Goal: Register for event/course: Sign up to attend an event or enroll in a course

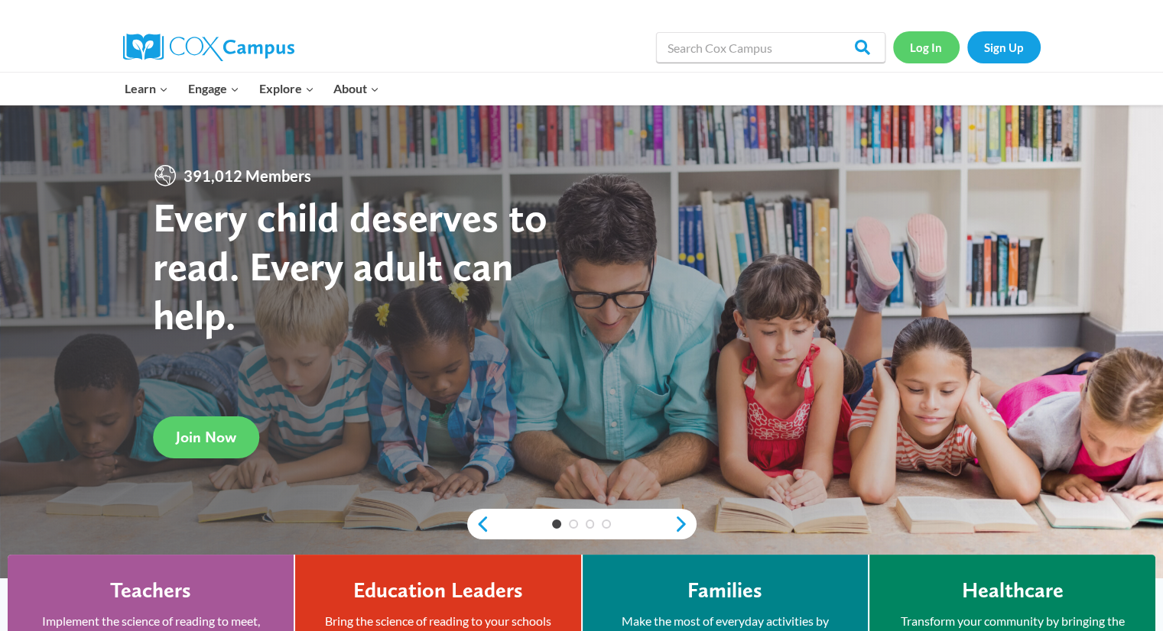
click at [930, 52] on link "Log In" at bounding box center [926, 46] width 67 height 31
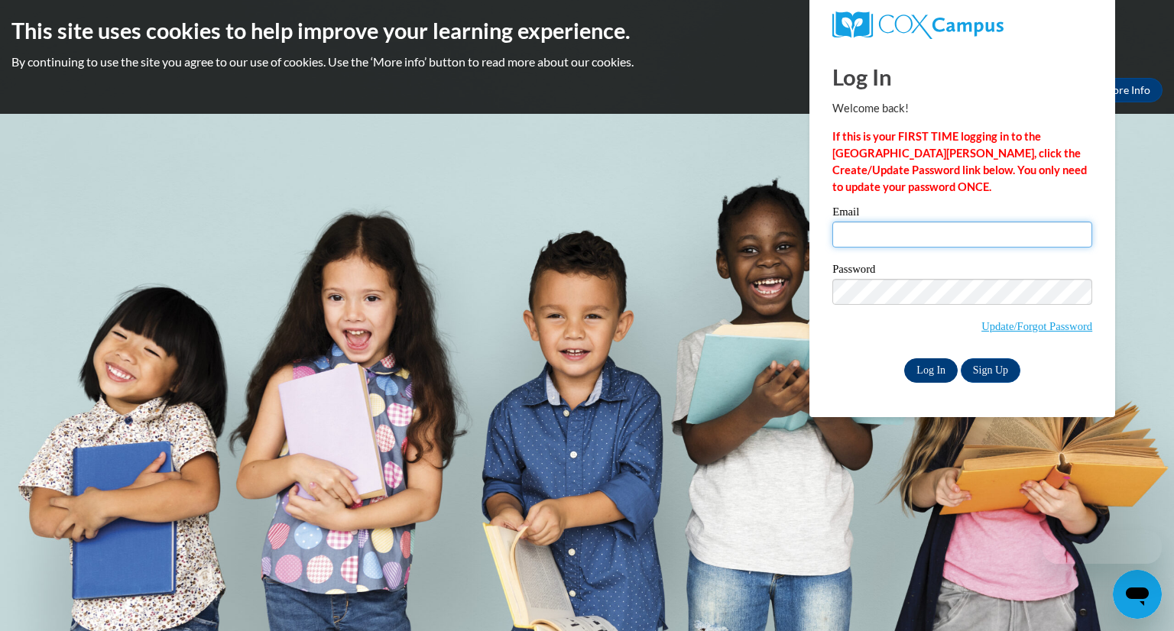
type input "svanthie@kusd.edu"
click at [933, 372] on input "Log In" at bounding box center [931, 371] width 54 height 24
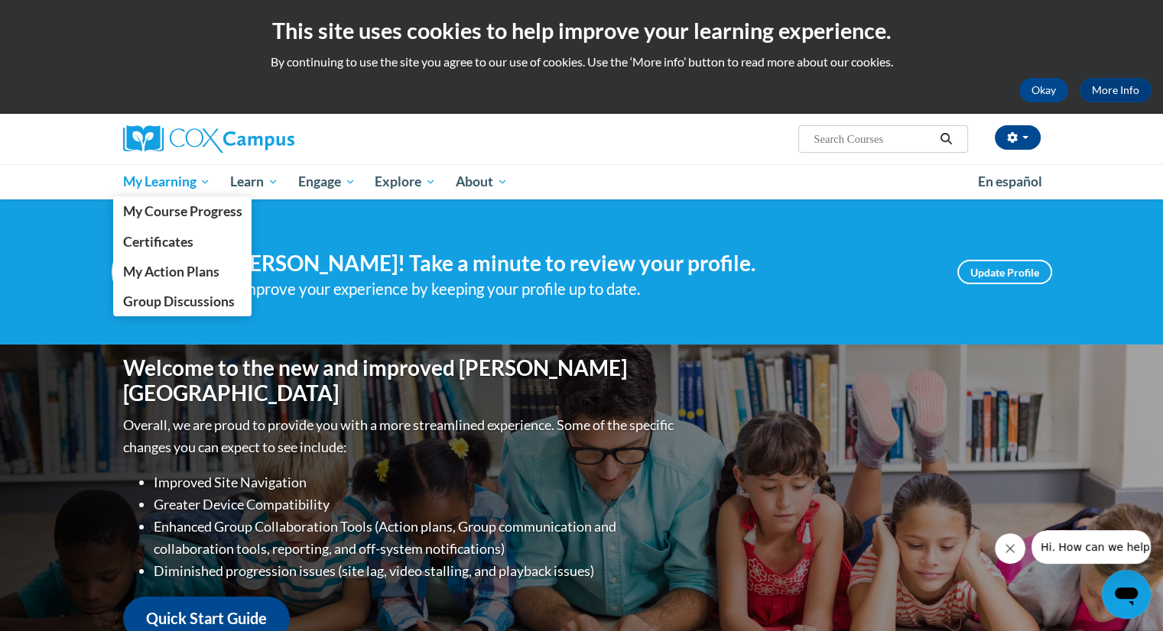
click at [189, 180] on span "My Learning" at bounding box center [166, 182] width 88 height 18
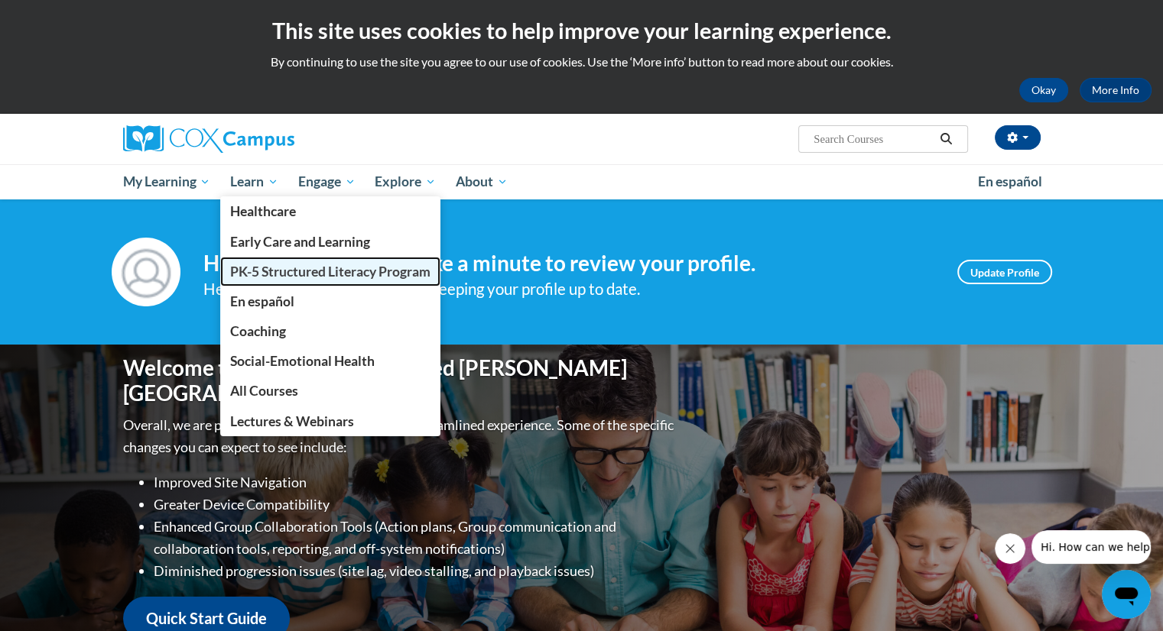
click at [287, 274] on span "PK-5 Structured Literacy Program" at bounding box center [330, 272] width 200 height 16
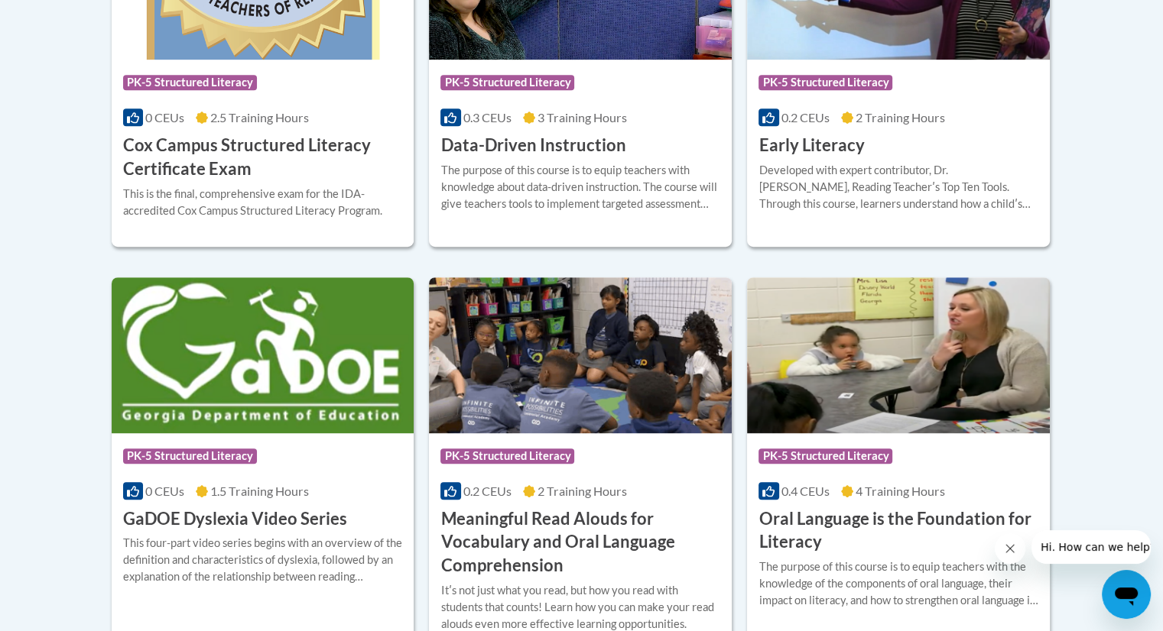
scroll to position [794, 0]
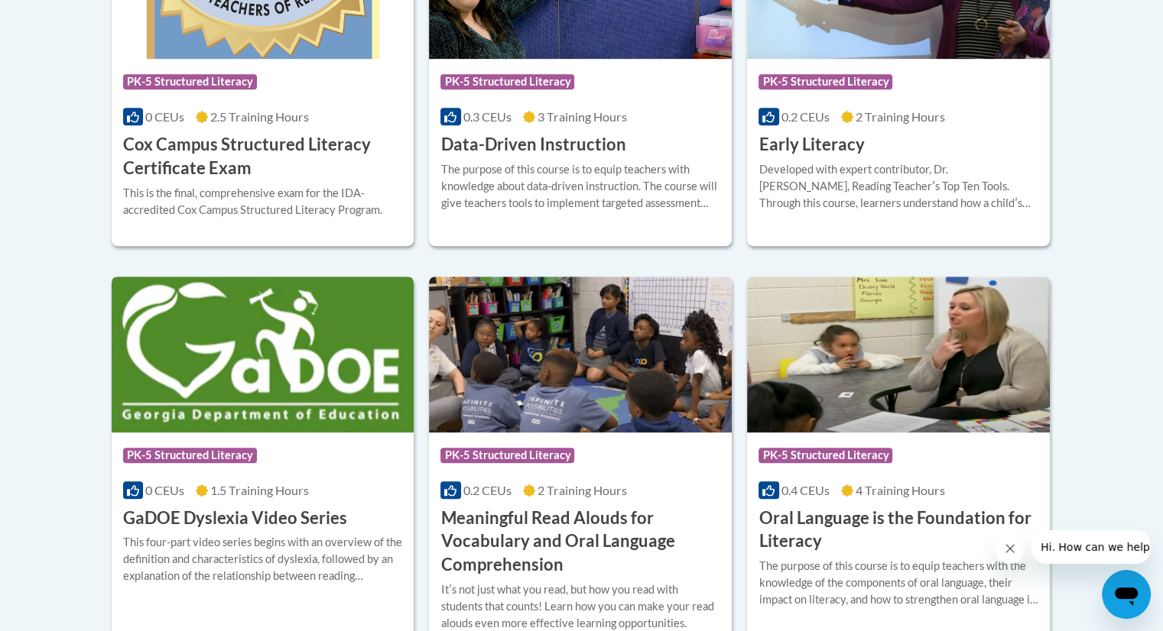
click at [277, 518] on h3 "GaDOE Dyslexia Video Series" at bounding box center [235, 519] width 224 height 24
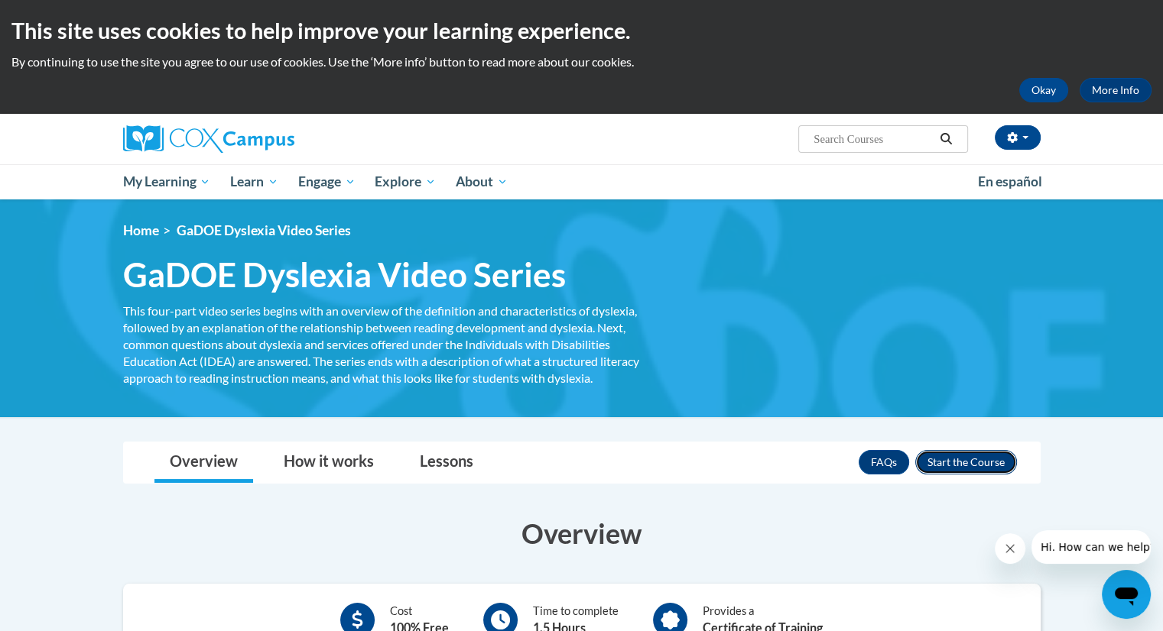
click at [963, 469] on button "Enroll" at bounding box center [966, 462] width 102 height 24
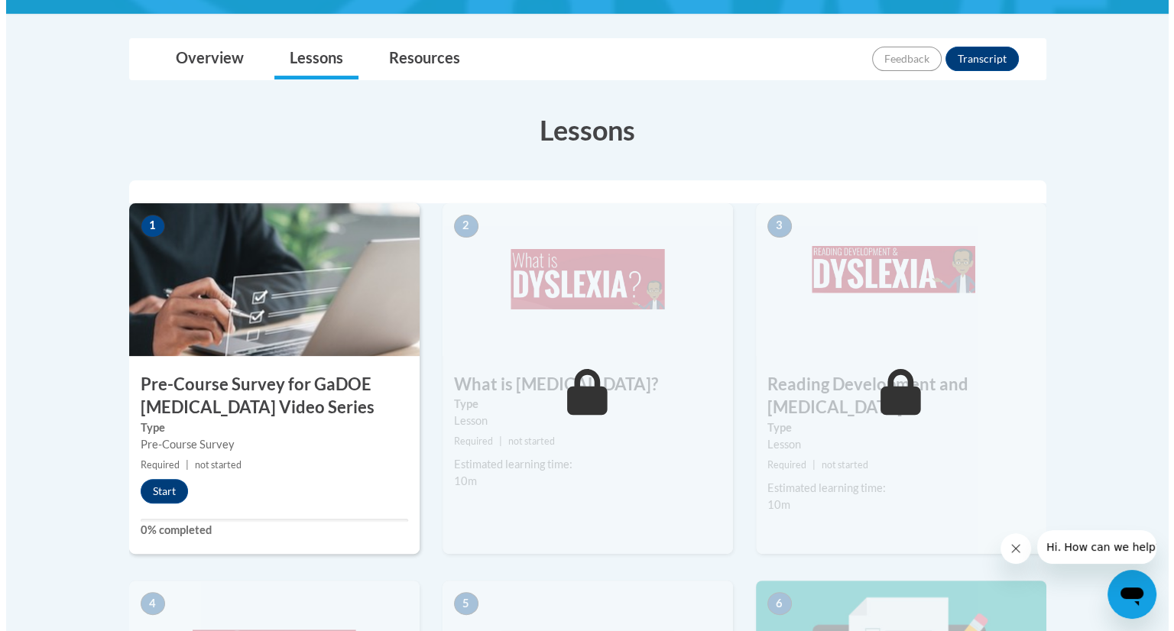
scroll to position [358, 0]
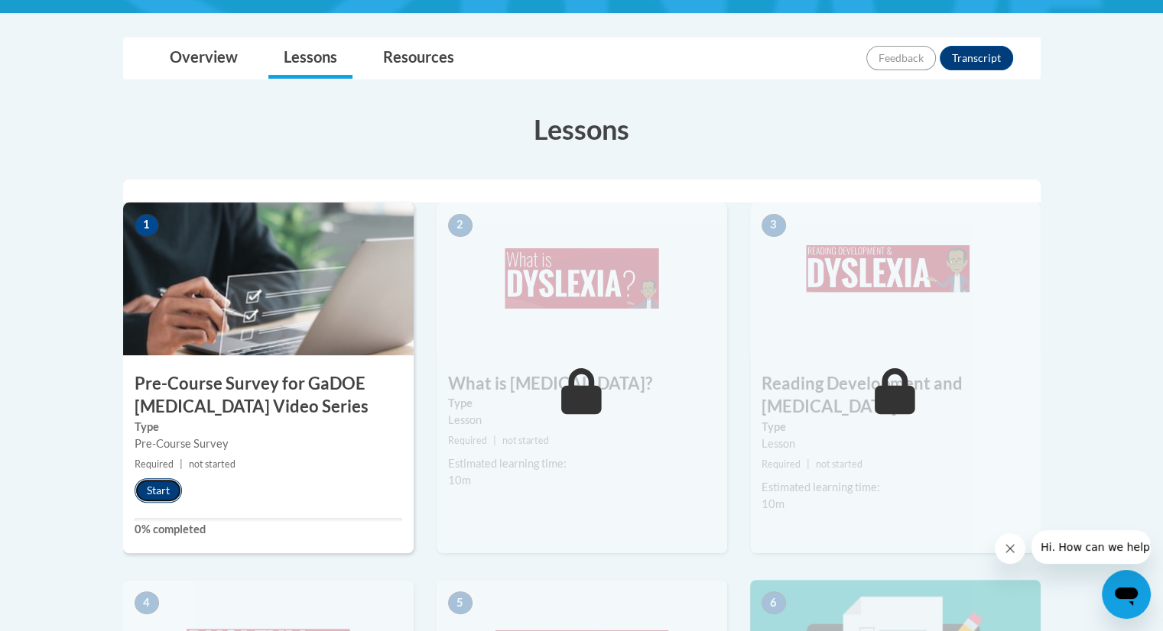
click at [161, 493] on button "Start" at bounding box center [158, 491] width 47 height 24
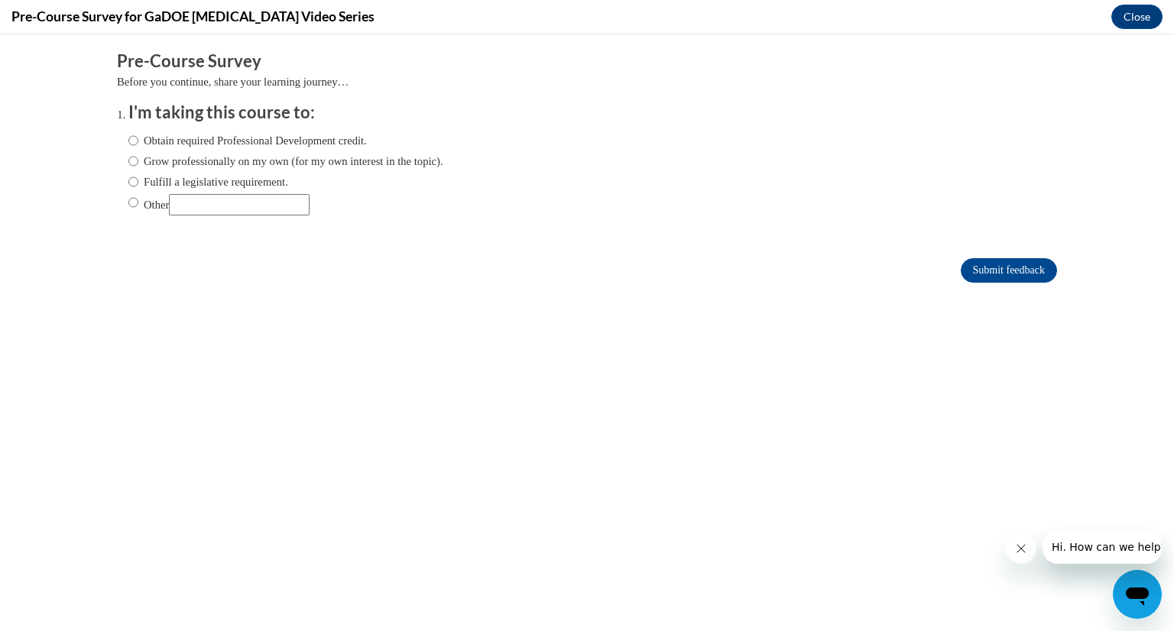
scroll to position [0, 0]
click at [129, 138] on label "Obtain required Professional Development credit." at bounding box center [247, 140] width 239 height 17
click at [129, 138] on input "Obtain required Professional Development credit." at bounding box center [133, 140] width 10 height 17
radio input "true"
click at [961, 258] on input "Submit feedback" at bounding box center [1009, 270] width 96 height 24
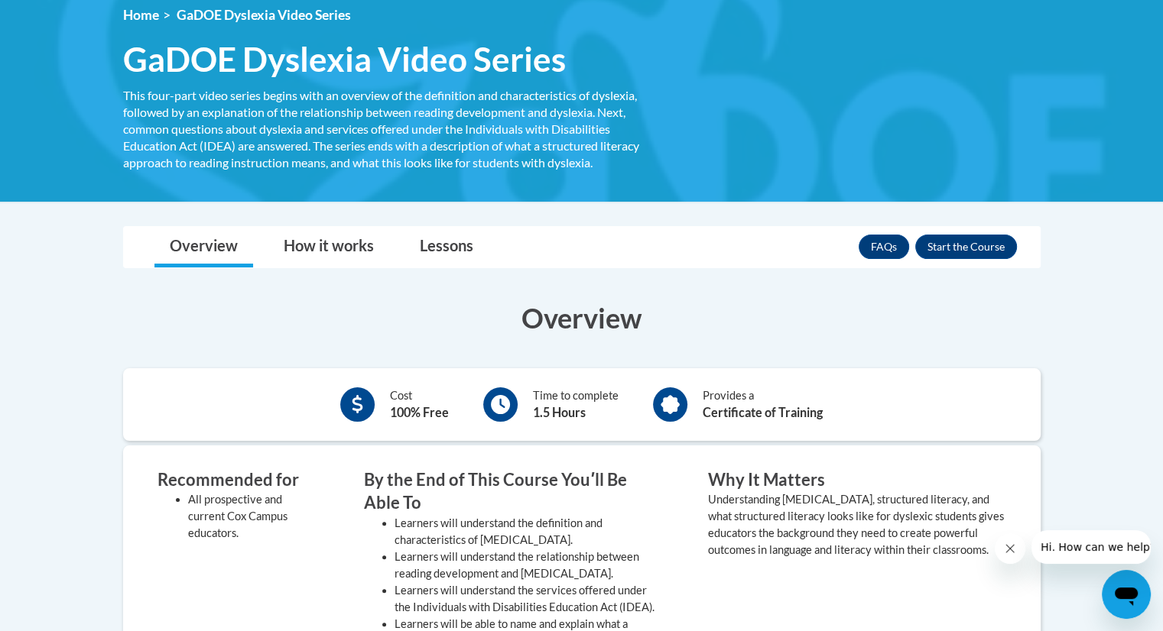
scroll to position [214, 0]
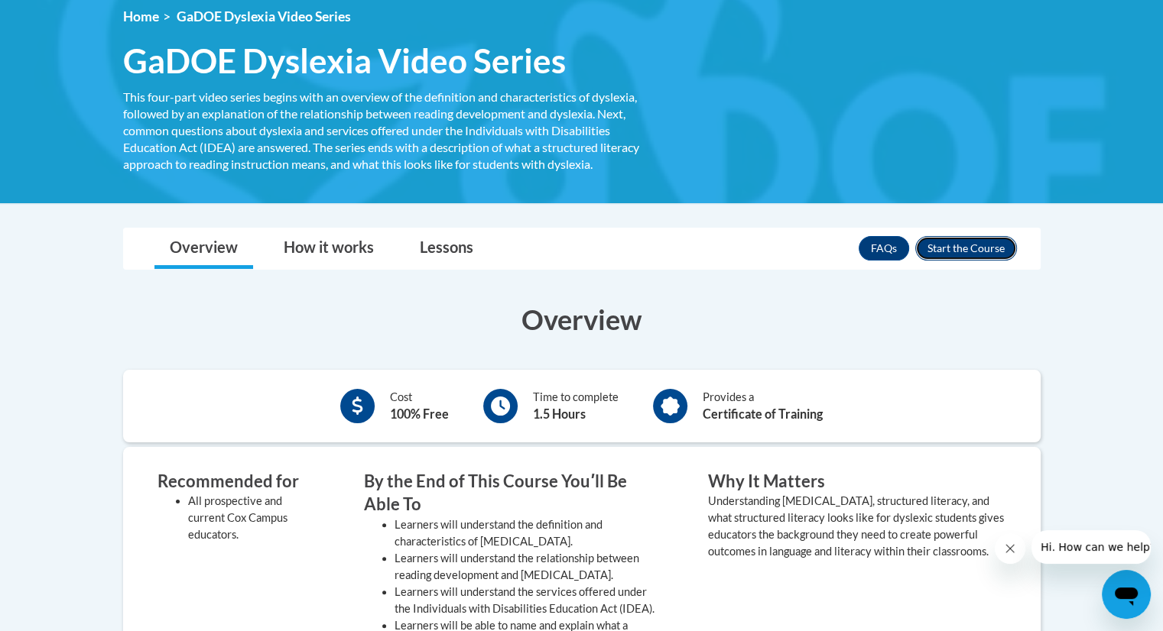
click at [956, 242] on button "Enroll" at bounding box center [966, 248] width 102 height 24
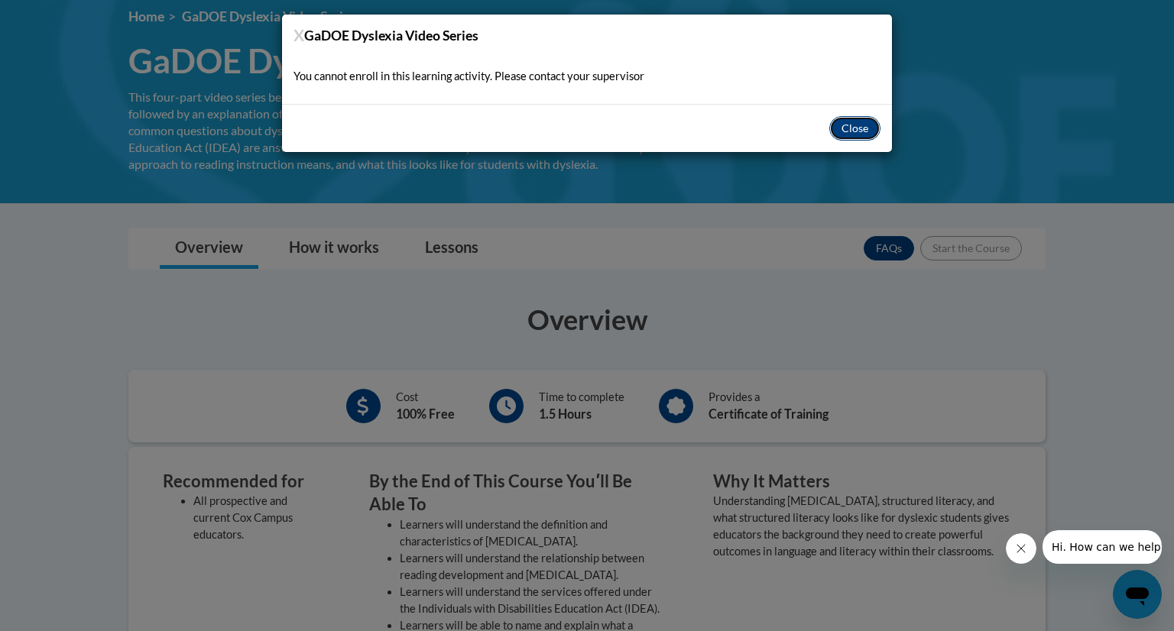
click at [862, 124] on button "Close" at bounding box center [854, 128] width 51 height 24
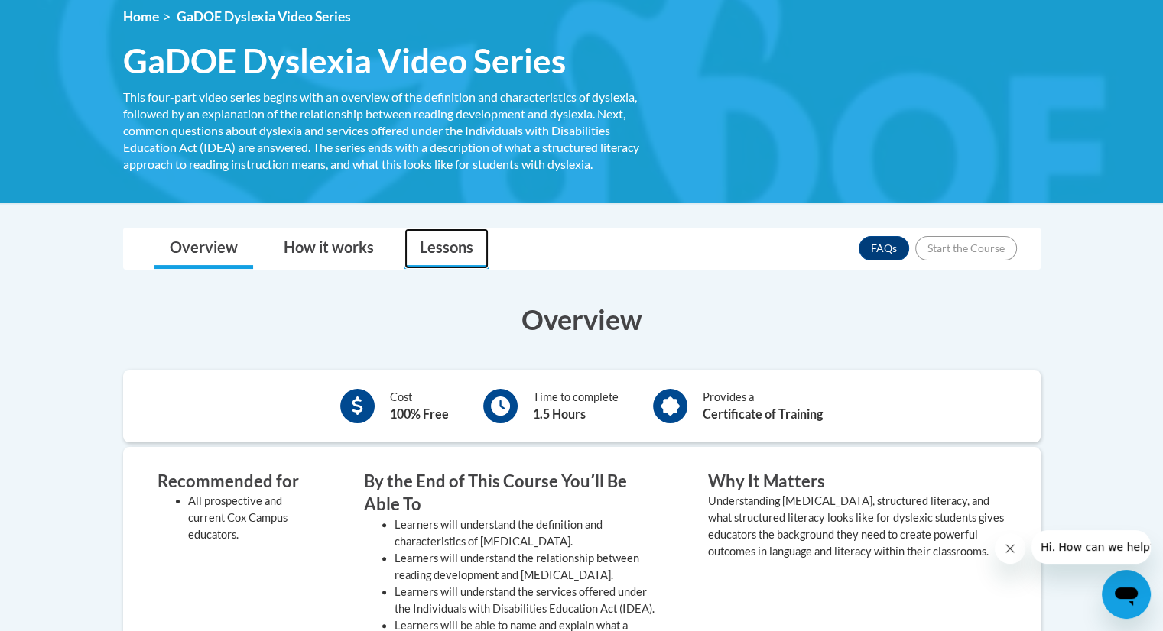
click at [448, 242] on link "Lessons" at bounding box center [446, 249] width 84 height 41
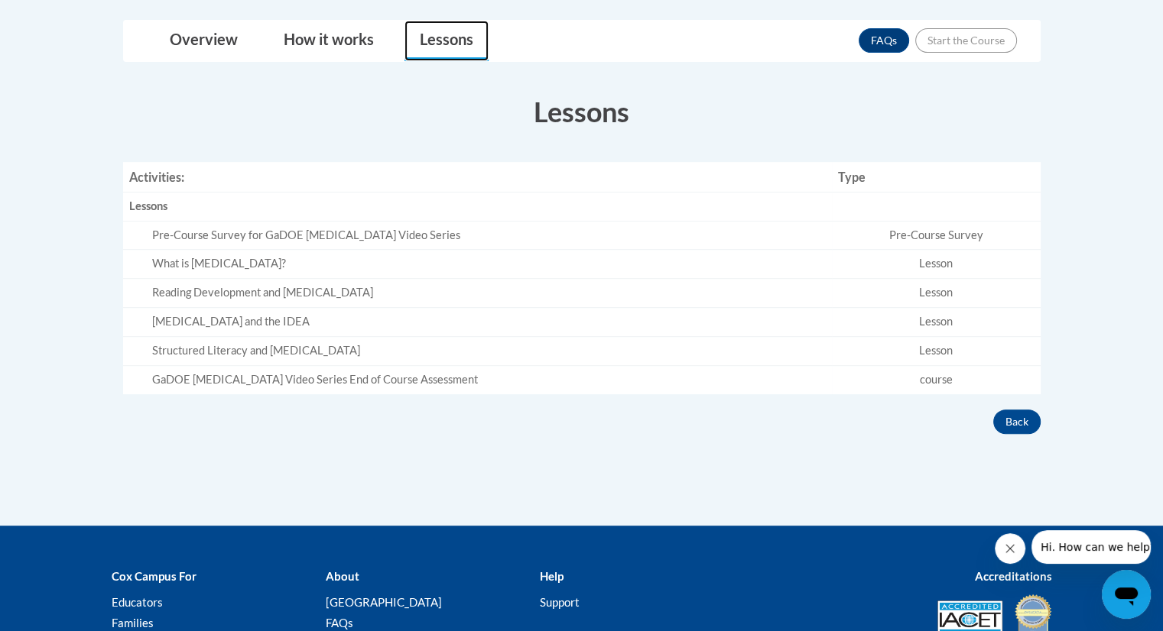
scroll to position [422, 0]
click at [1021, 421] on button "Back" at bounding box center [1016, 422] width 47 height 24
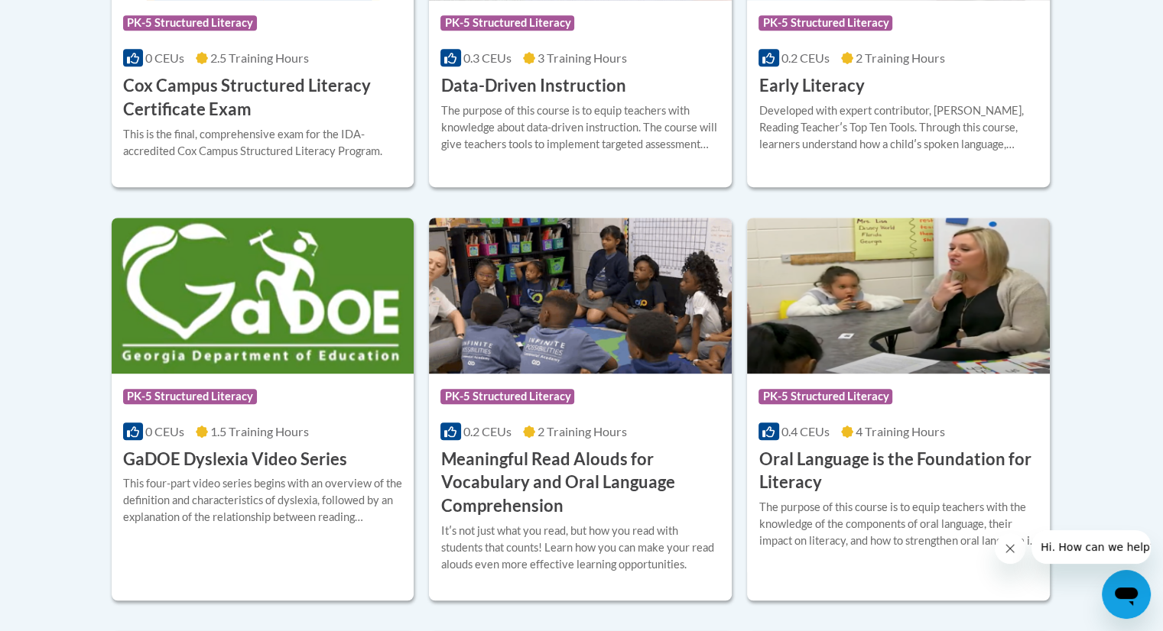
scroll to position [853, 0]
click at [209, 369] on img at bounding box center [263, 296] width 303 height 156
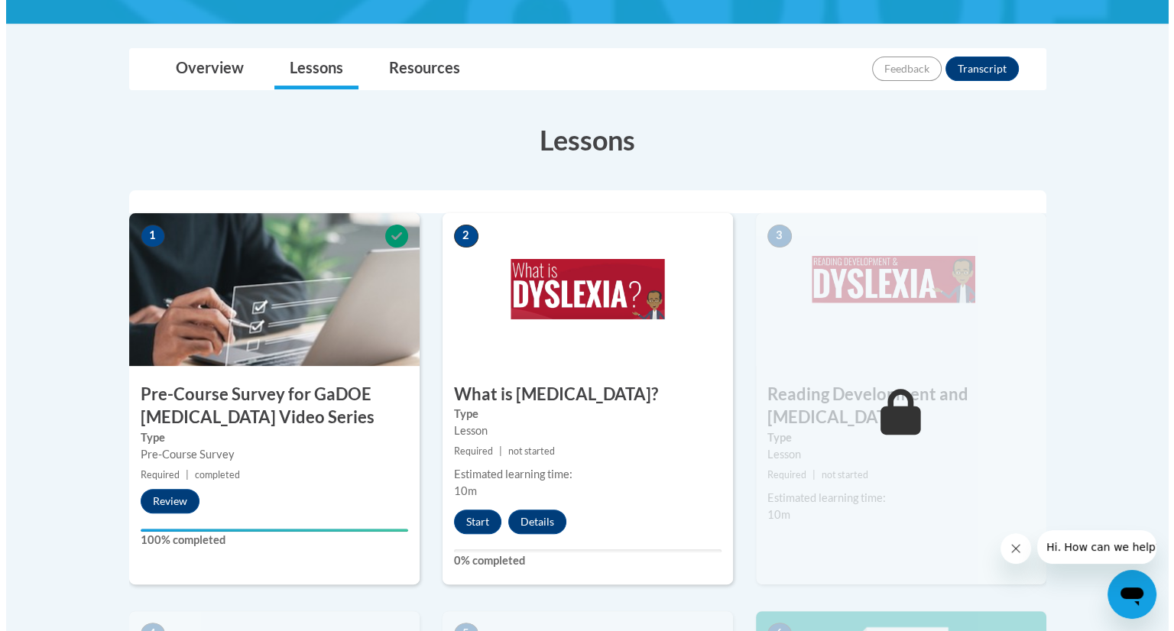
scroll to position [348, 0]
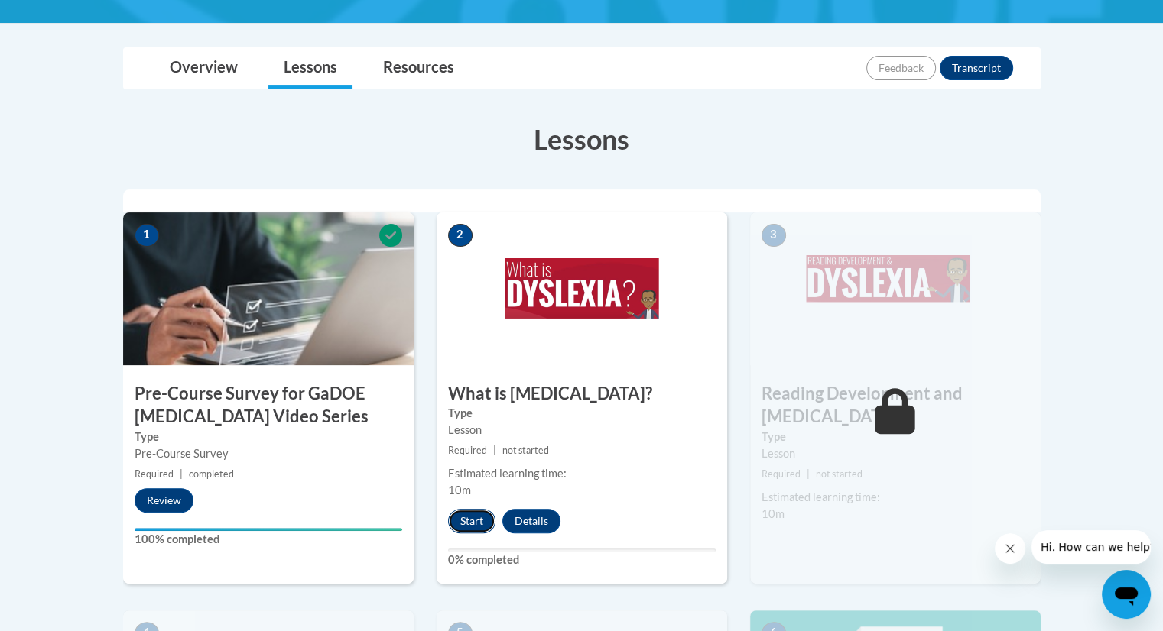
click at [474, 518] on button "Start" at bounding box center [471, 521] width 47 height 24
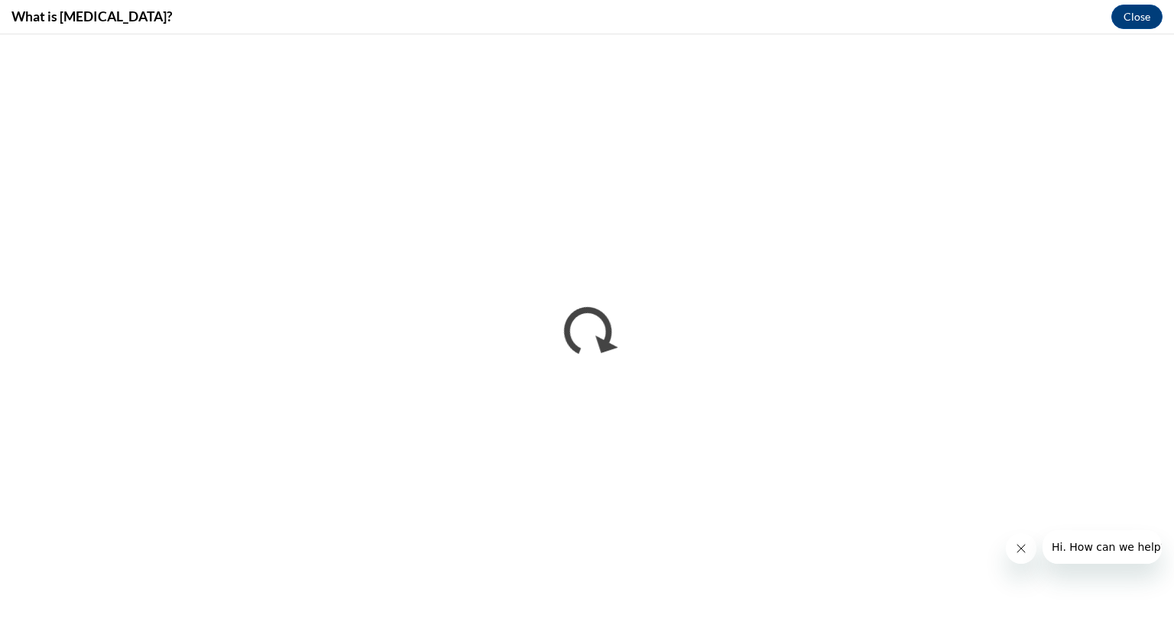
scroll to position [0, 0]
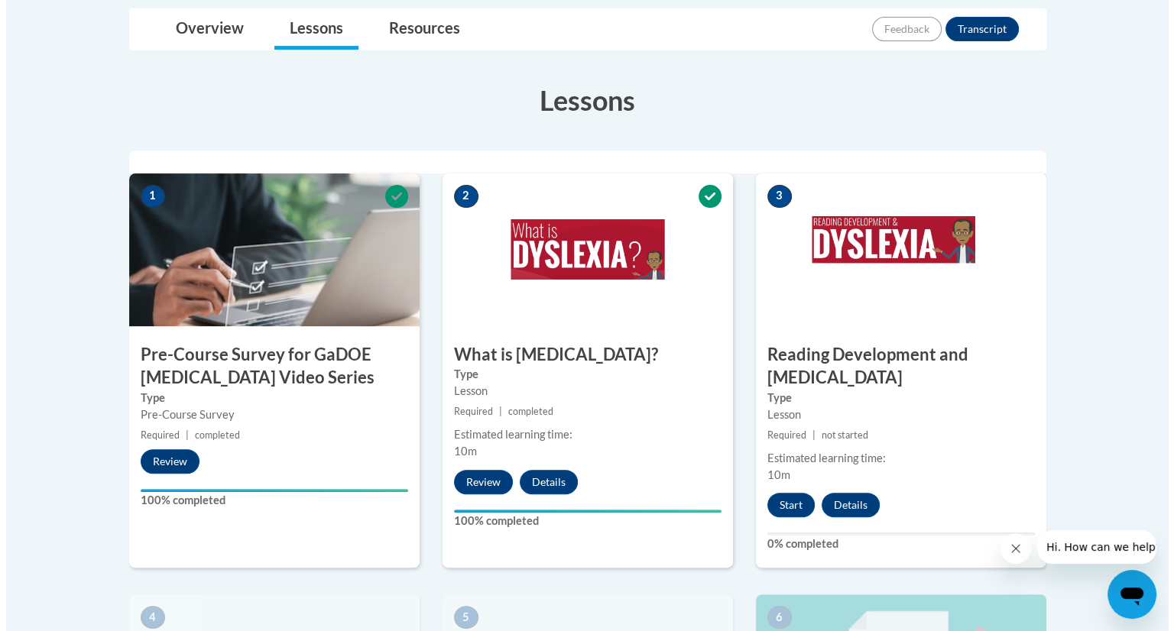
scroll to position [388, 0]
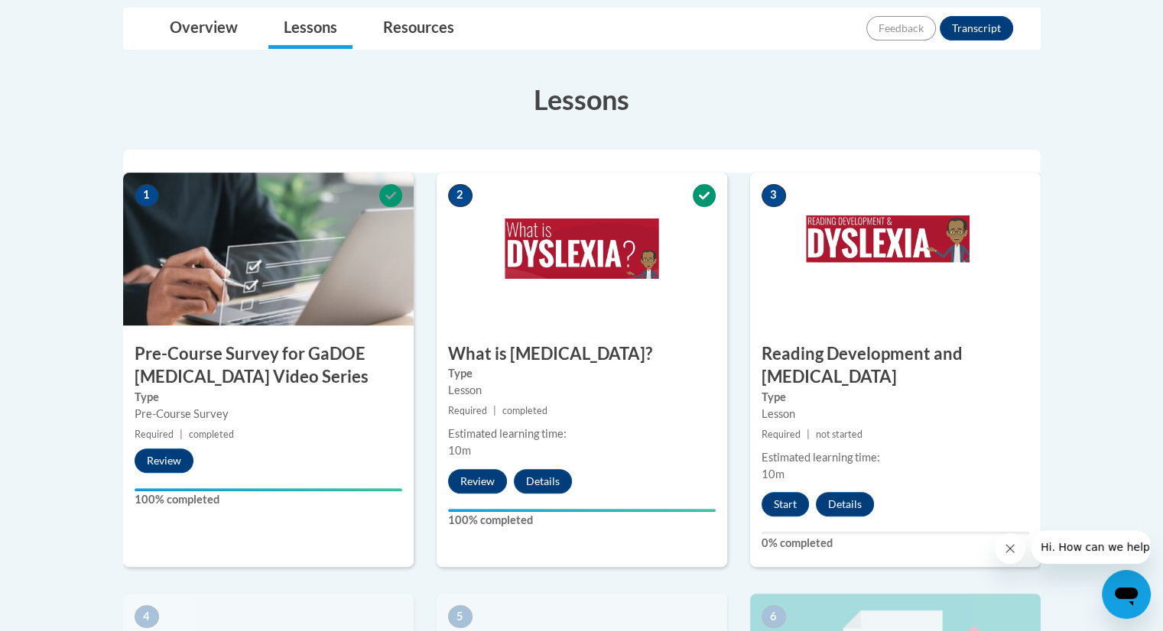
click at [573, 265] on img at bounding box center [582, 249] width 290 height 153
click at [783, 492] on button "Start" at bounding box center [784, 504] width 47 height 24
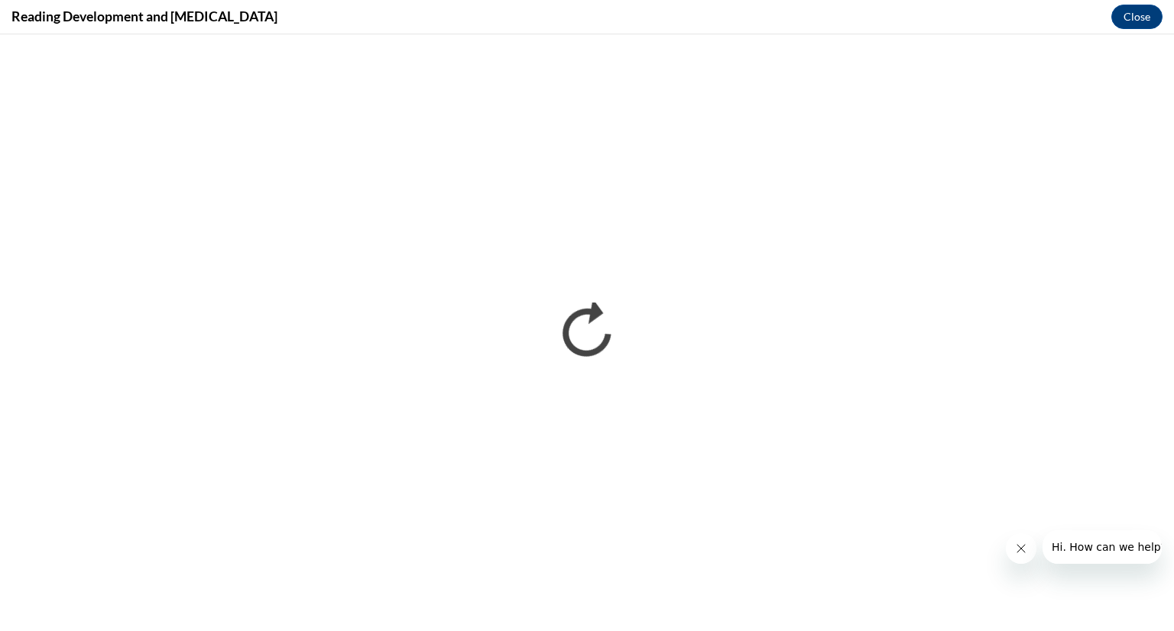
scroll to position [0, 0]
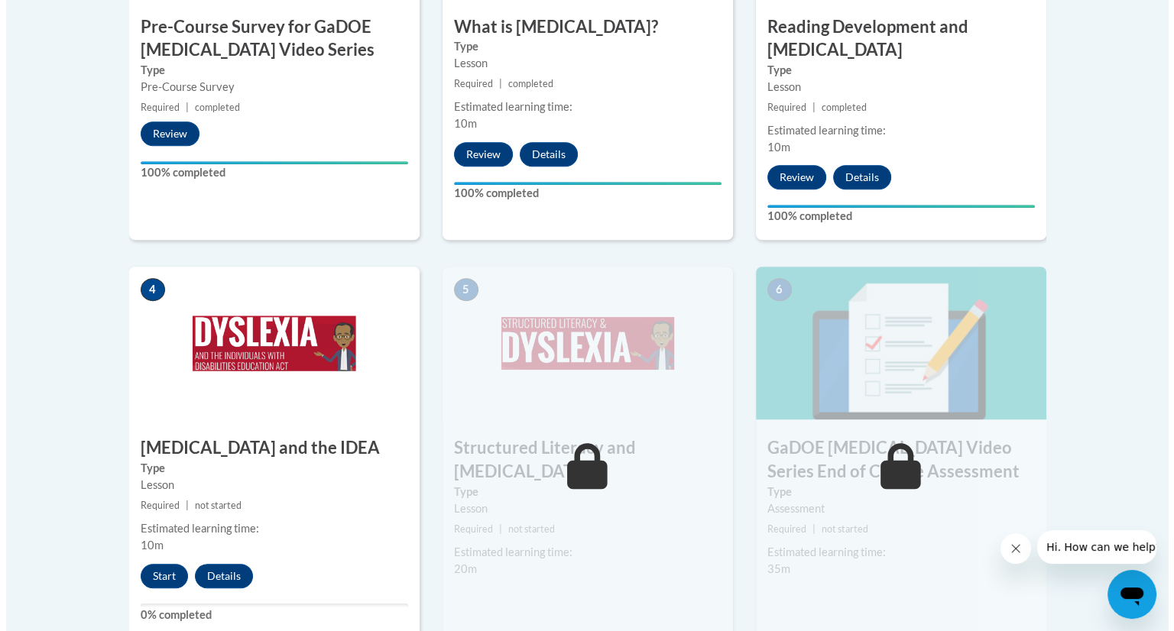
scroll to position [719, 0]
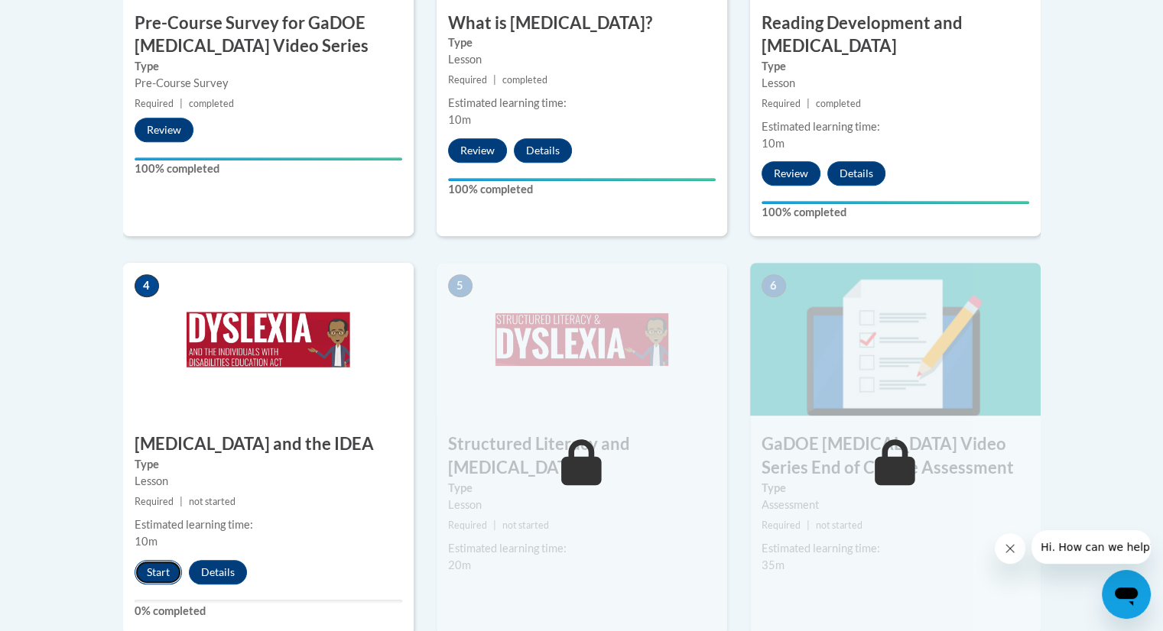
click at [165, 560] on button "Start" at bounding box center [158, 572] width 47 height 24
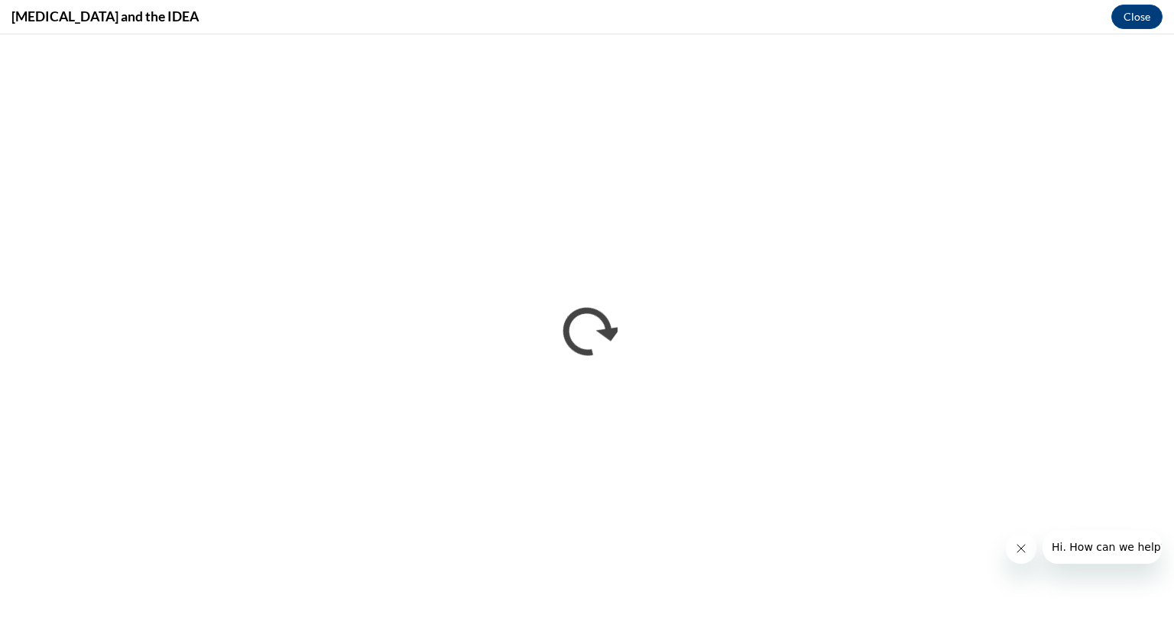
scroll to position [0, 0]
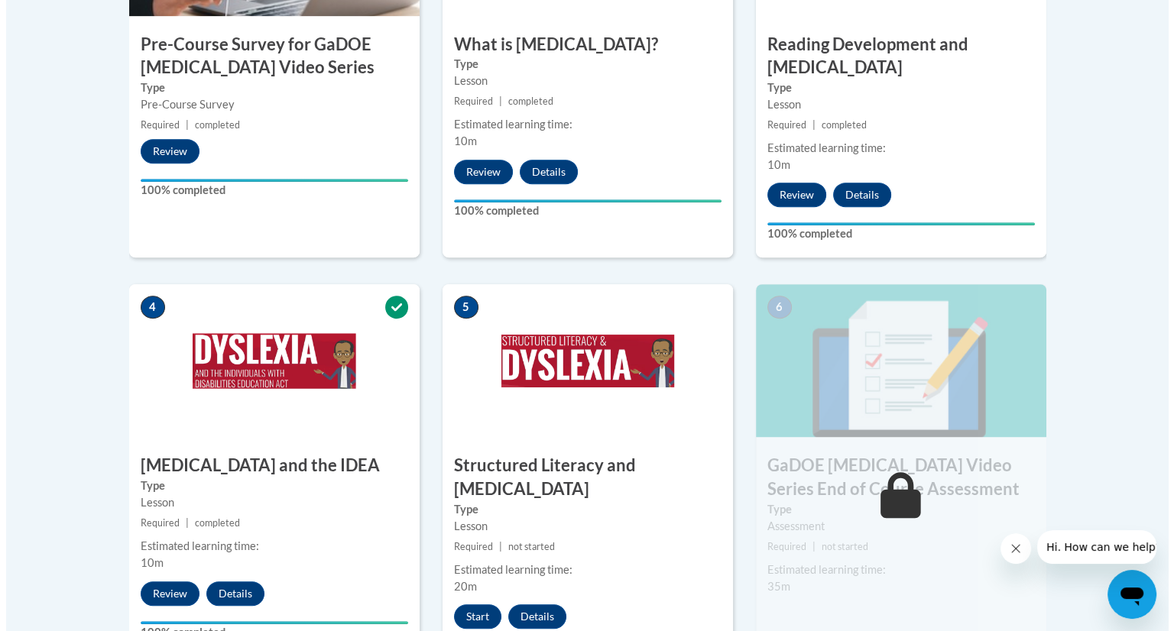
scroll to position [700, 0]
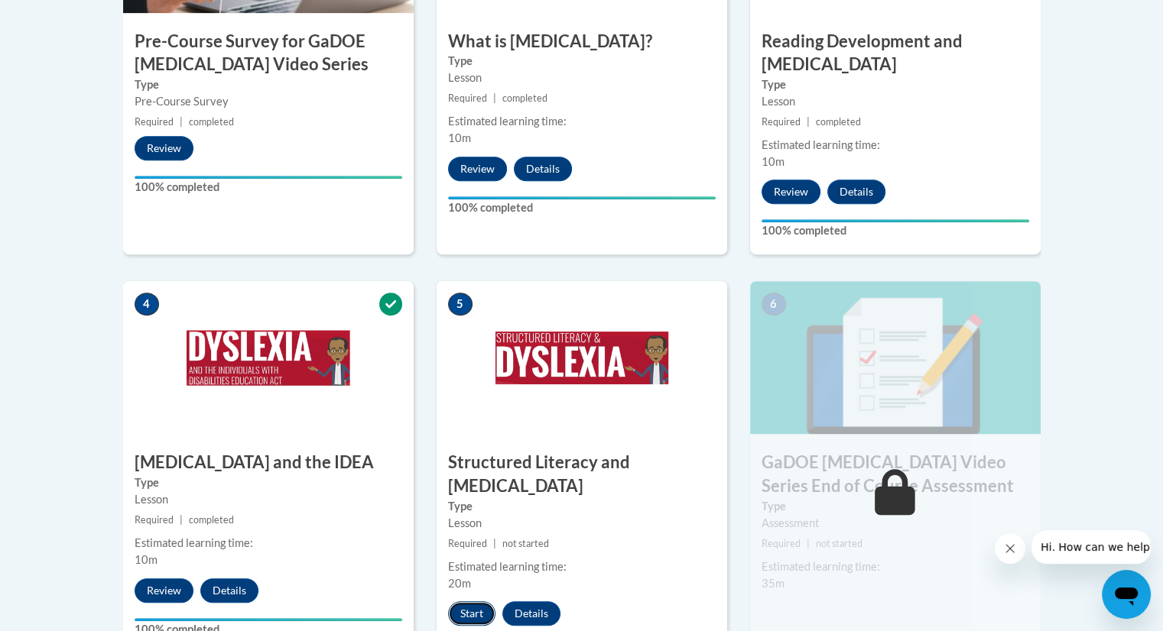
click at [471, 602] on button "Start" at bounding box center [471, 614] width 47 height 24
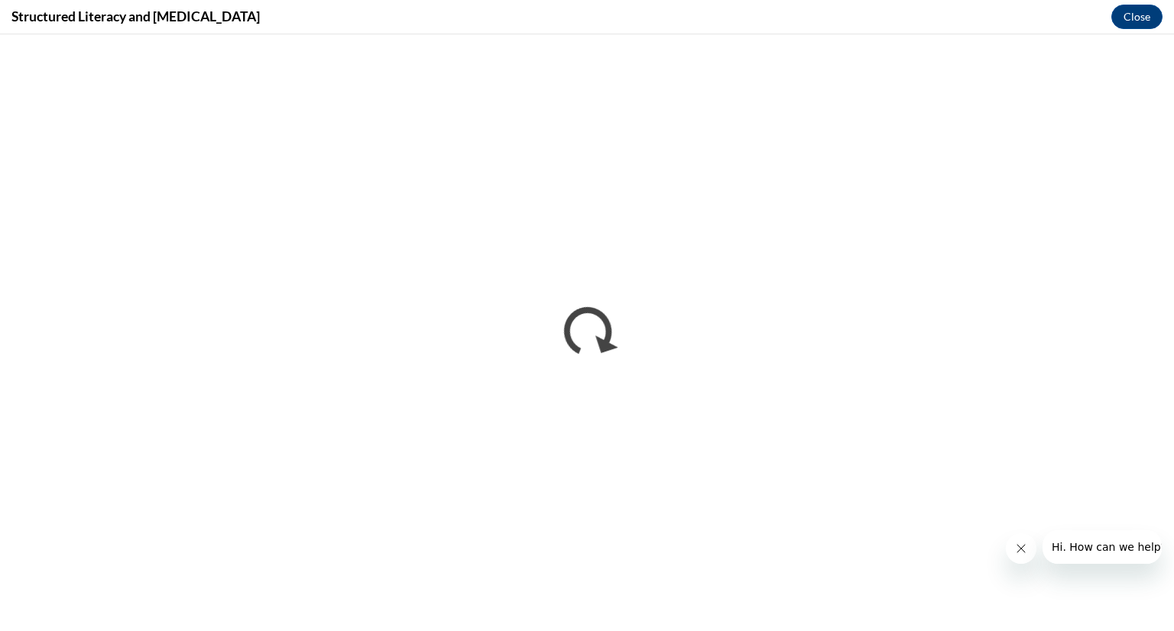
scroll to position [0, 0]
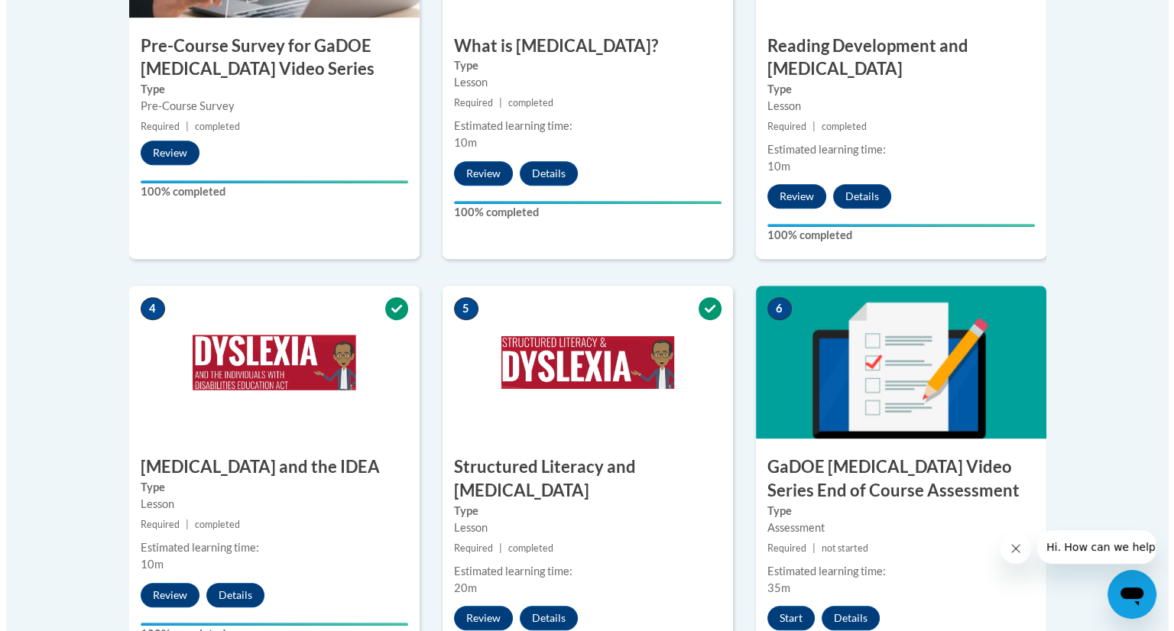
scroll to position [696, 0]
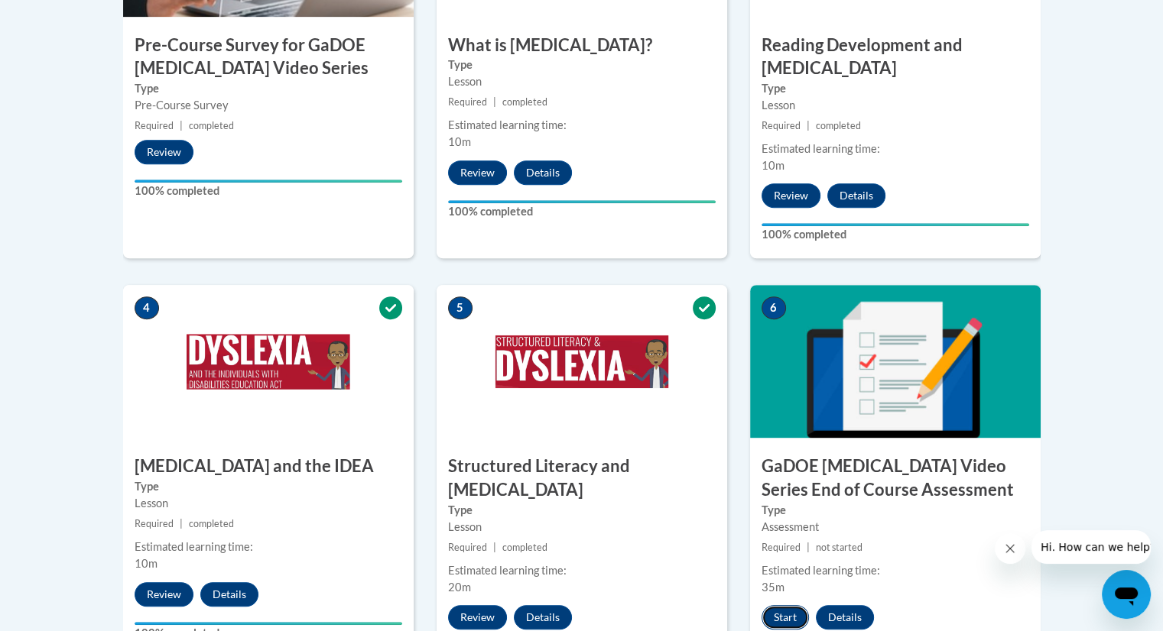
click at [784, 605] on button "Start" at bounding box center [784, 617] width 47 height 24
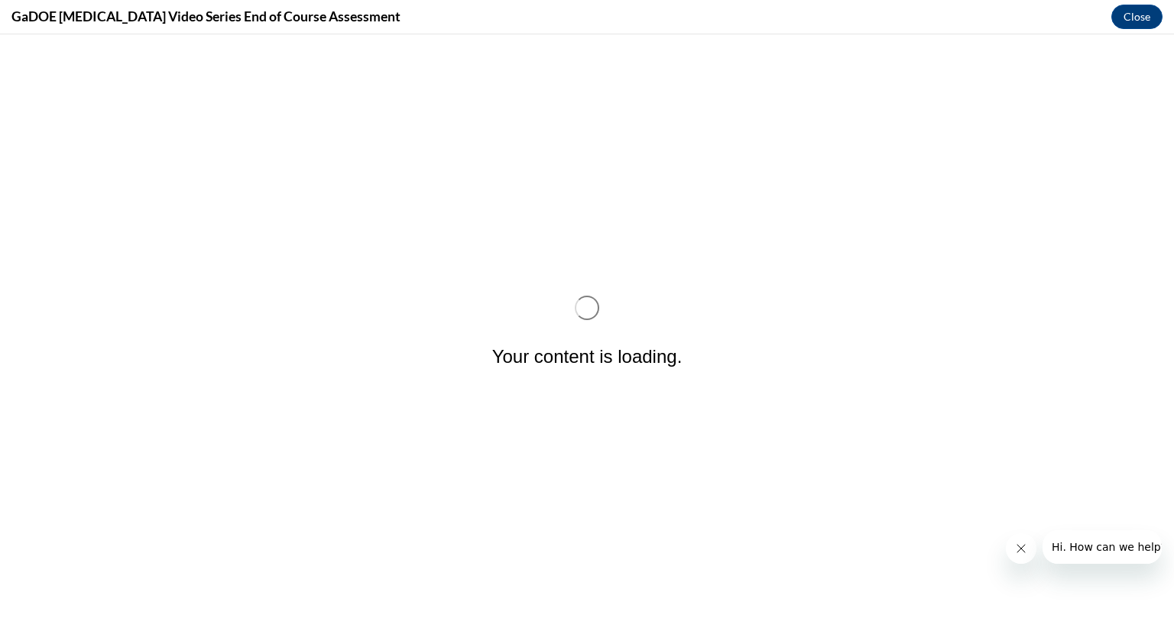
scroll to position [0, 0]
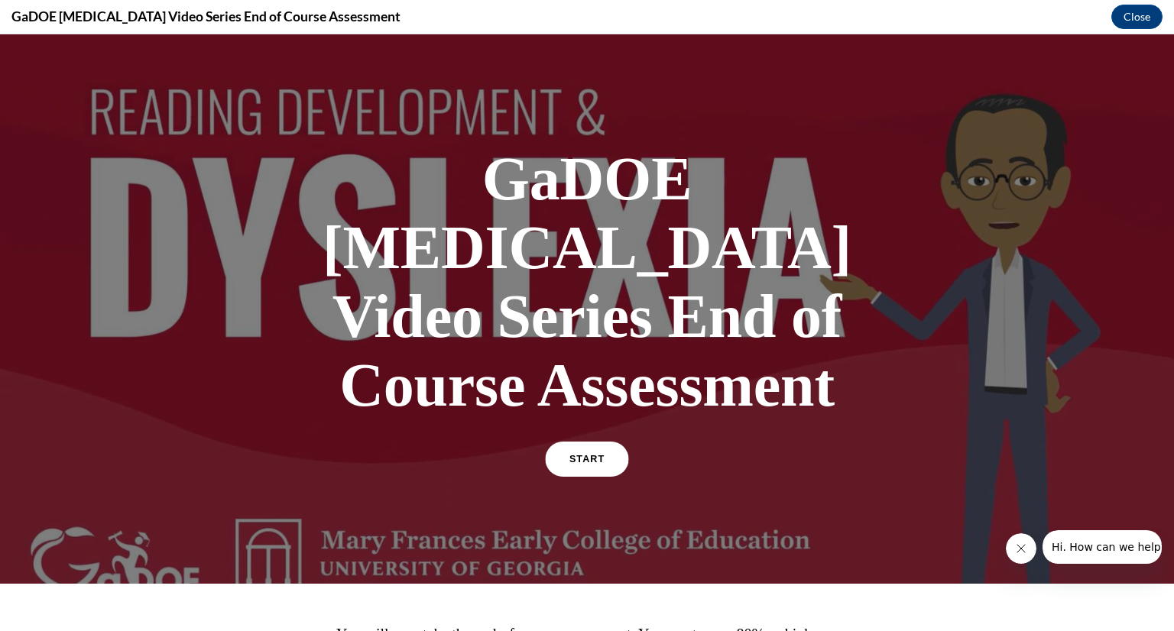
click at [575, 454] on span "START" at bounding box center [587, 459] width 35 height 11
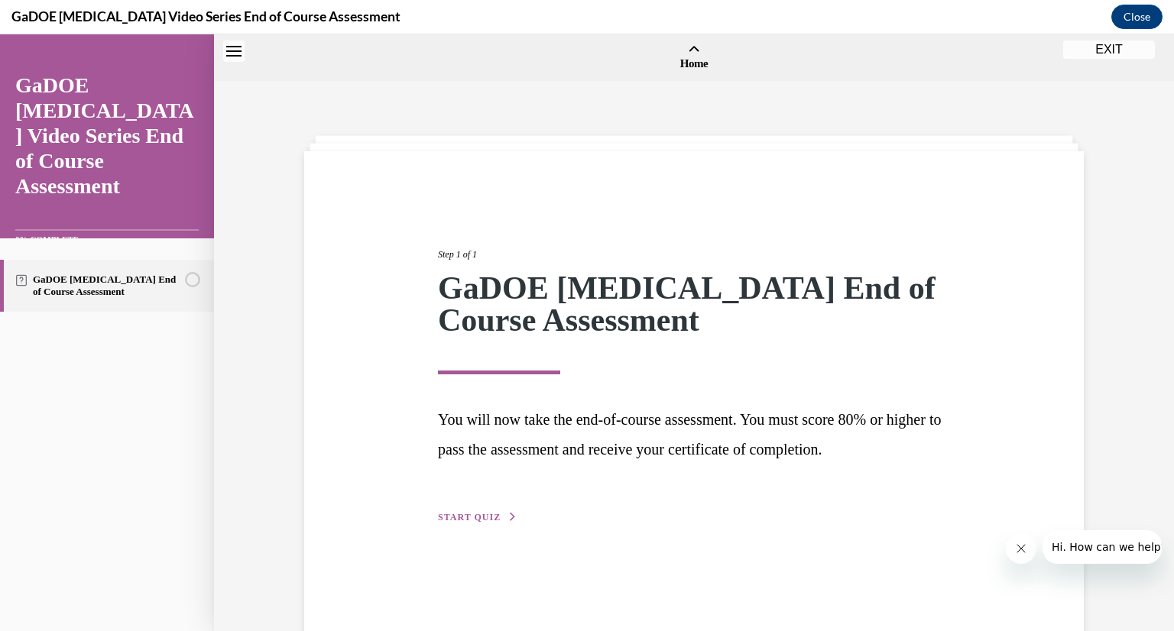
scroll to position [47, 0]
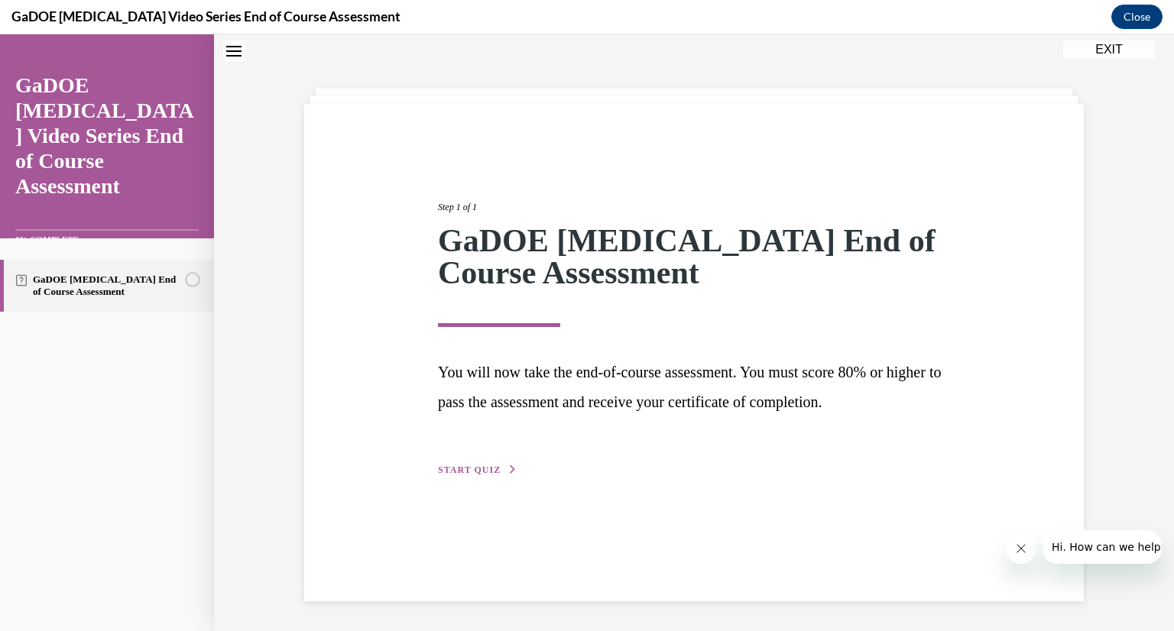
click at [470, 466] on span "START QUIZ" at bounding box center [469, 470] width 63 height 11
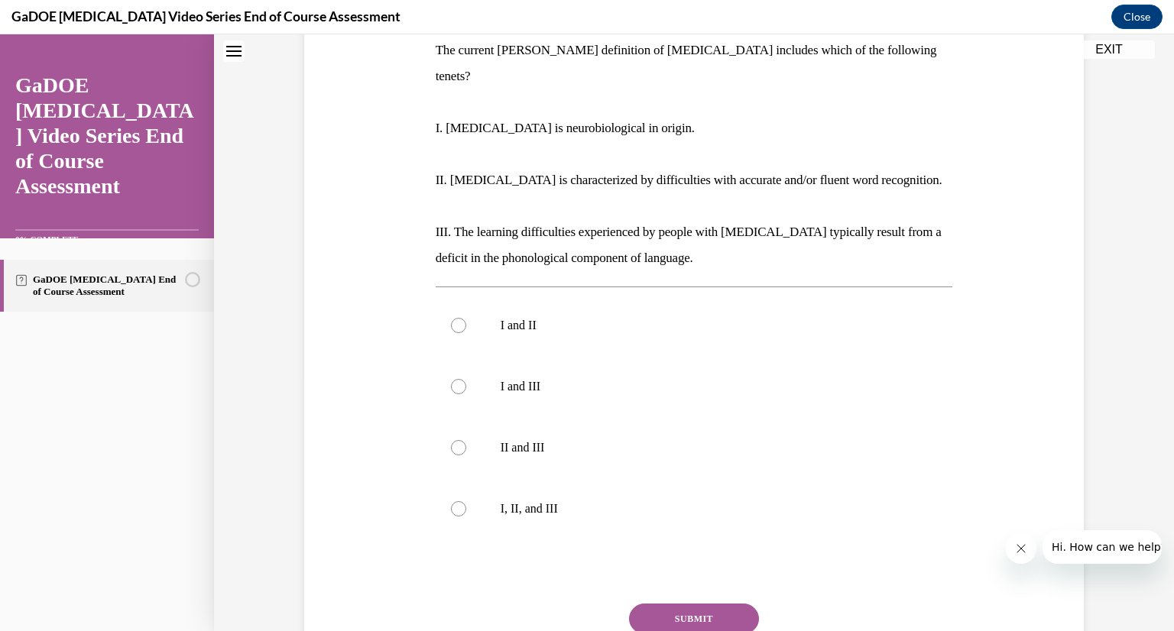
scroll to position [259, 0]
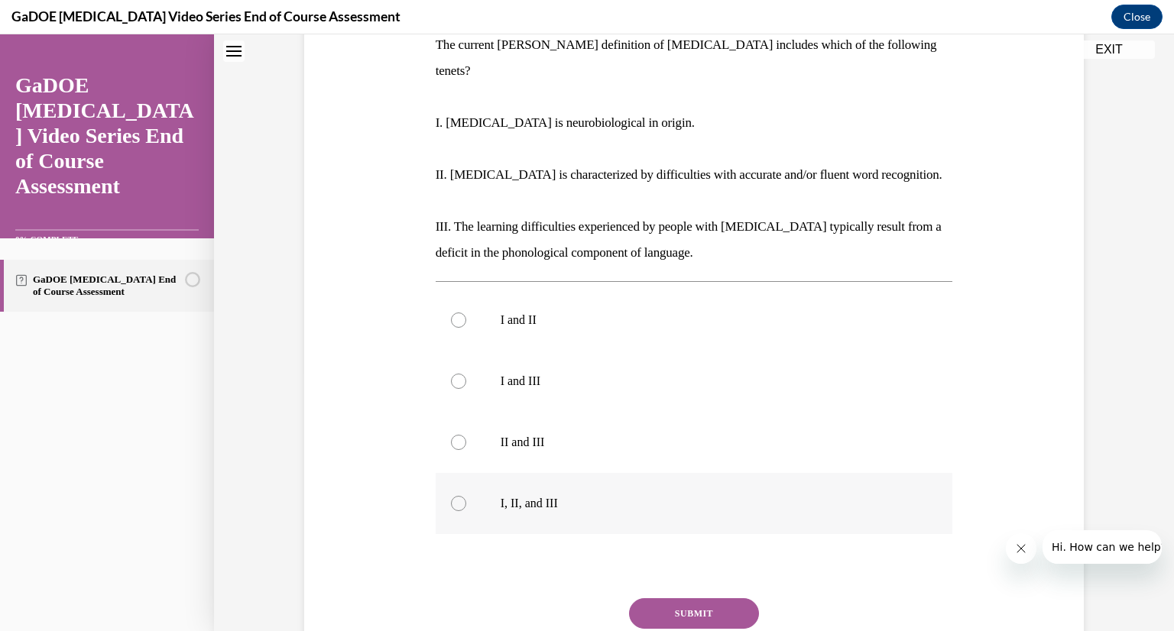
click at [456, 496] on div at bounding box center [458, 503] width 15 height 15
click at [456, 496] on input "I, II, and III" at bounding box center [458, 503] width 15 height 15
radio input "true"
click at [692, 599] on button "SUBMIT" at bounding box center [694, 614] width 130 height 31
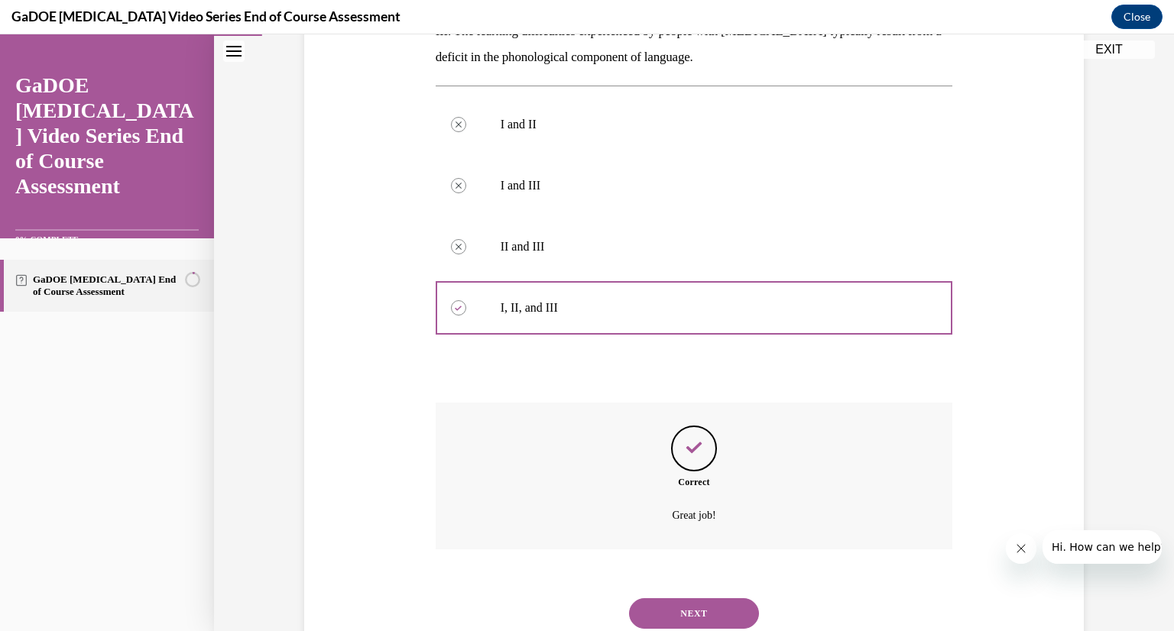
scroll to position [480, 0]
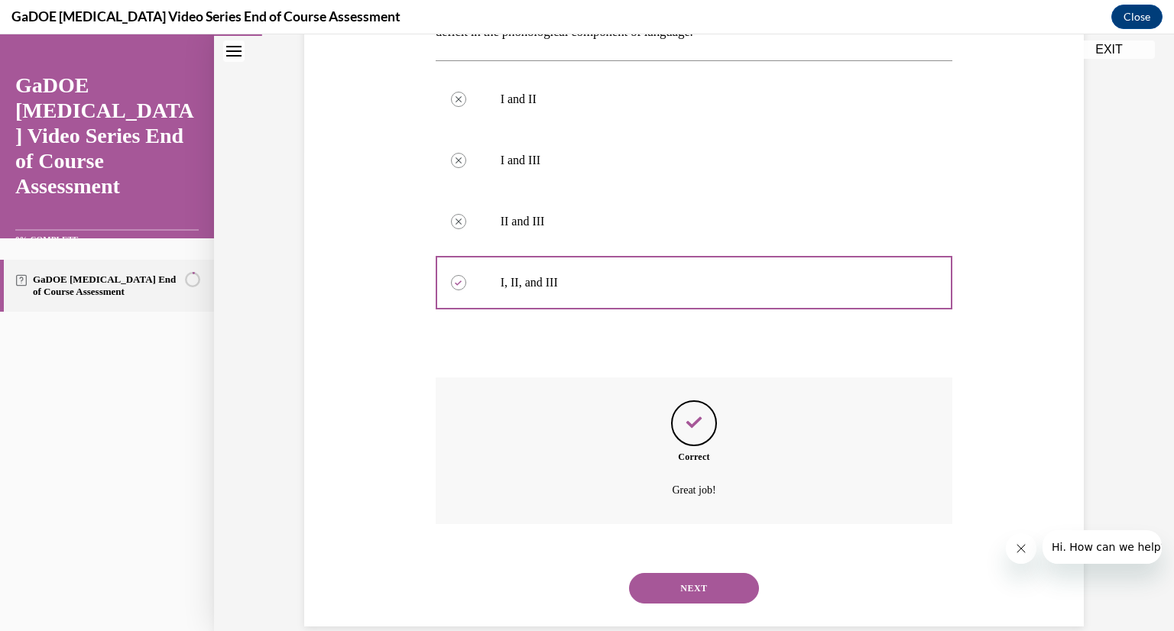
click at [707, 573] on button "NEXT" at bounding box center [694, 588] width 130 height 31
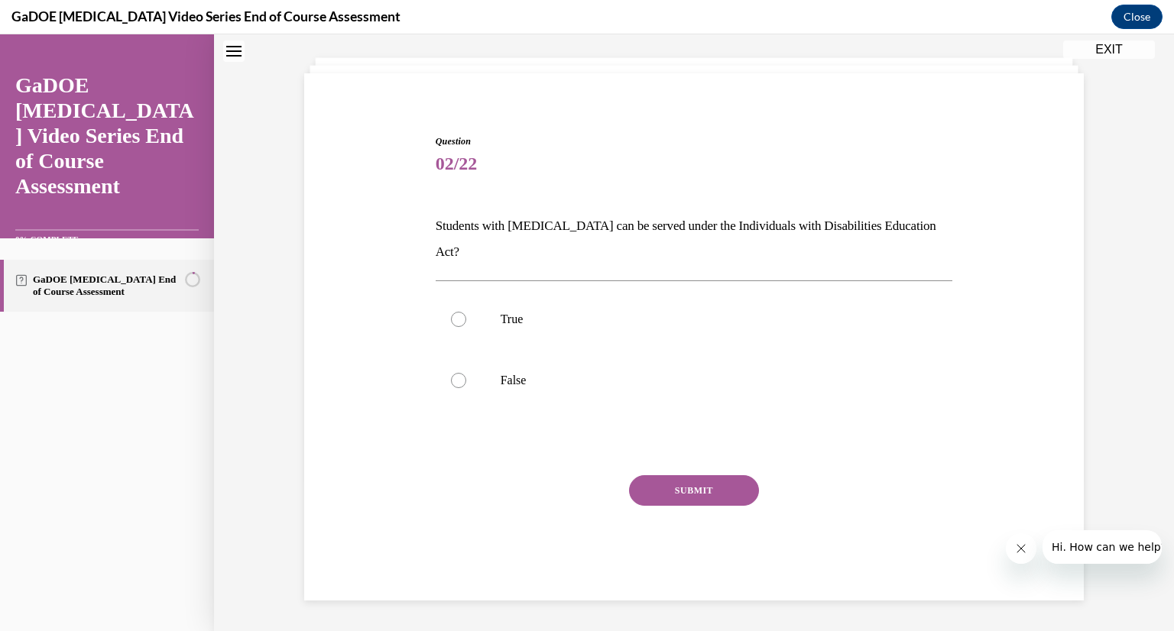
scroll to position [46, 0]
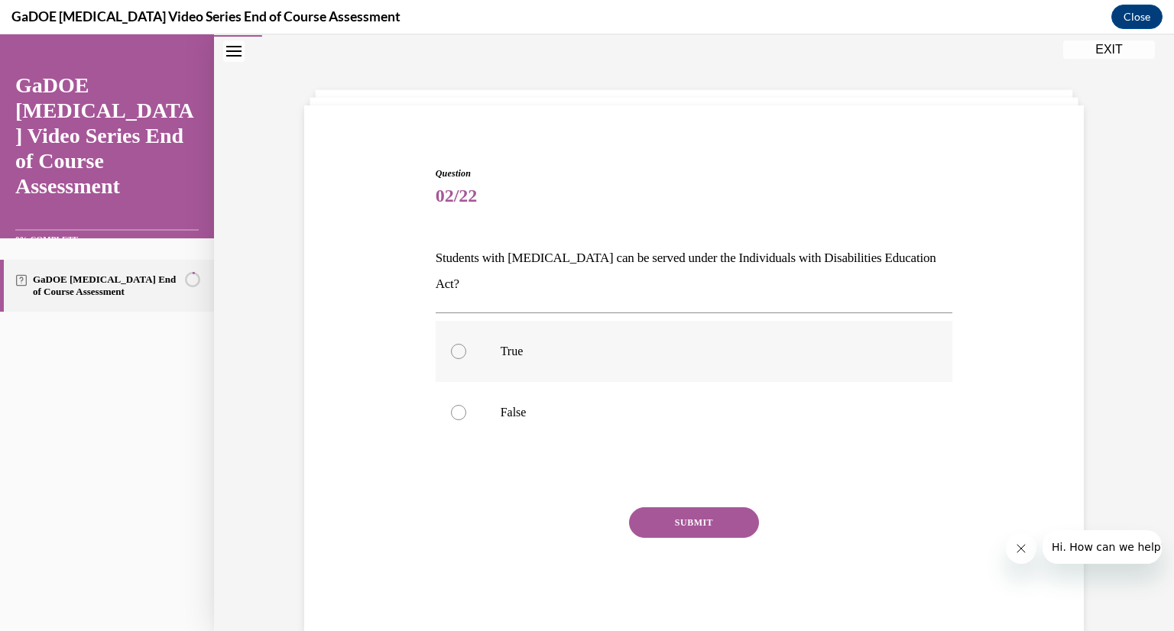
click at [451, 344] on div at bounding box center [458, 351] width 15 height 15
click at [451, 344] on input "True" at bounding box center [458, 351] width 15 height 15
radio input "true"
click at [701, 508] on button "SUBMIT" at bounding box center [694, 523] width 130 height 31
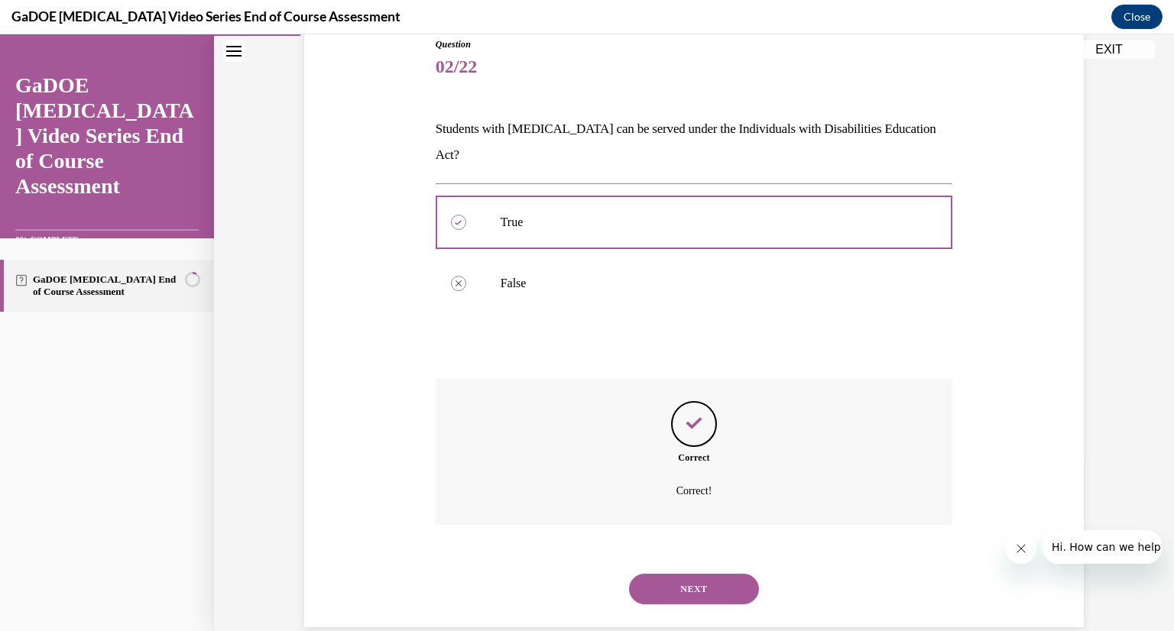
click at [707, 574] on button "NEXT" at bounding box center [694, 589] width 130 height 31
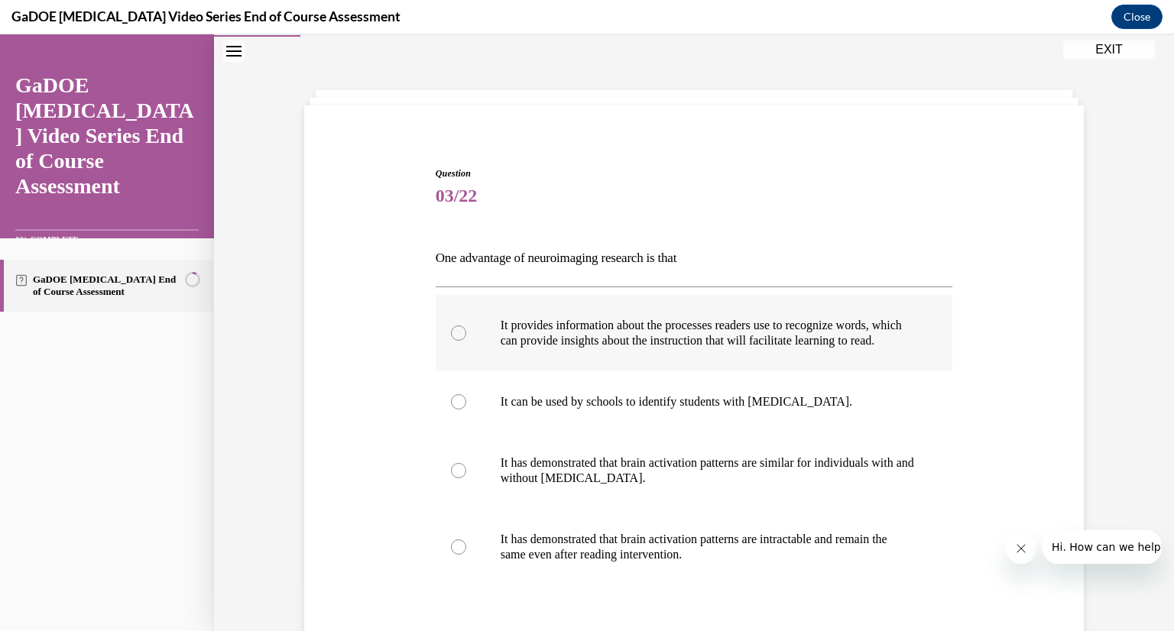
click at [451, 337] on div at bounding box center [458, 333] width 15 height 15
click at [451, 337] on input "It provides information about the processes readers use to recognize words, whi…" at bounding box center [458, 333] width 15 height 15
radio input "true"
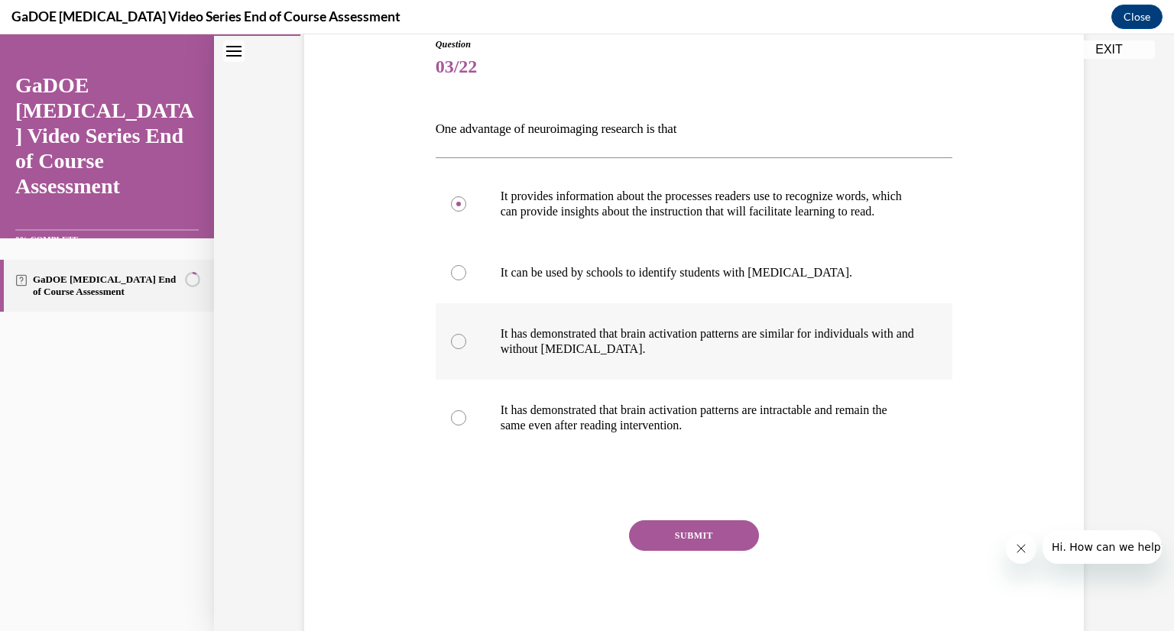
scroll to position [190, 0]
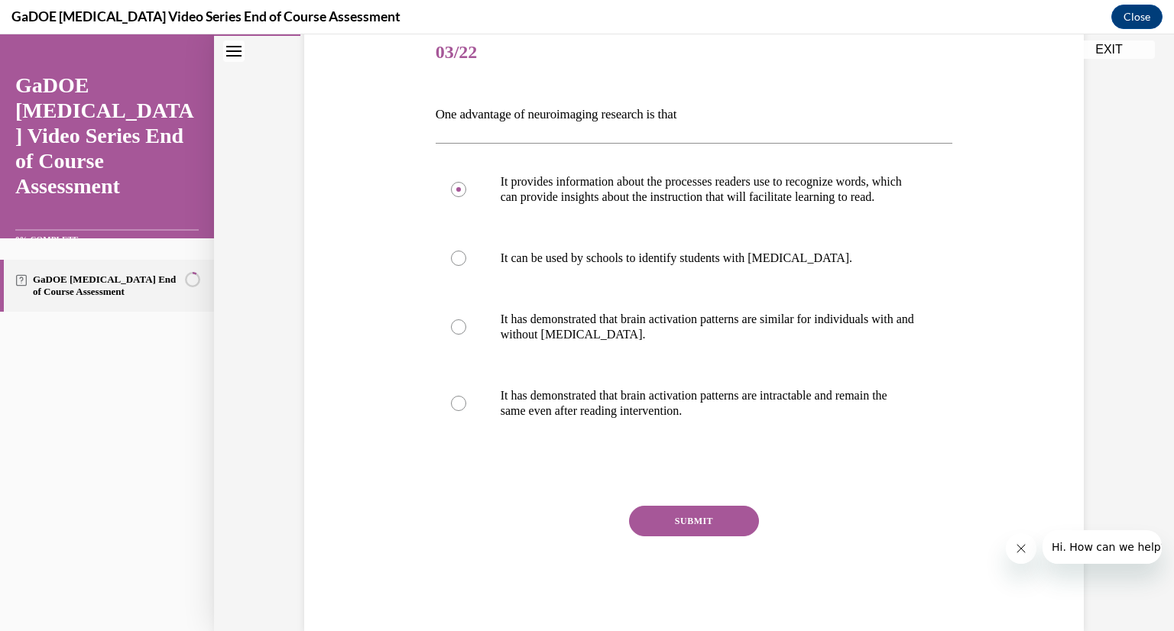
click at [694, 537] on button "SUBMIT" at bounding box center [694, 521] width 130 height 31
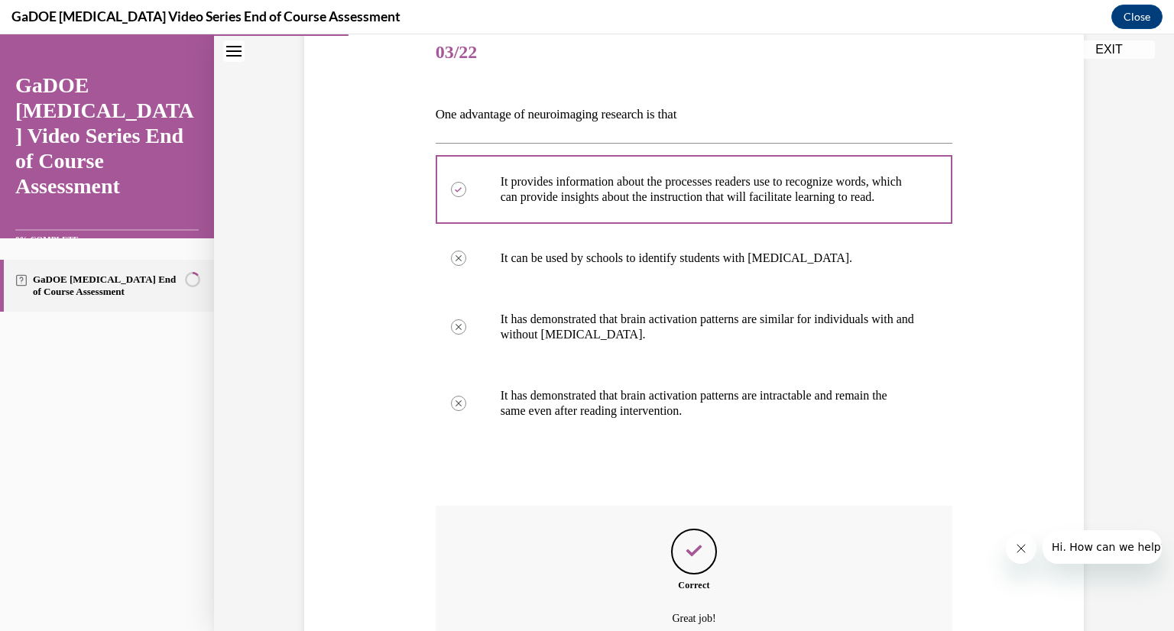
click at [689, 575] on div "Feedback" at bounding box center [694, 552] width 46 height 46
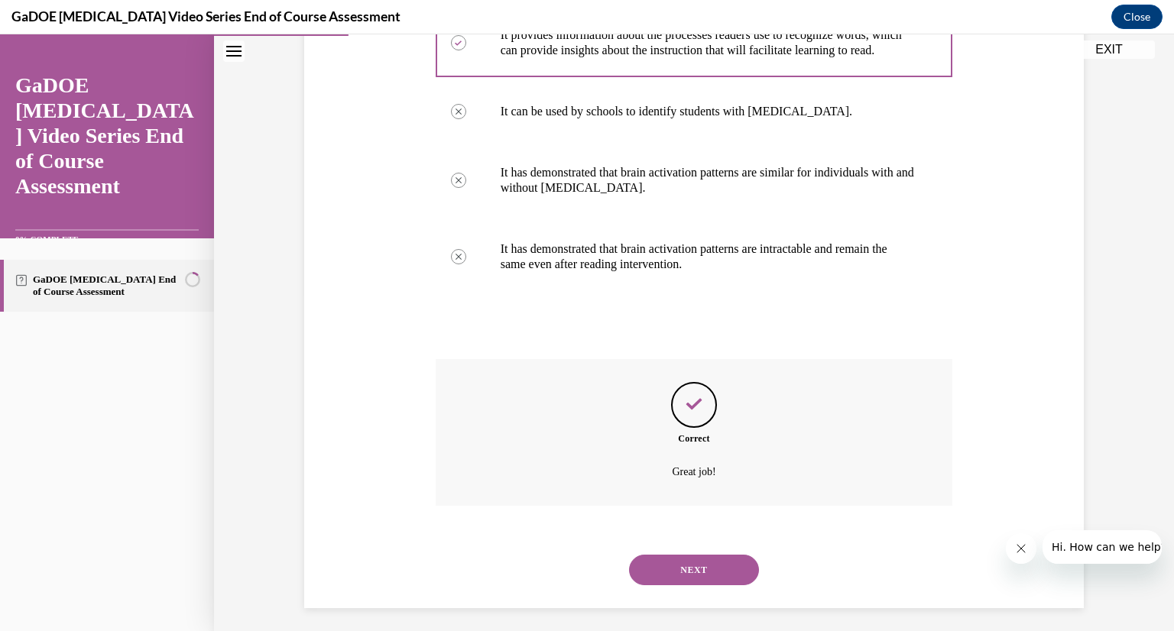
scroll to position [351, 0]
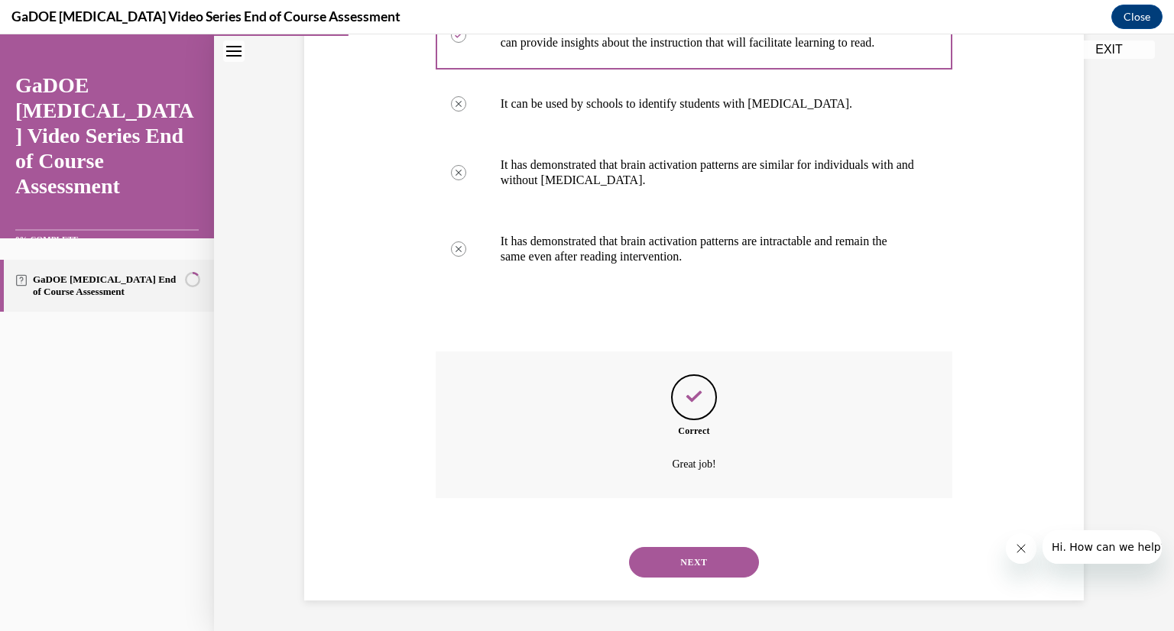
click at [709, 566] on button "NEXT" at bounding box center [694, 562] width 130 height 31
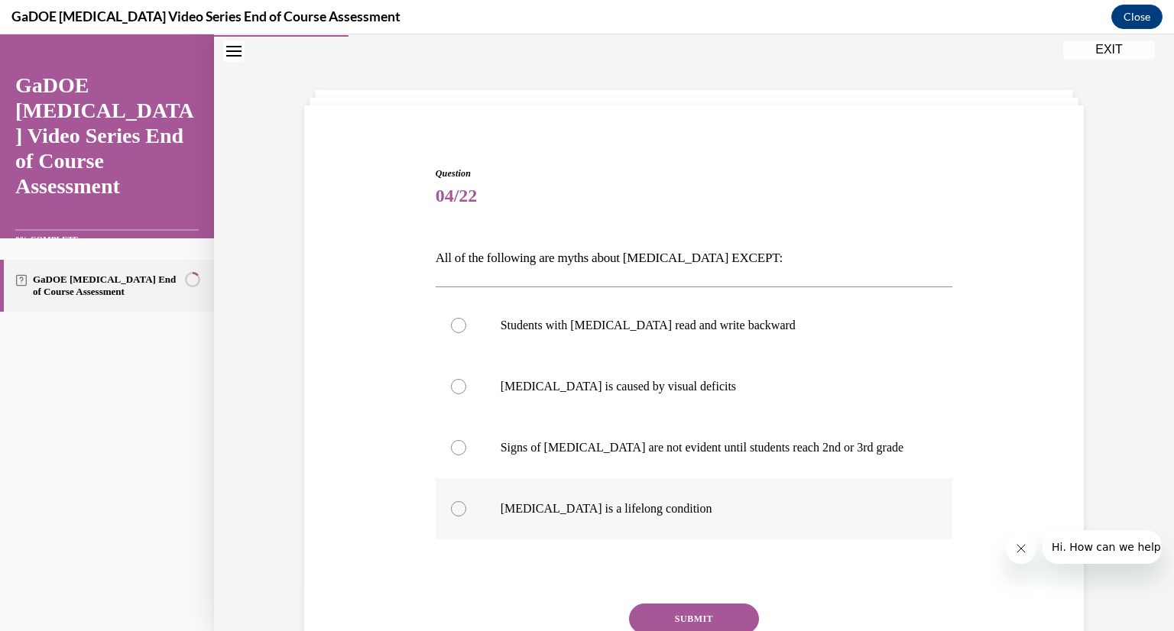
click at [459, 503] on div at bounding box center [458, 508] width 15 height 15
click at [459, 503] on input "[MEDICAL_DATA] is a lifelong condition" at bounding box center [458, 508] width 15 height 15
radio input "true"
click at [671, 612] on button "SUBMIT" at bounding box center [694, 619] width 130 height 31
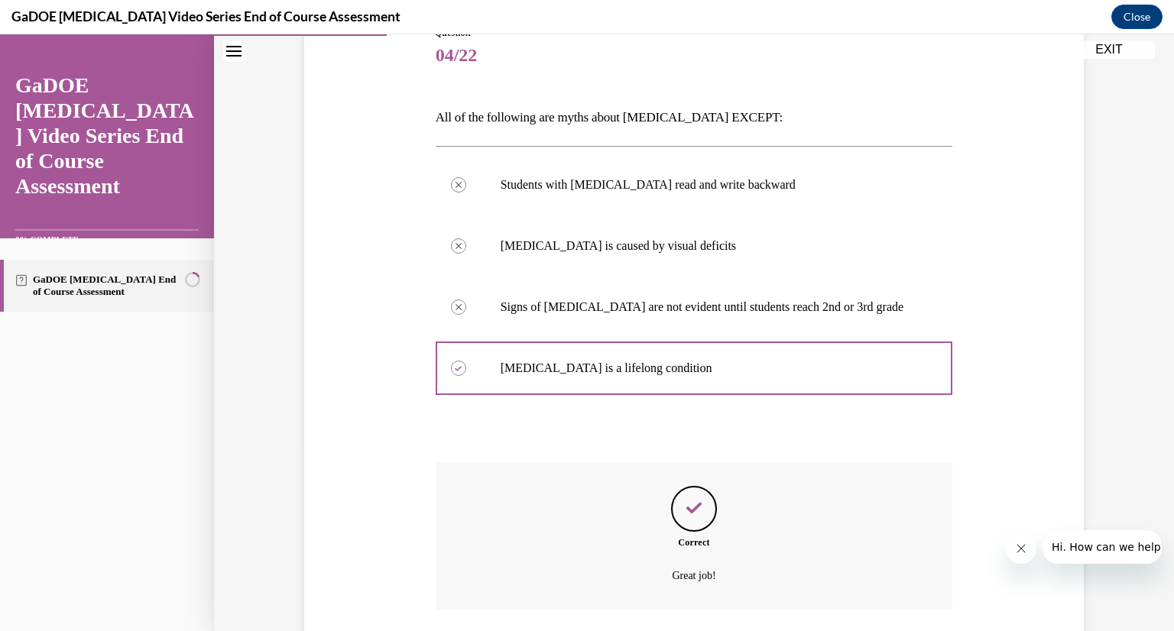
scroll to position [297, 0]
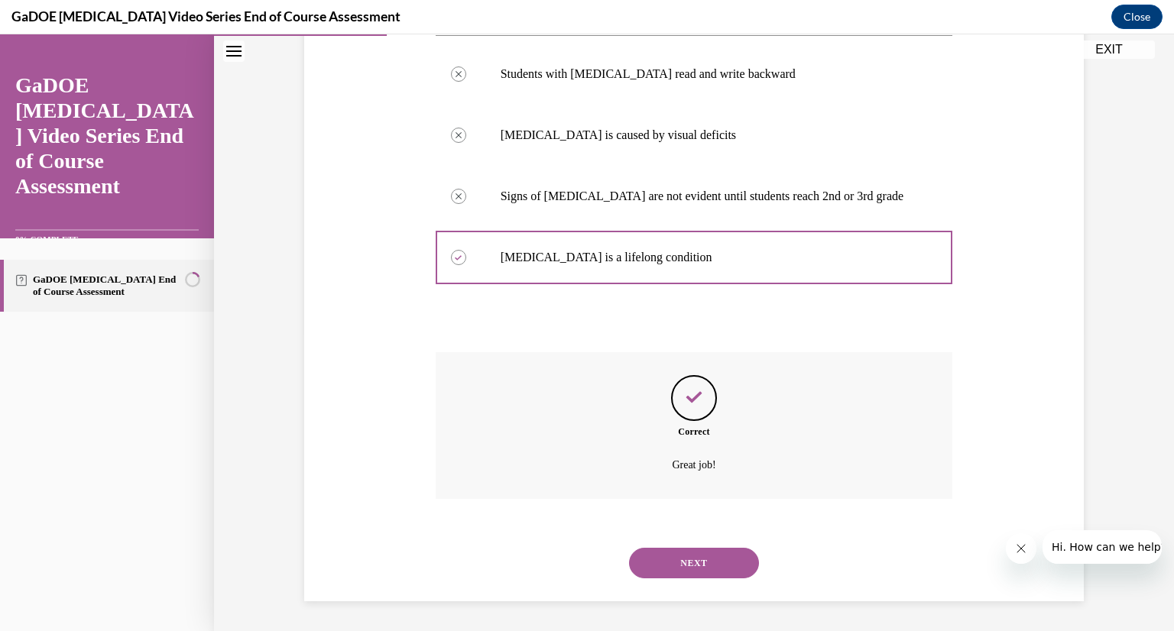
click at [703, 557] on button "NEXT" at bounding box center [694, 563] width 130 height 31
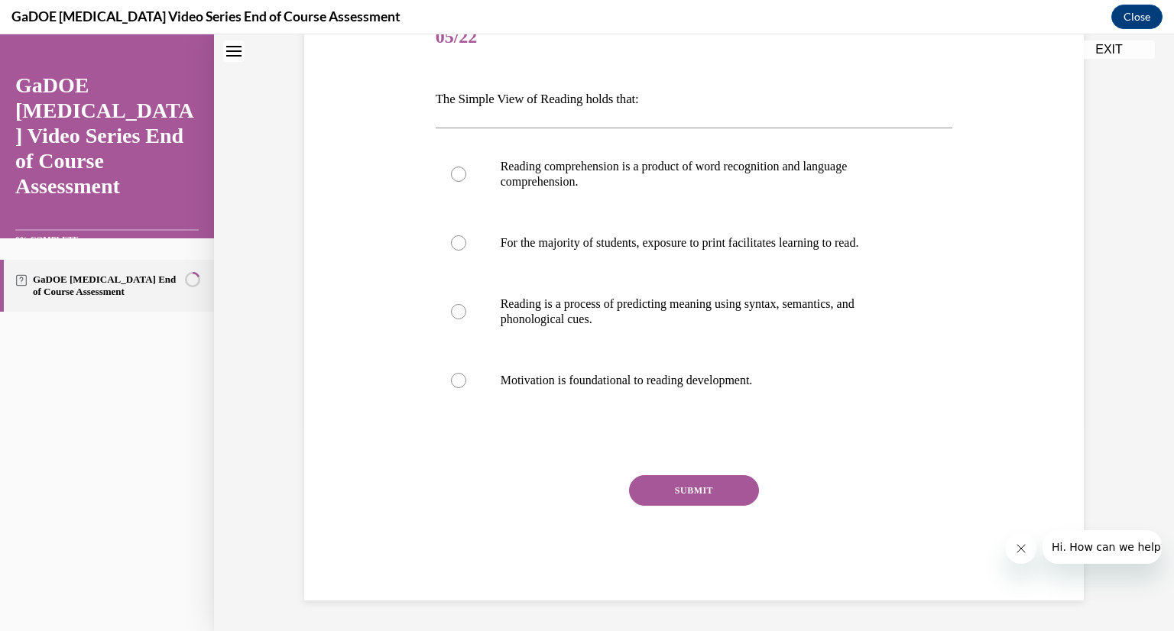
scroll to position [46, 0]
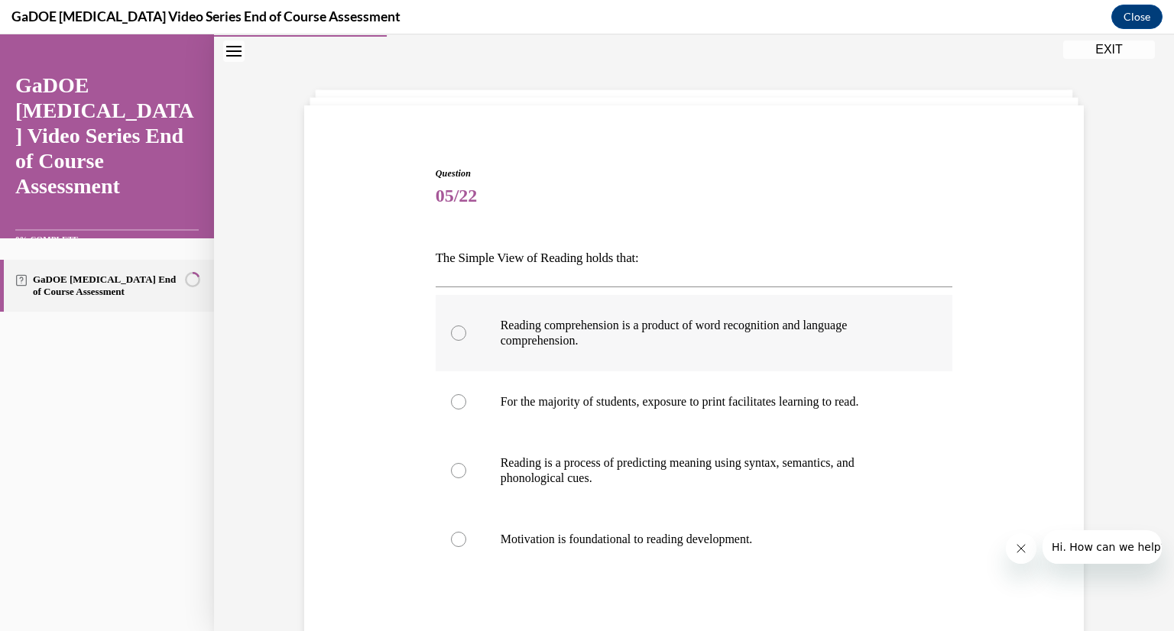
click at [456, 333] on div at bounding box center [458, 333] width 15 height 15
click at [456, 333] on input "Reading comprehension is a product of word recognition and language comprehensi…" at bounding box center [458, 333] width 15 height 15
radio input "true"
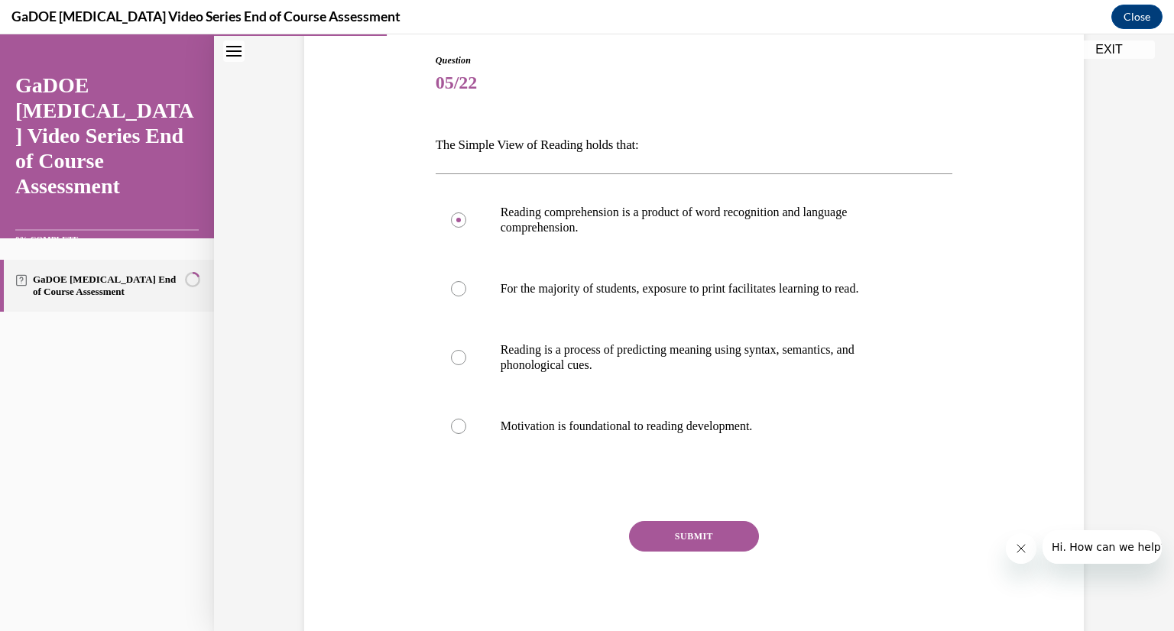
click at [681, 539] on button "SUBMIT" at bounding box center [694, 536] width 130 height 31
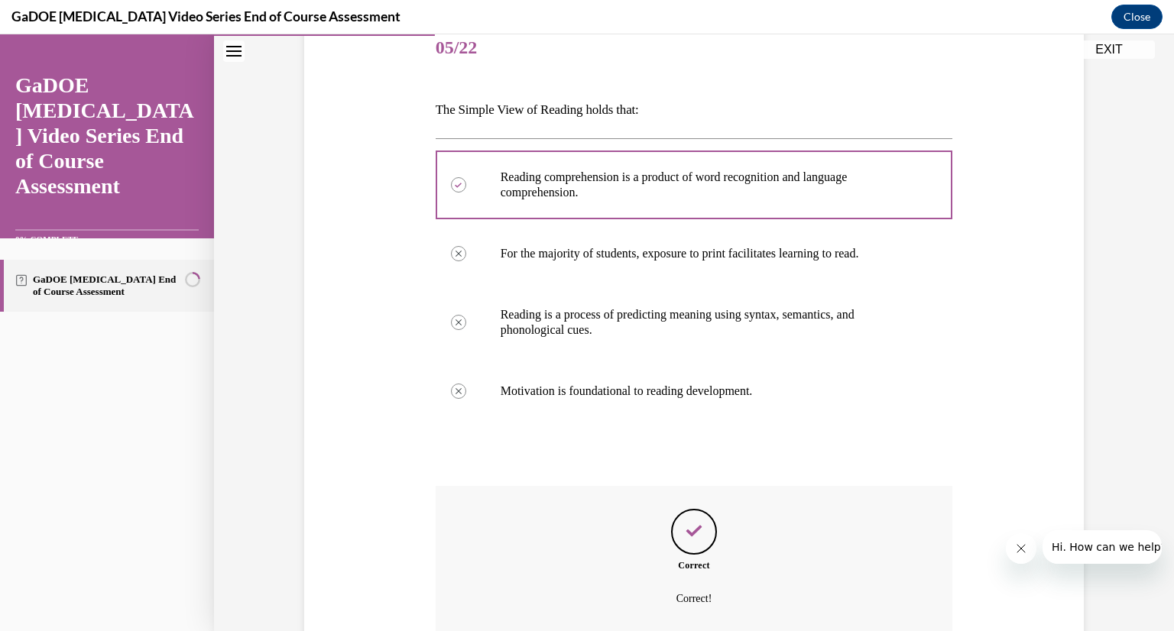
scroll to position [328, 0]
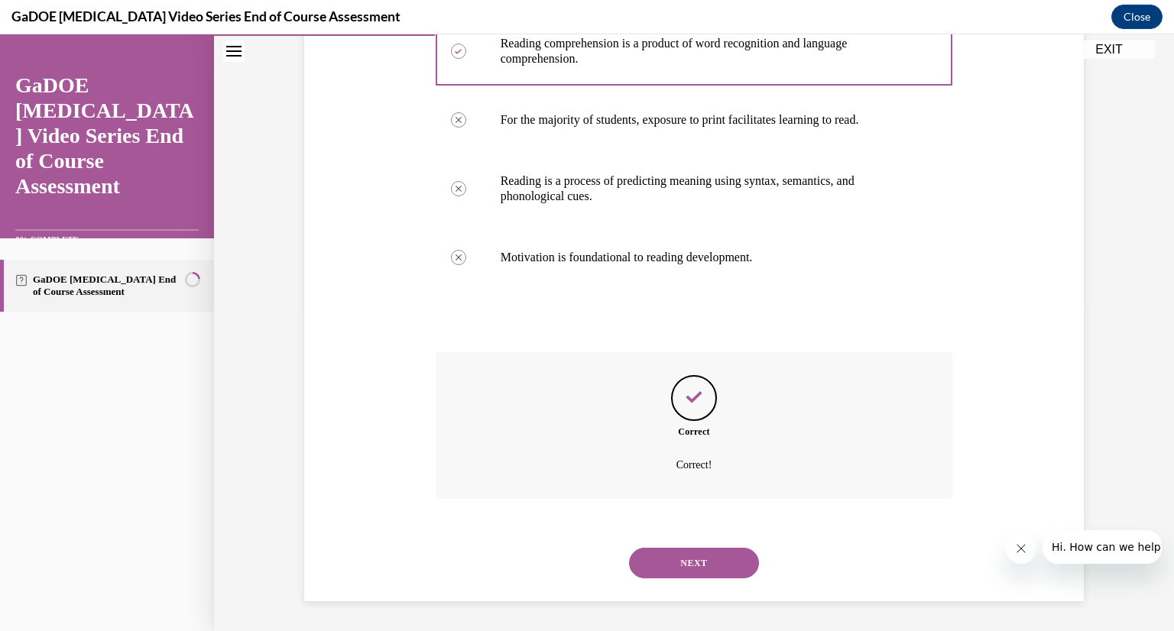
click at [709, 553] on button "NEXT" at bounding box center [694, 563] width 130 height 31
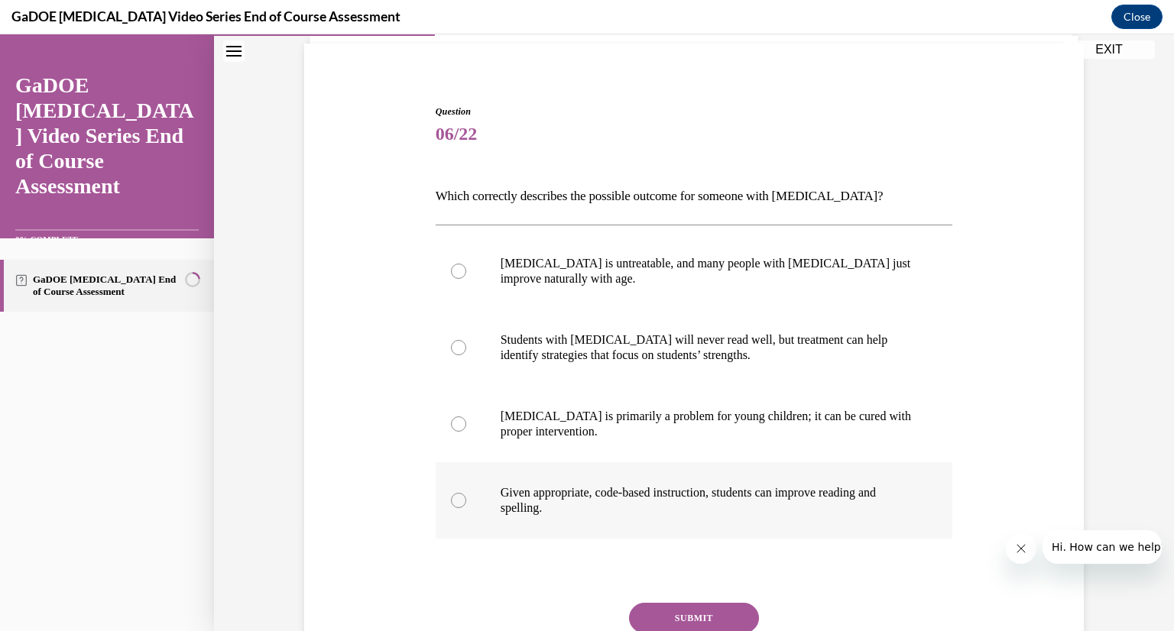
scroll to position [120, 0]
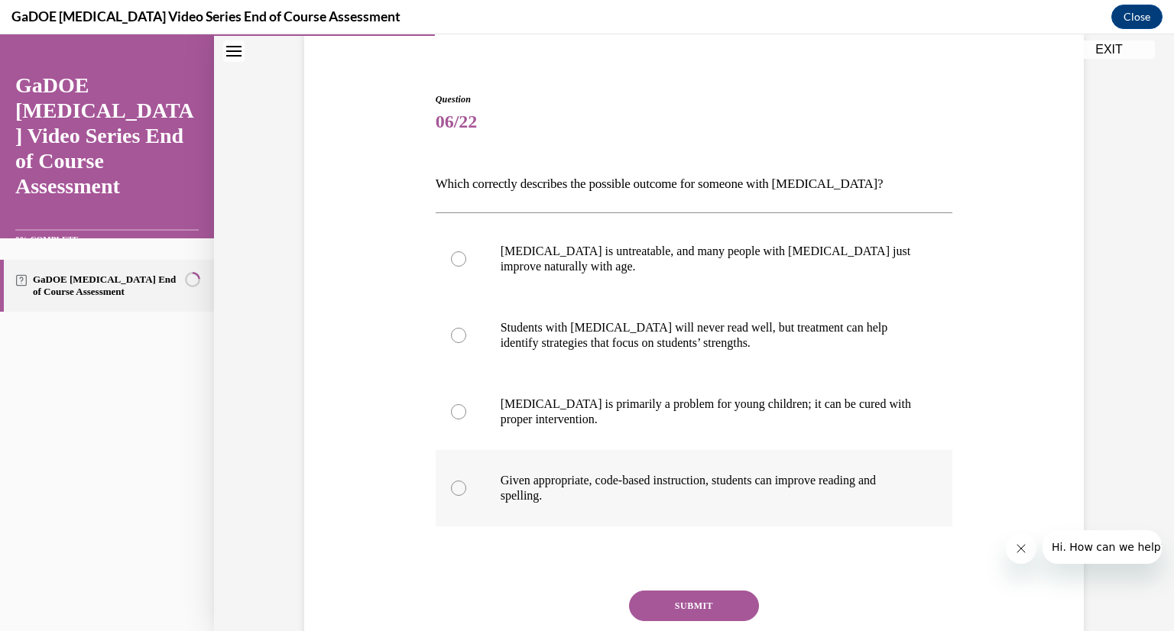
click at [452, 483] on div at bounding box center [458, 488] width 15 height 15
click at [452, 483] on input "Given appropriate, code-based instruction, students can improve reading and spe…" at bounding box center [458, 488] width 15 height 15
radio input "true"
click at [701, 603] on button "SUBMIT" at bounding box center [694, 606] width 130 height 31
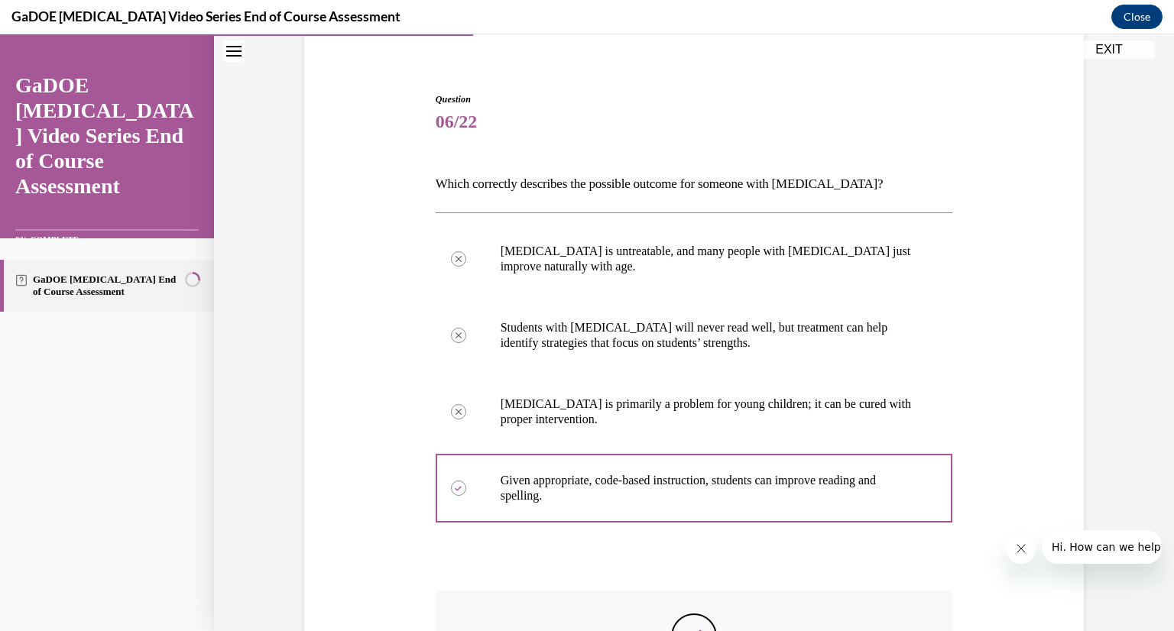
scroll to position [199, 0]
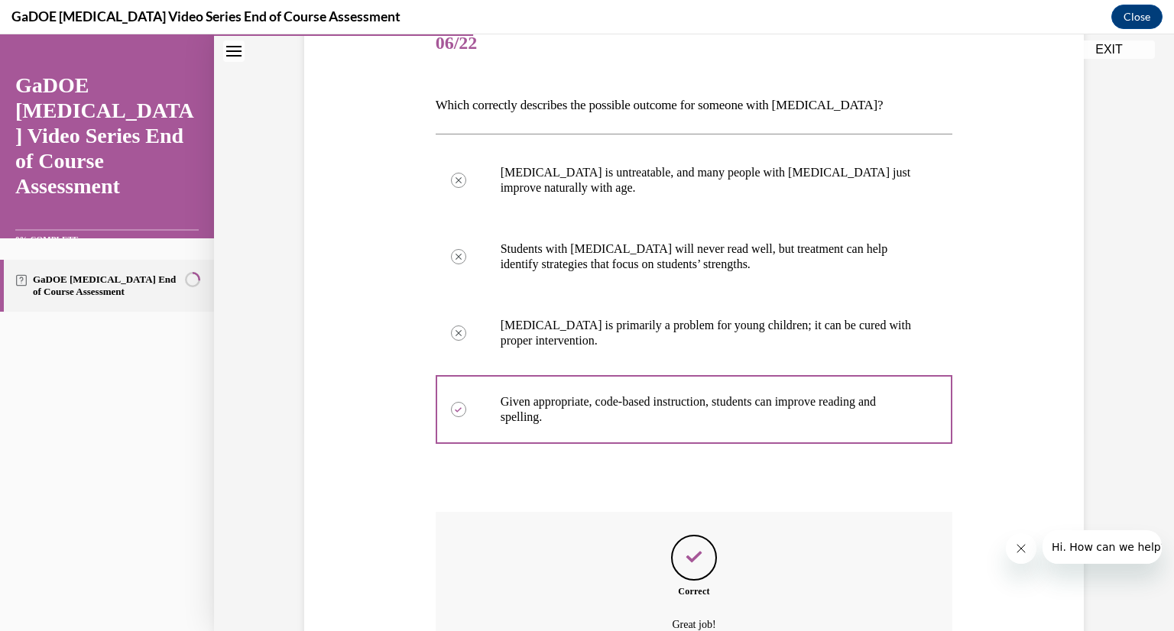
click at [683, 555] on icon "Feedback" at bounding box center [694, 557] width 23 height 23
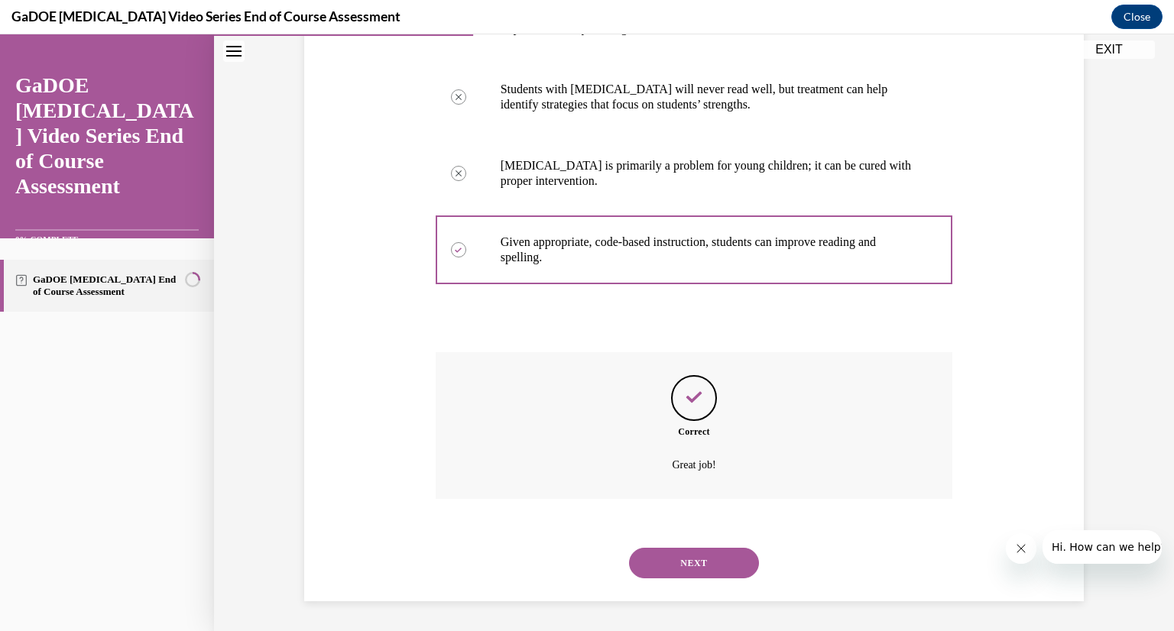
click at [702, 551] on button "NEXT" at bounding box center [694, 563] width 130 height 31
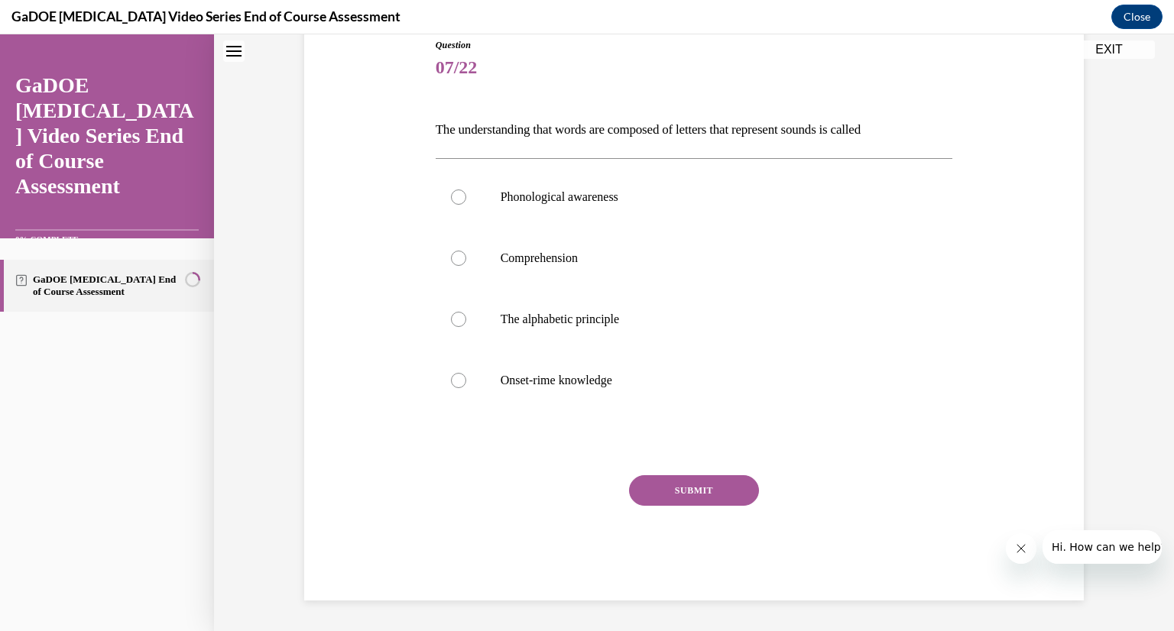
scroll to position [46, 0]
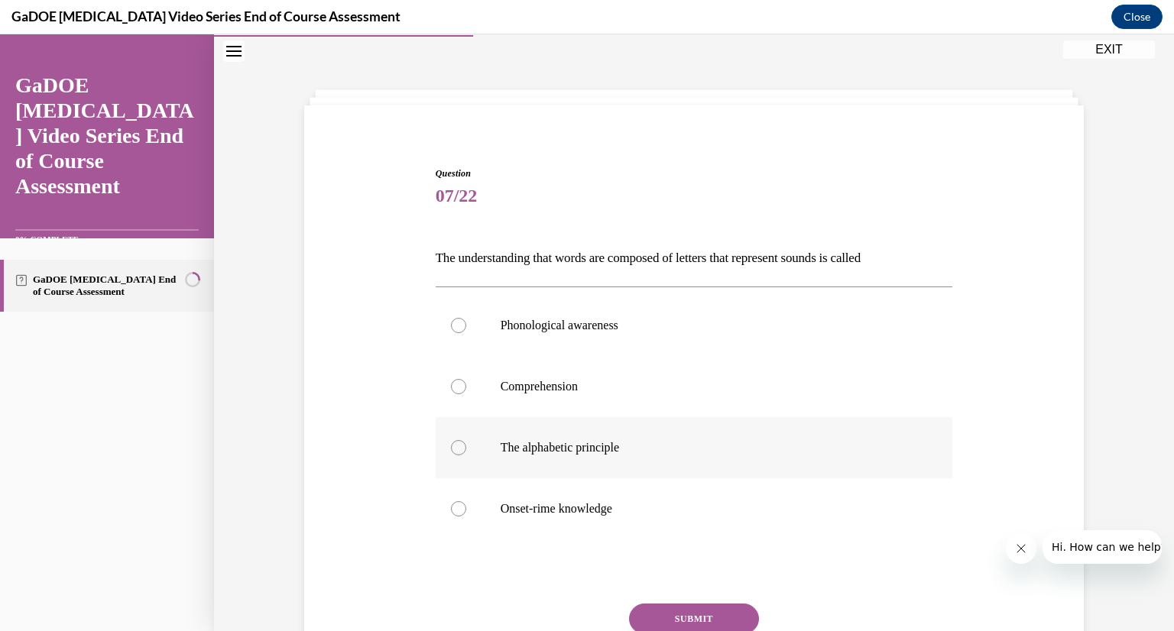
click at [451, 445] on div at bounding box center [458, 447] width 15 height 15
click at [451, 445] on input "The alphabetic principle" at bounding box center [458, 447] width 15 height 15
radio input "true"
click at [711, 617] on button "SUBMIT" at bounding box center [694, 619] width 130 height 31
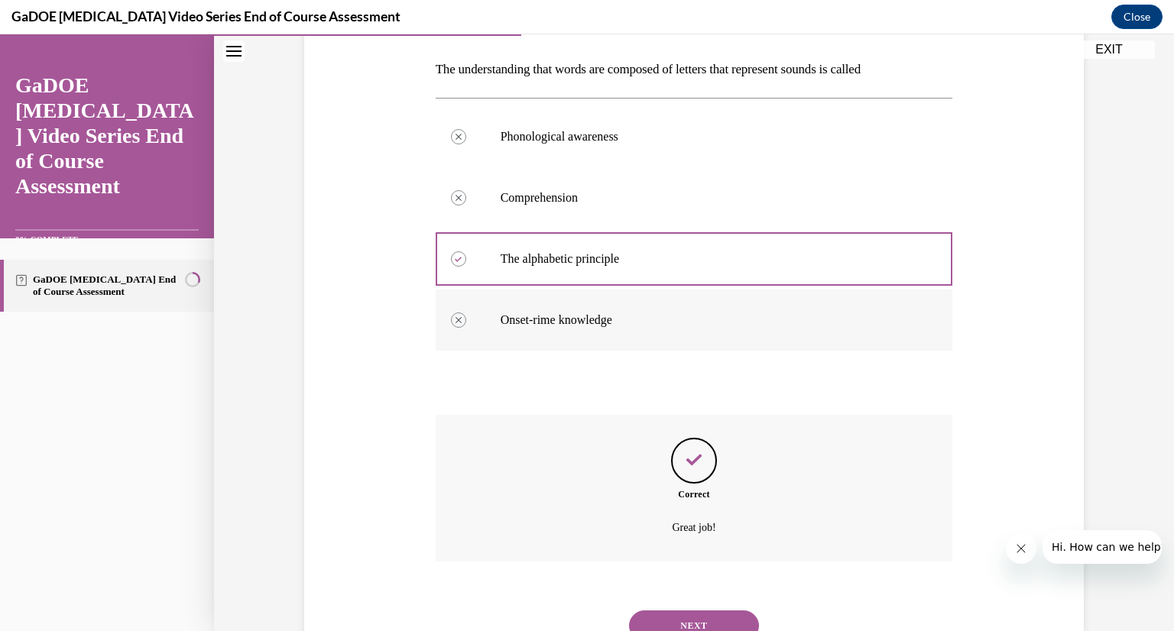
scroll to position [294, 0]
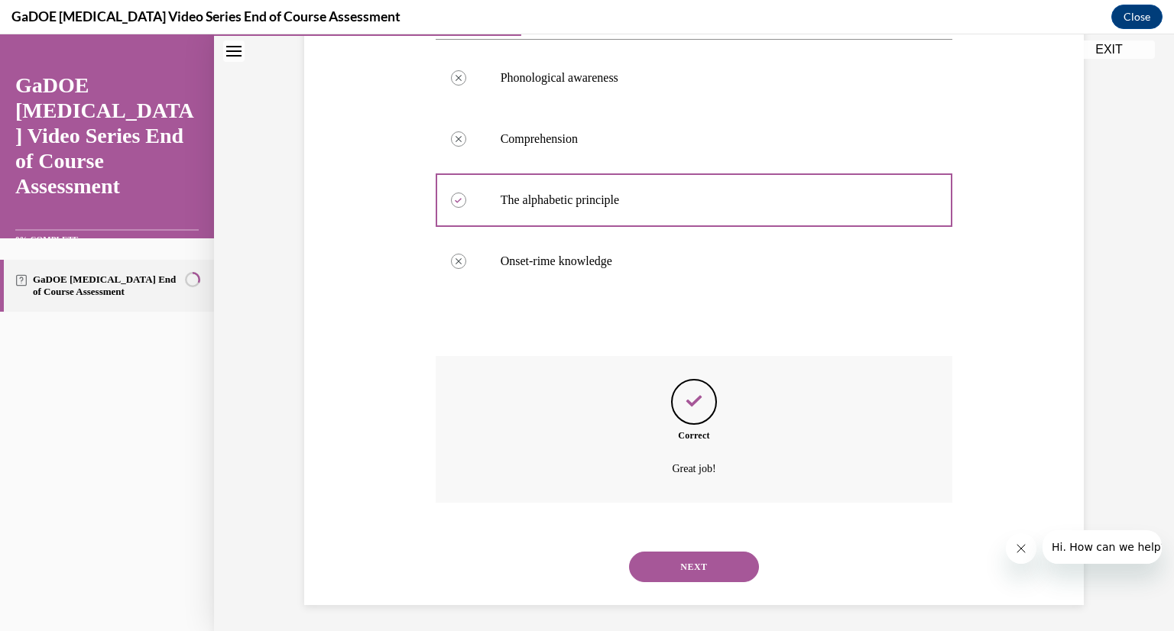
click at [702, 564] on button "NEXT" at bounding box center [694, 567] width 130 height 31
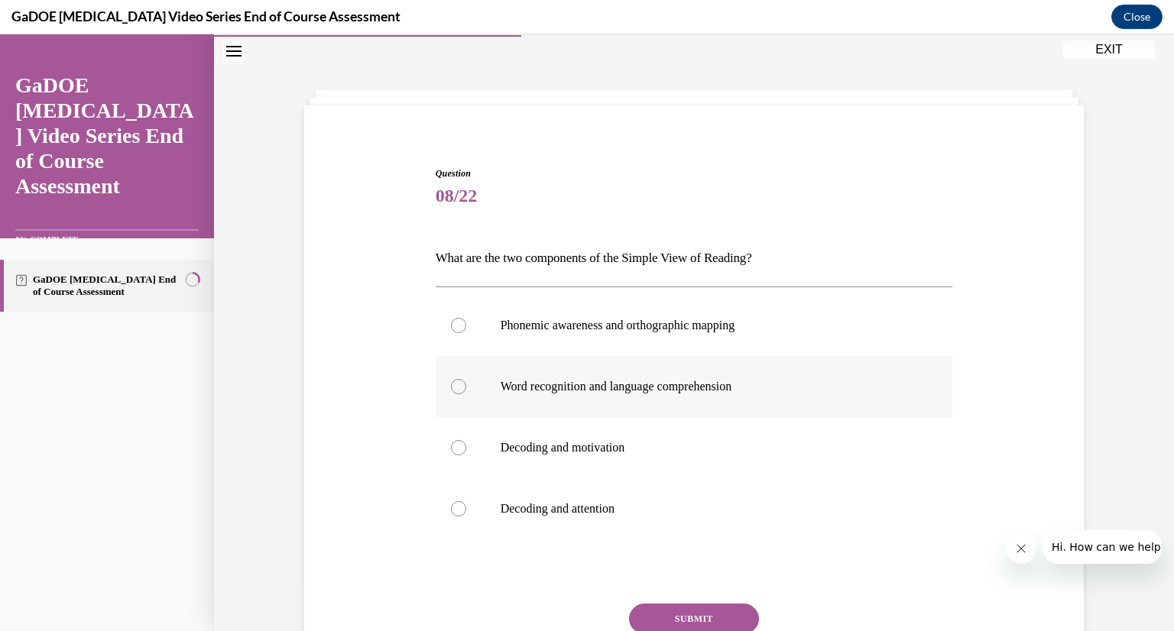
click at [454, 383] on div at bounding box center [458, 386] width 15 height 15
click at [454, 383] on input "Word recognition and language comprehension" at bounding box center [458, 386] width 15 height 15
radio input "true"
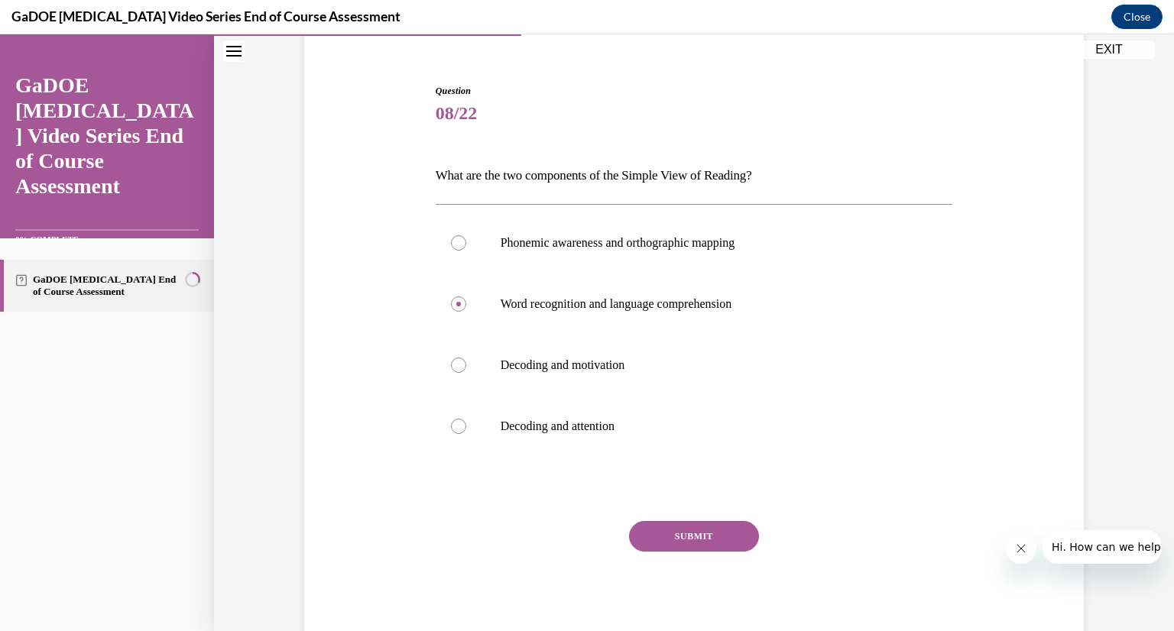
click at [699, 540] on button "SUBMIT" at bounding box center [694, 536] width 130 height 31
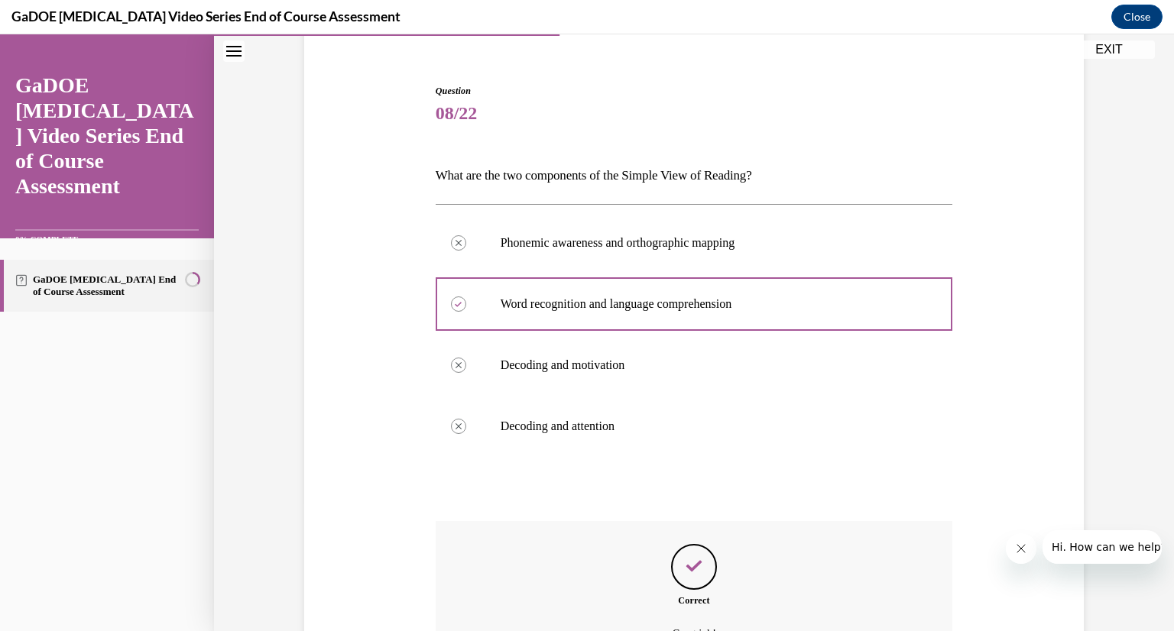
scroll to position [284, 0]
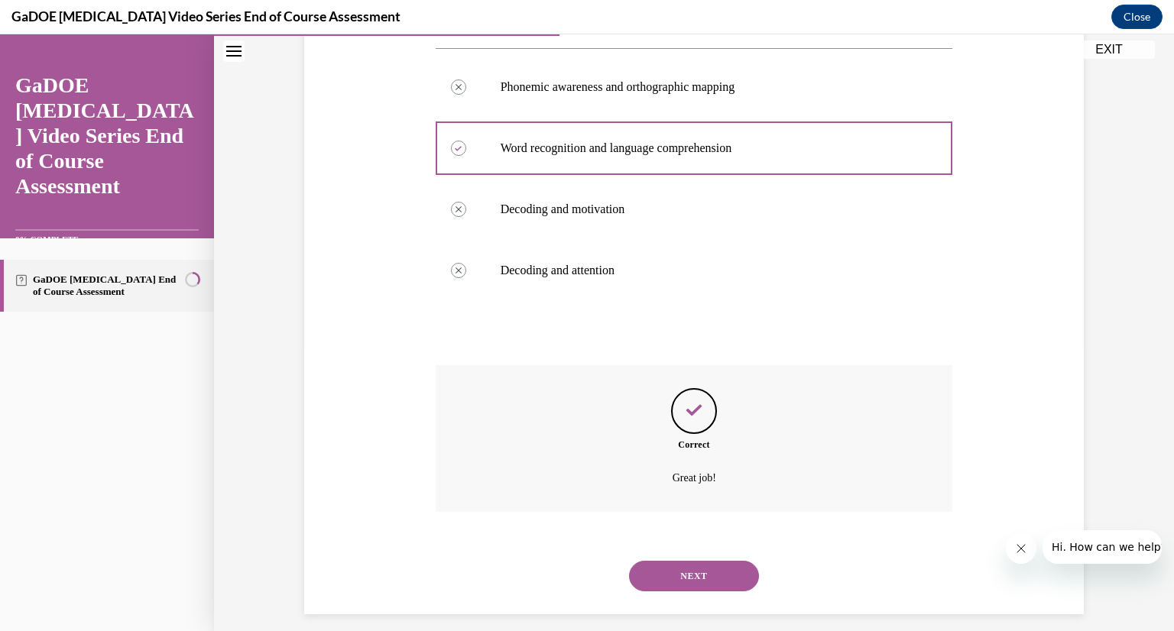
click at [697, 572] on button "NEXT" at bounding box center [694, 576] width 130 height 31
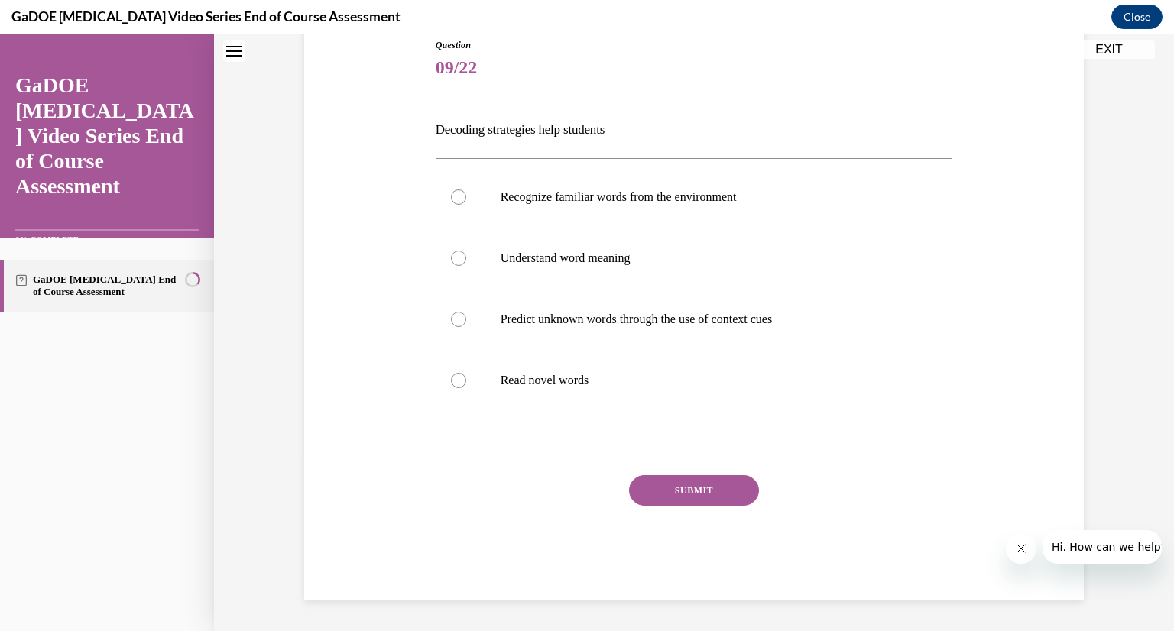
scroll to position [46, 0]
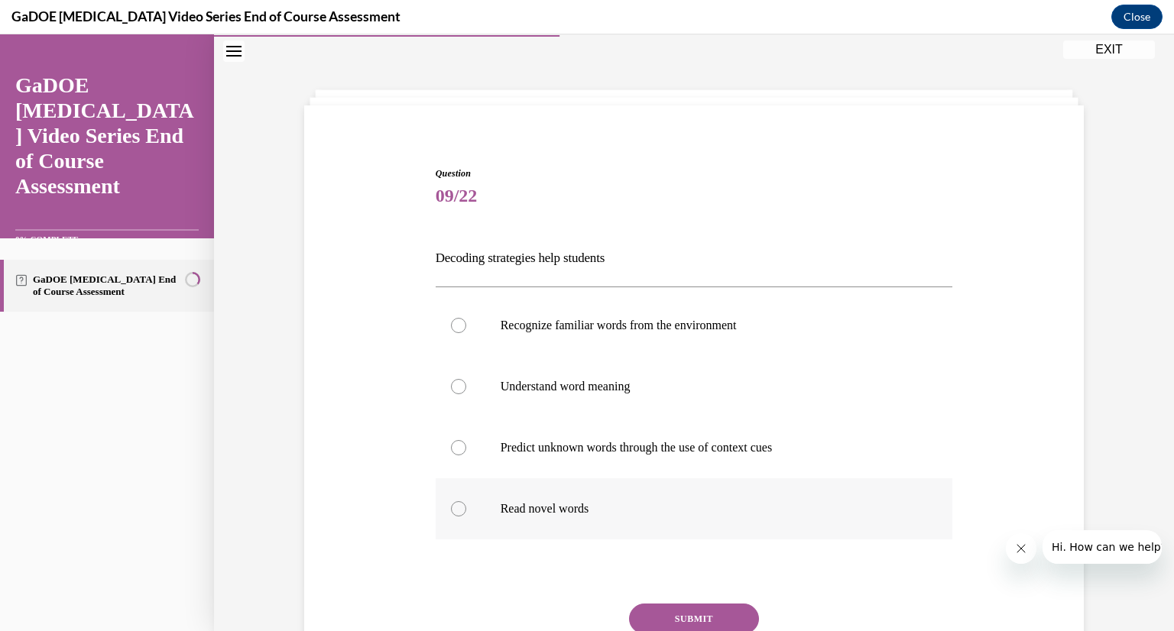
click at [452, 509] on div at bounding box center [458, 508] width 15 height 15
click at [452, 509] on input "Read novel words" at bounding box center [458, 508] width 15 height 15
radio input "true"
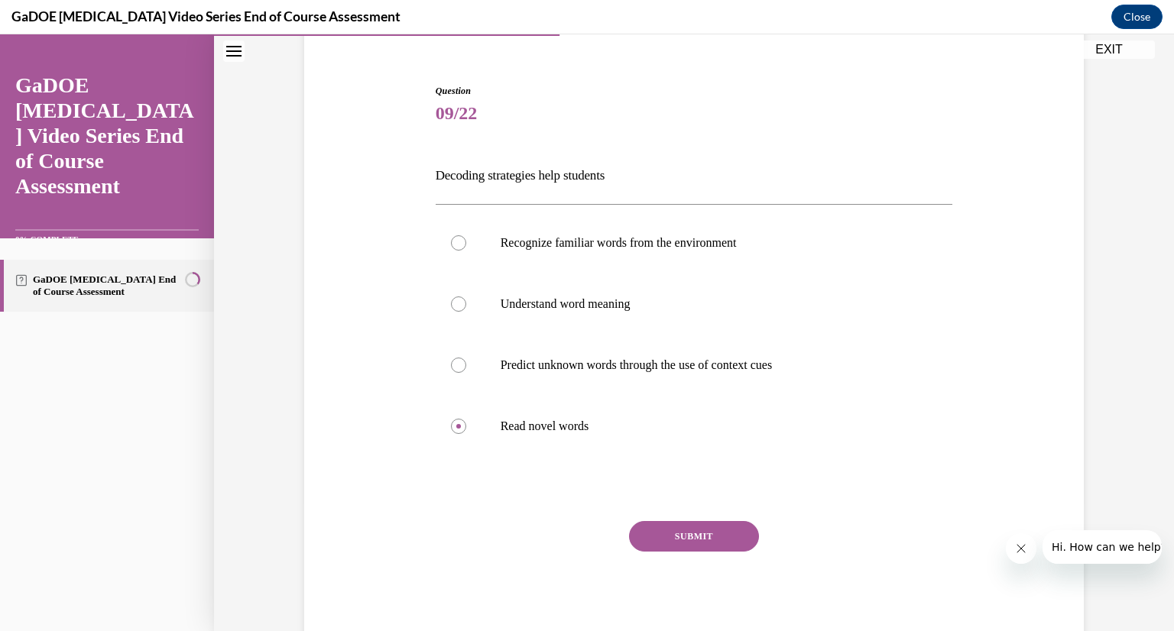
click at [703, 536] on button "SUBMIT" at bounding box center [694, 536] width 130 height 31
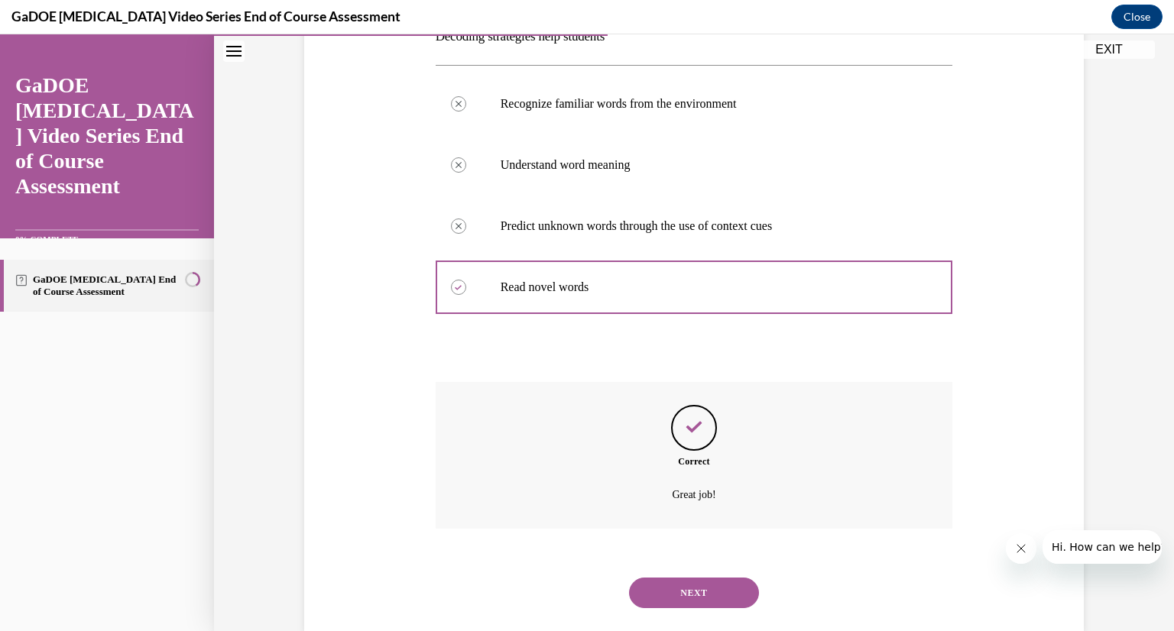
scroll to position [271, 0]
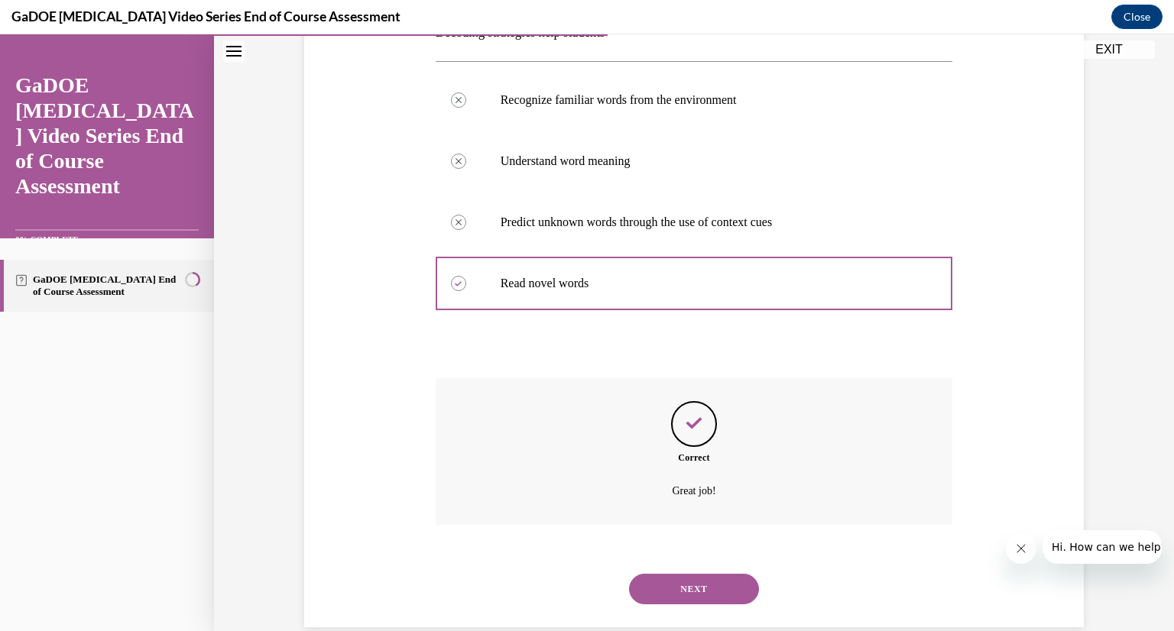
click at [699, 588] on button "NEXT" at bounding box center [694, 589] width 130 height 31
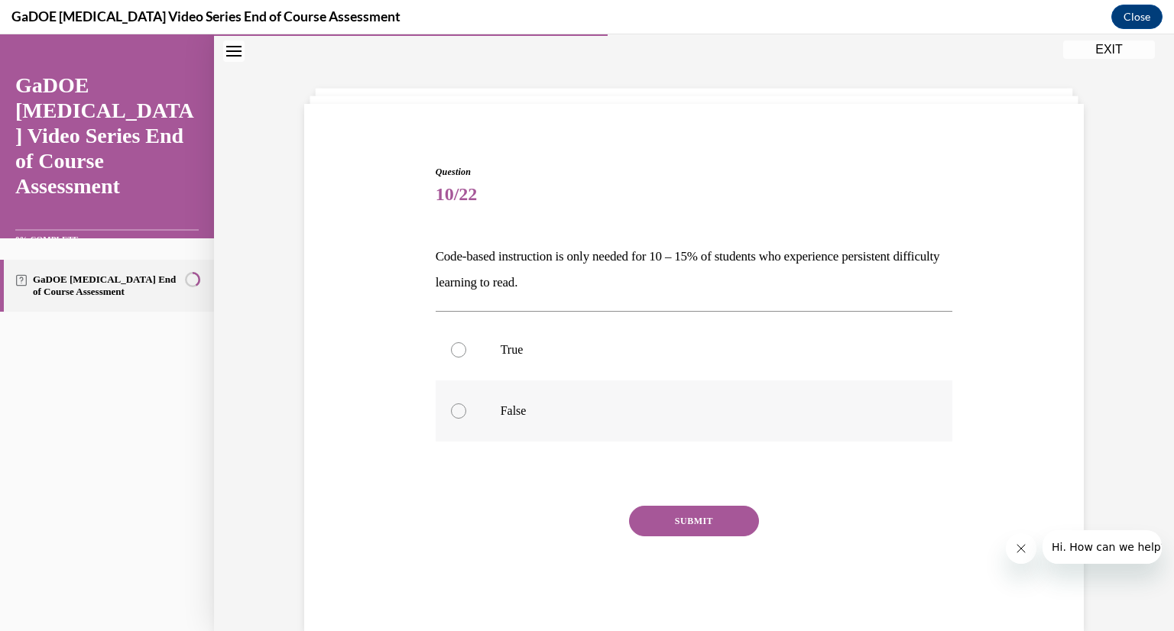
scroll to position [48, 0]
click at [453, 409] on div at bounding box center [458, 410] width 15 height 15
click at [453, 409] on input "False" at bounding box center [458, 410] width 15 height 15
radio input "true"
click at [702, 516] on button "SUBMIT" at bounding box center [694, 520] width 130 height 31
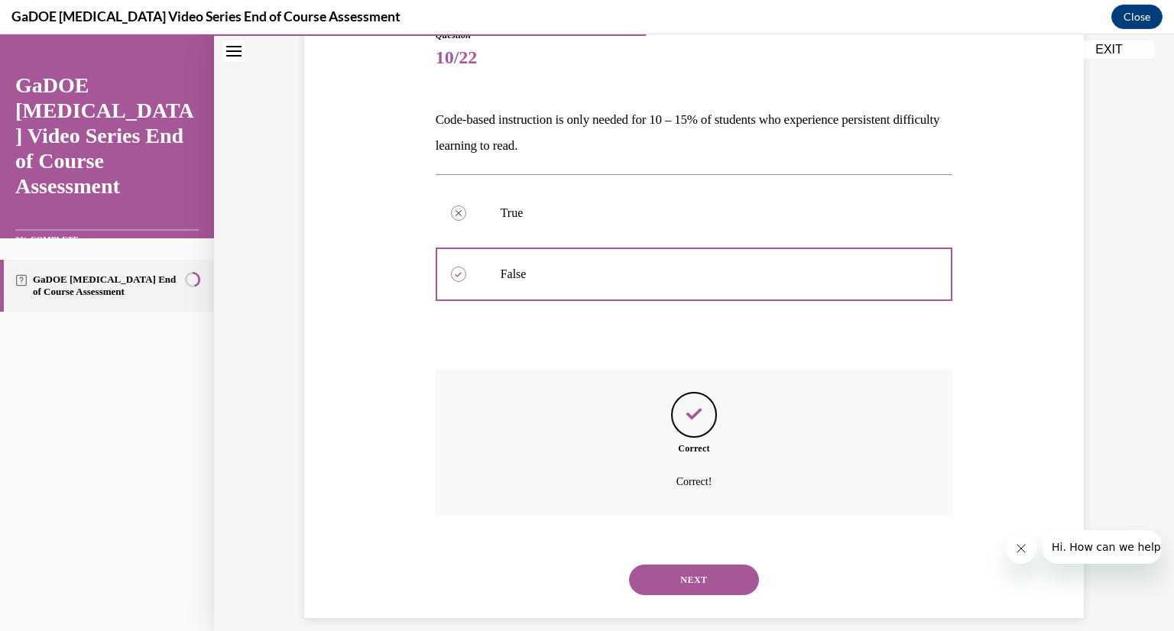
scroll to position [187, 0]
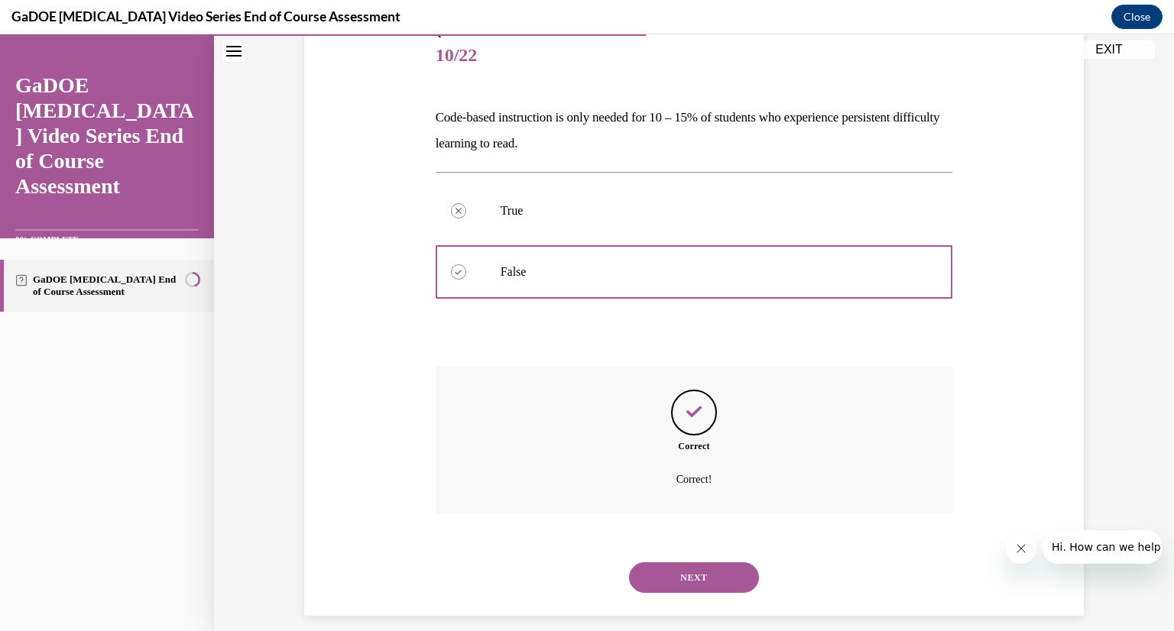
click at [701, 577] on button "NEXT" at bounding box center [694, 578] width 130 height 31
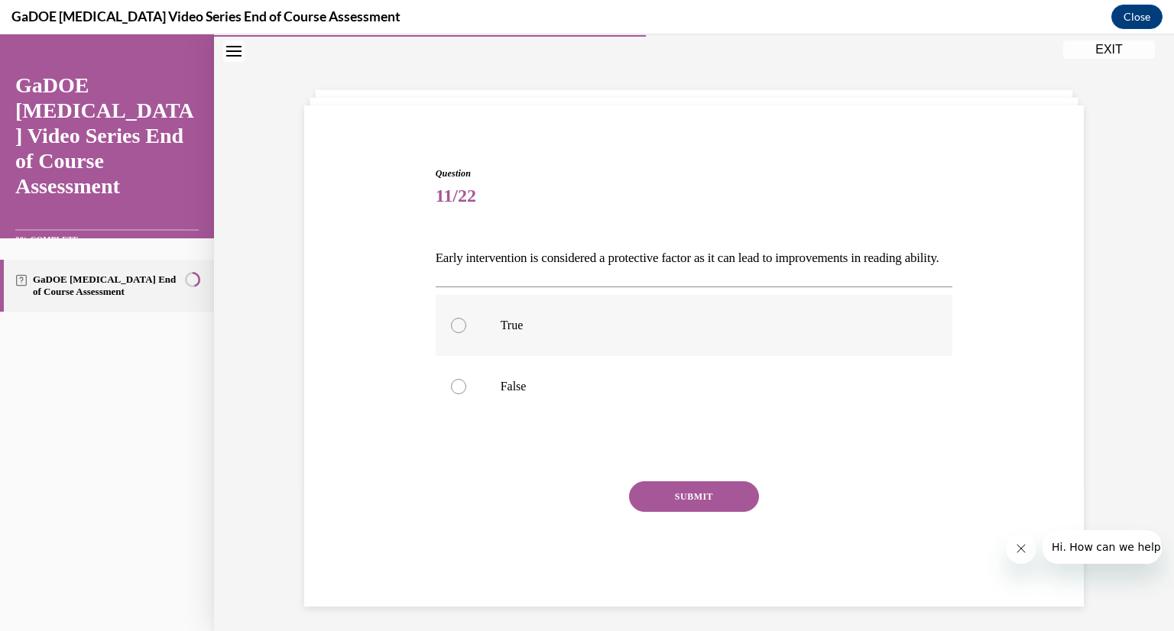
click at [451, 333] on div at bounding box center [458, 325] width 15 height 15
click at [451, 333] on input "True" at bounding box center [458, 325] width 15 height 15
radio input "true"
click at [716, 512] on button "SUBMIT" at bounding box center [694, 497] width 130 height 31
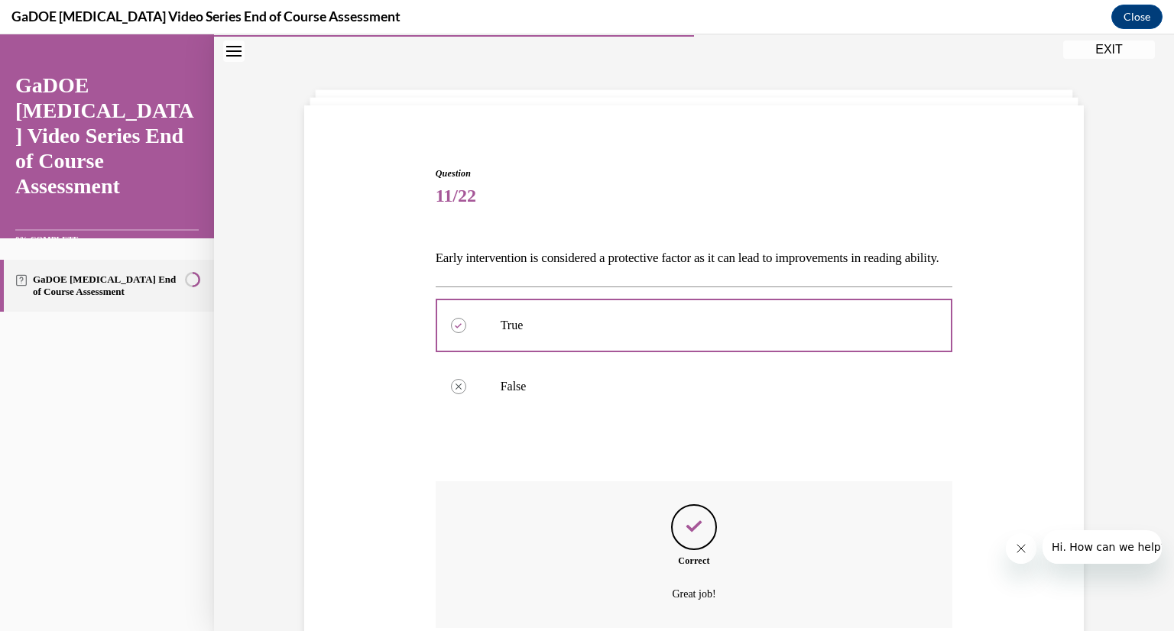
scroll to position [202, 0]
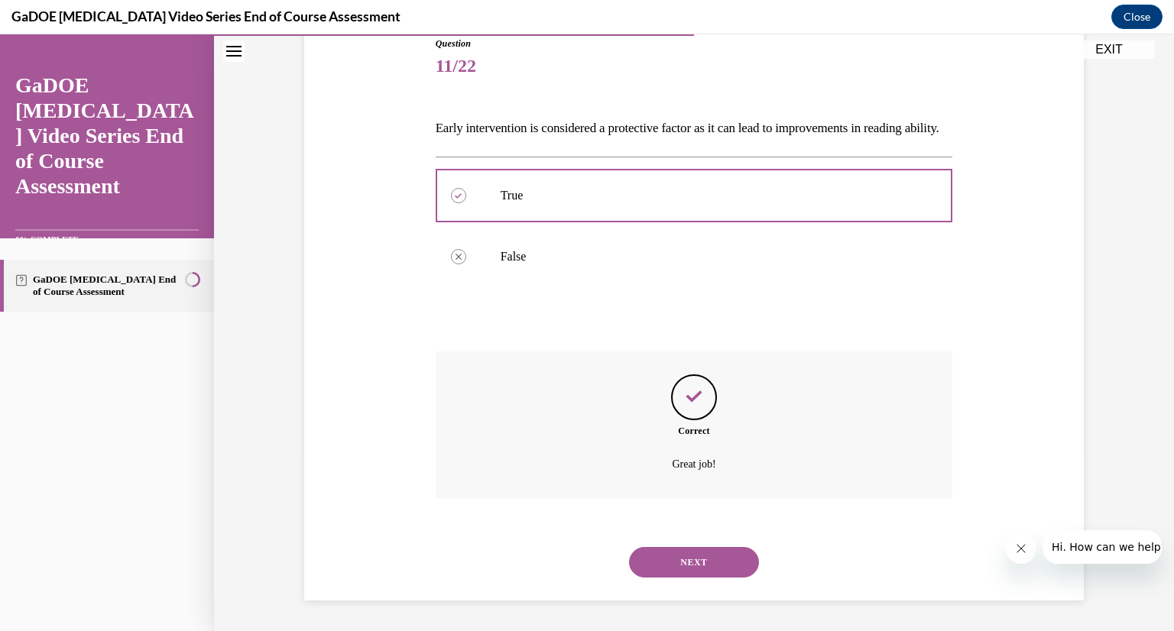
click at [698, 565] on button "NEXT" at bounding box center [694, 562] width 130 height 31
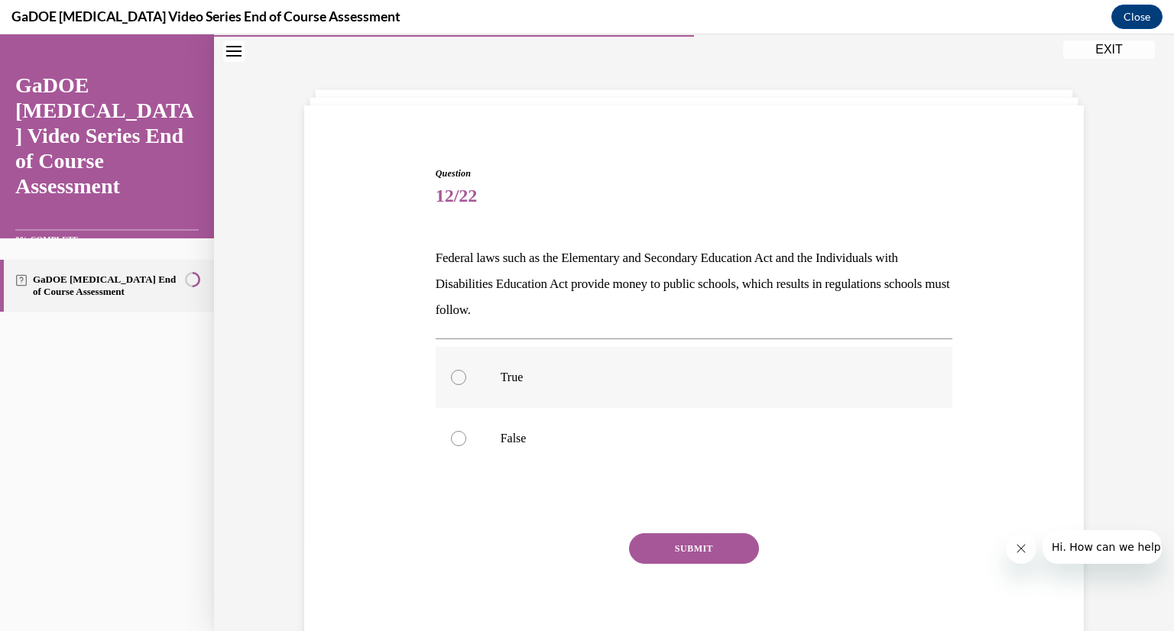
click at [456, 372] on div at bounding box center [458, 377] width 15 height 15
click at [456, 372] on input "True" at bounding box center [458, 377] width 15 height 15
radio input "true"
click at [699, 551] on button "SUBMIT" at bounding box center [694, 549] width 130 height 31
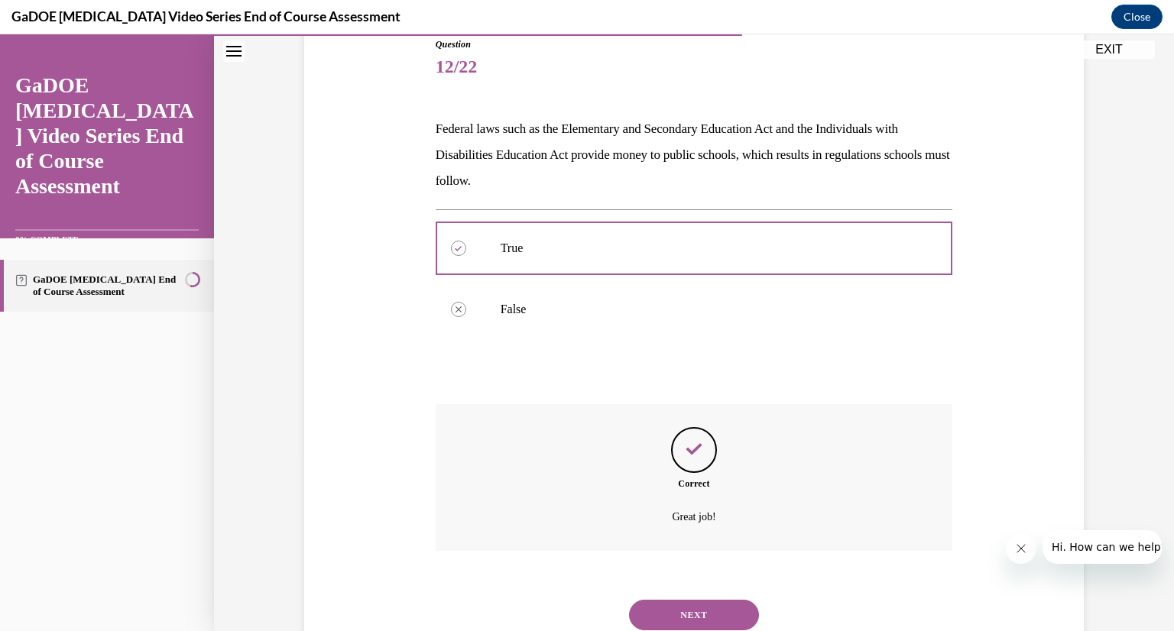
scroll to position [180, 0]
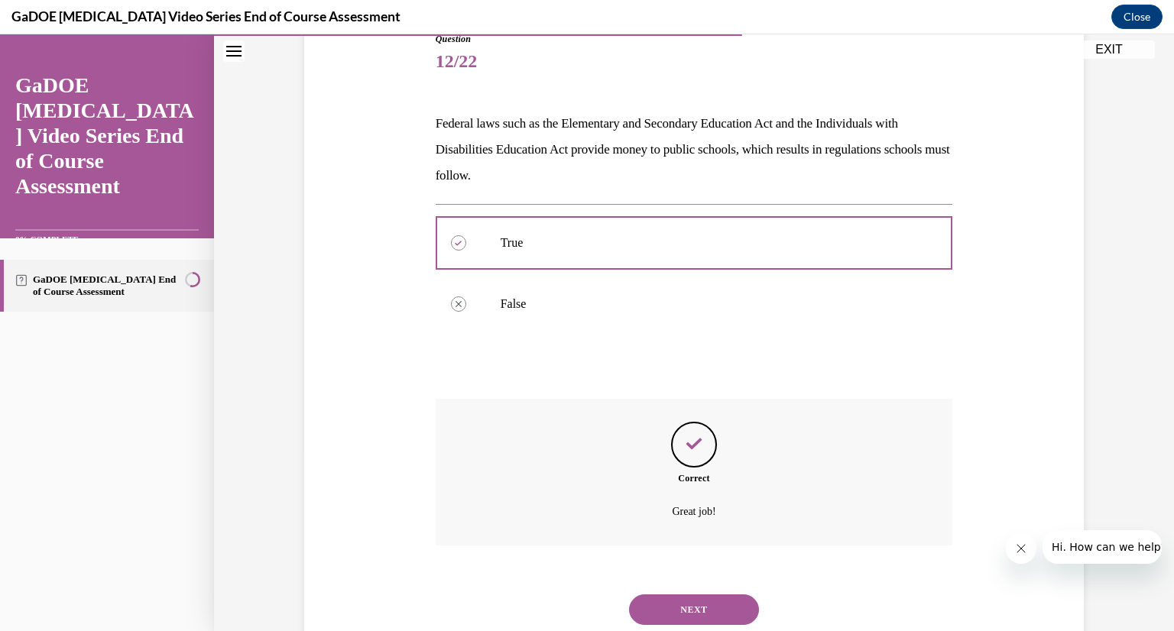
click at [712, 613] on button "NEXT" at bounding box center [694, 610] width 130 height 31
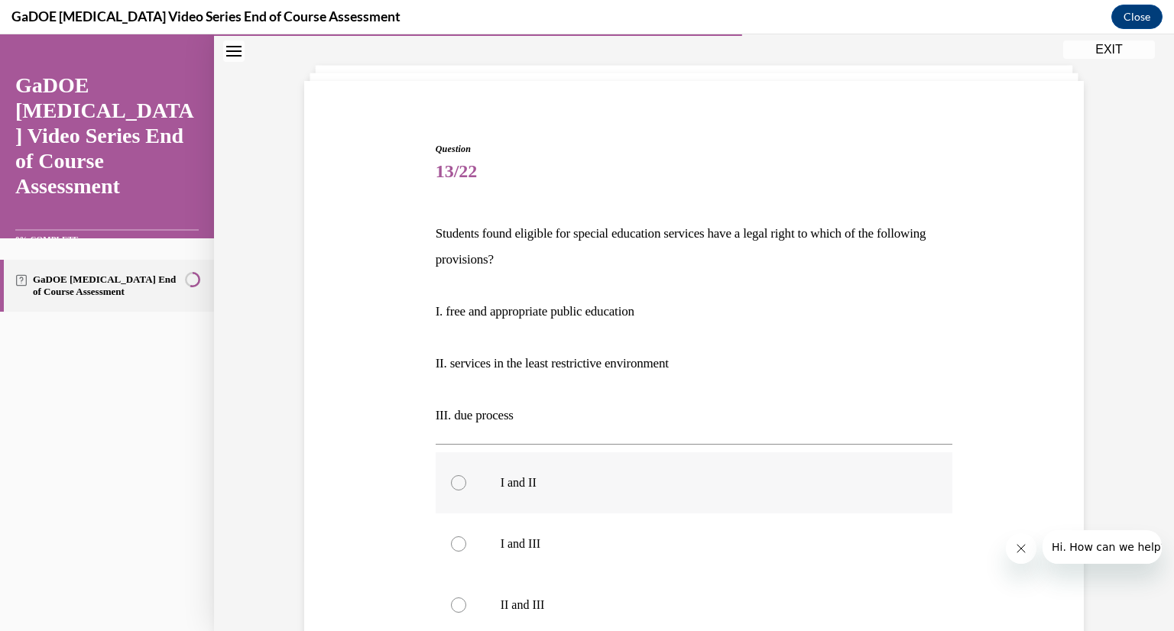
scroll to position [95, 0]
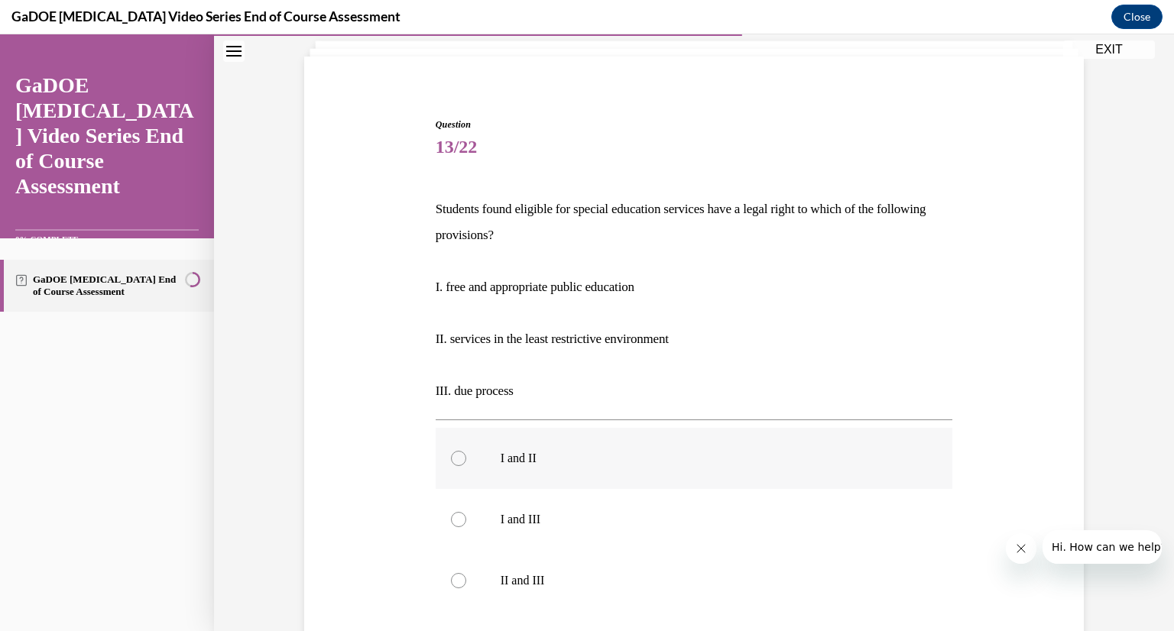
click at [453, 458] on div at bounding box center [458, 458] width 15 height 15
click at [453, 458] on input "I and II" at bounding box center [458, 458] width 15 height 15
radio input "true"
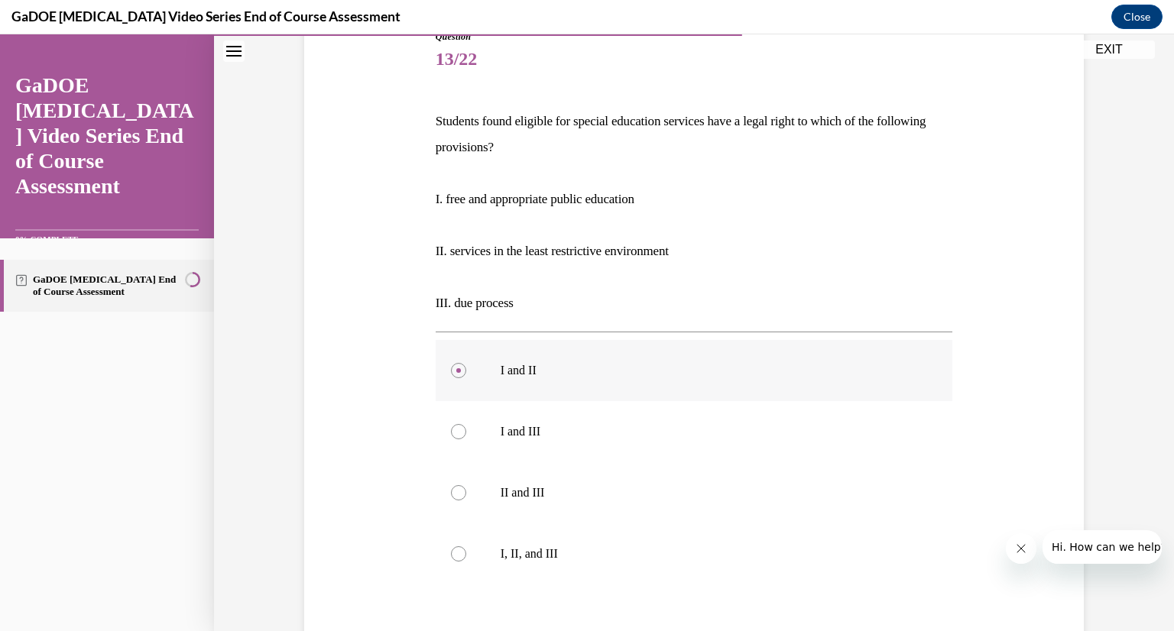
scroll to position [183, 0]
click at [453, 549] on div at bounding box center [458, 553] width 15 height 15
click at [453, 549] on input "I, II, and III" at bounding box center [458, 553] width 15 height 15
radio input "true"
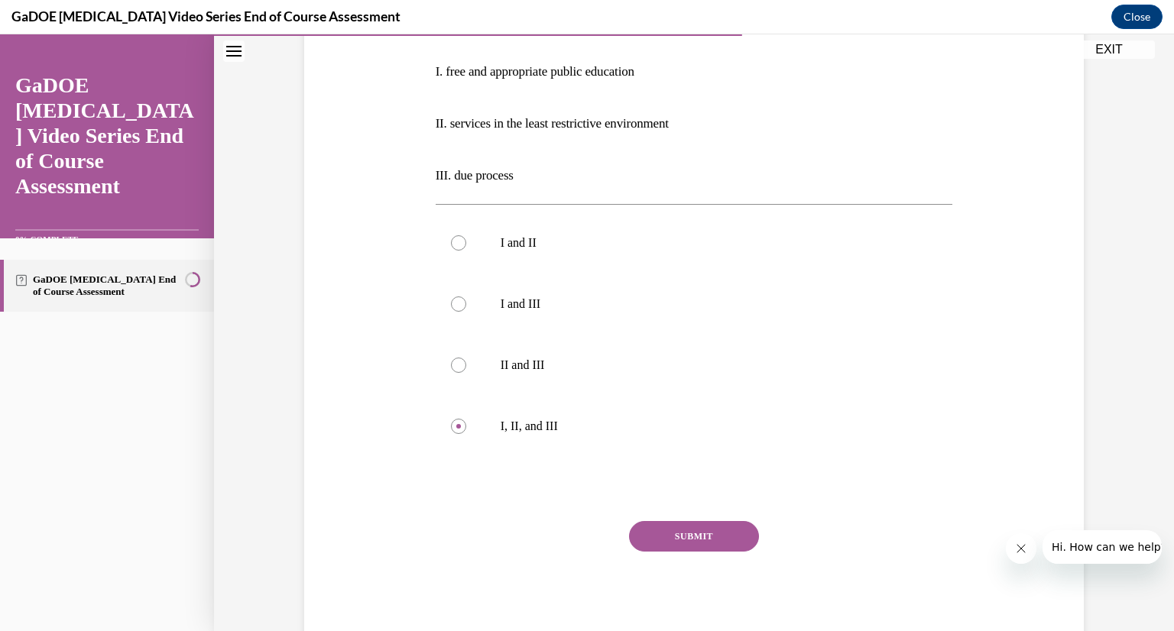
click at [679, 530] on button "SUBMIT" at bounding box center [694, 536] width 130 height 31
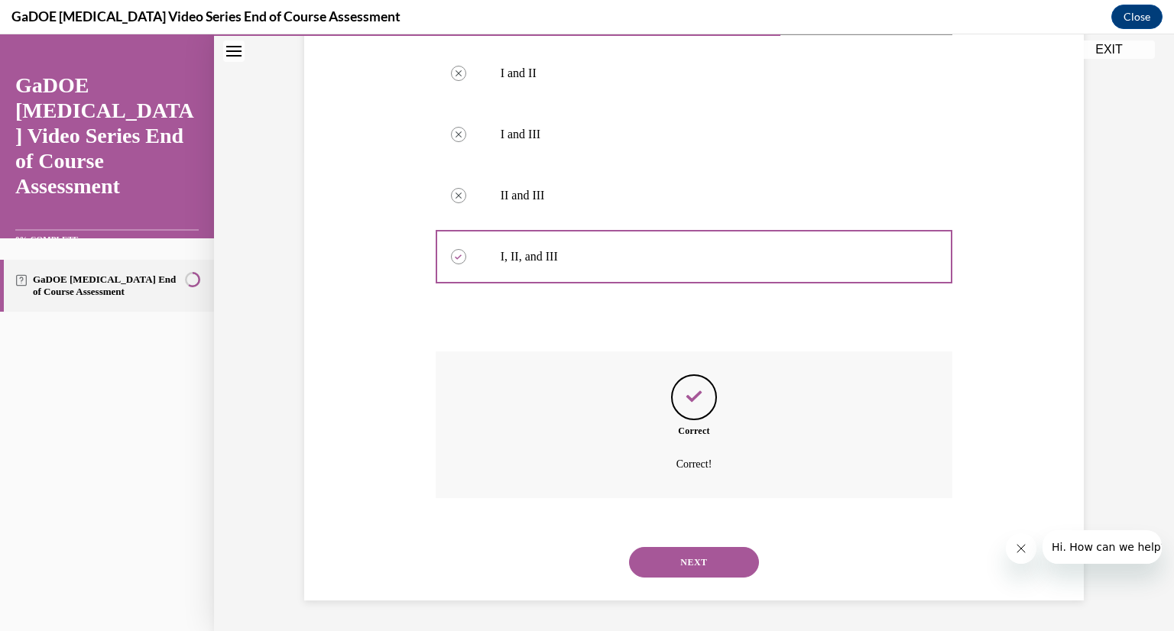
click at [704, 550] on button "NEXT" at bounding box center [694, 562] width 130 height 31
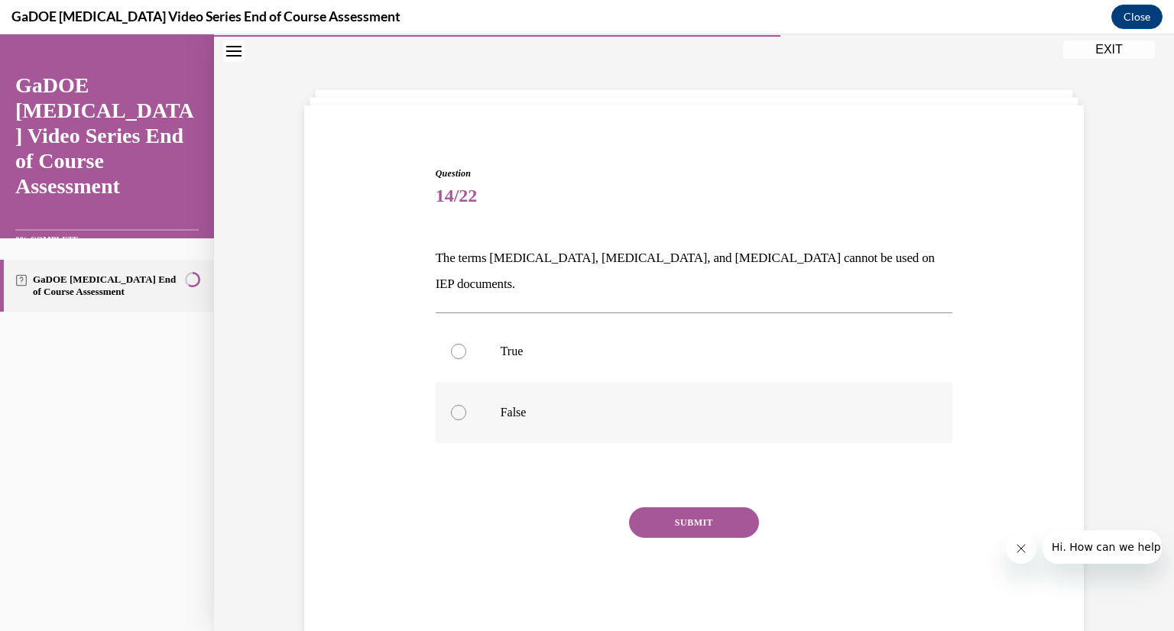
click at [451, 405] on div at bounding box center [458, 412] width 15 height 15
click at [451, 405] on input "False" at bounding box center [458, 412] width 15 height 15
radio input "true"
click at [688, 508] on button "SUBMIT" at bounding box center [694, 523] width 130 height 31
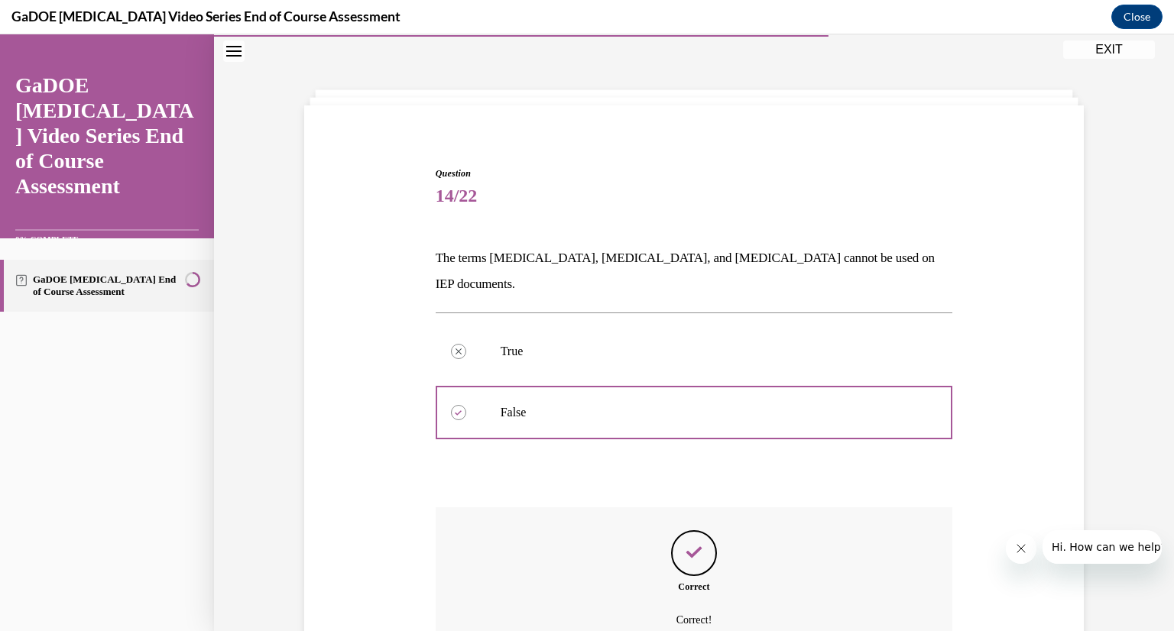
scroll to position [175, 0]
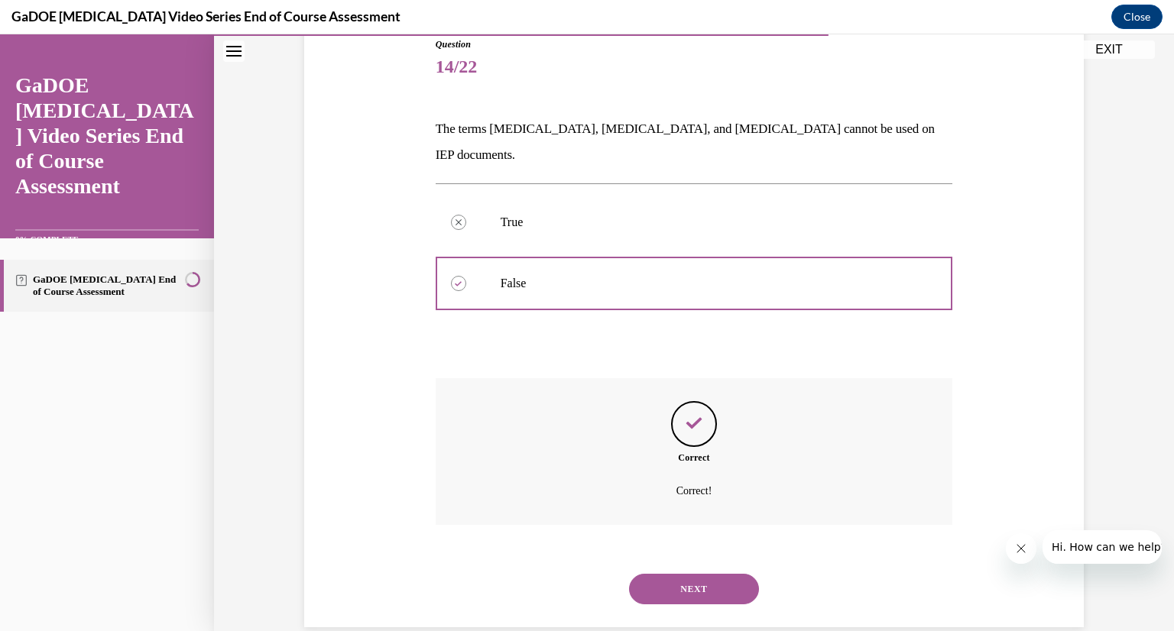
click at [703, 574] on button "NEXT" at bounding box center [694, 589] width 130 height 31
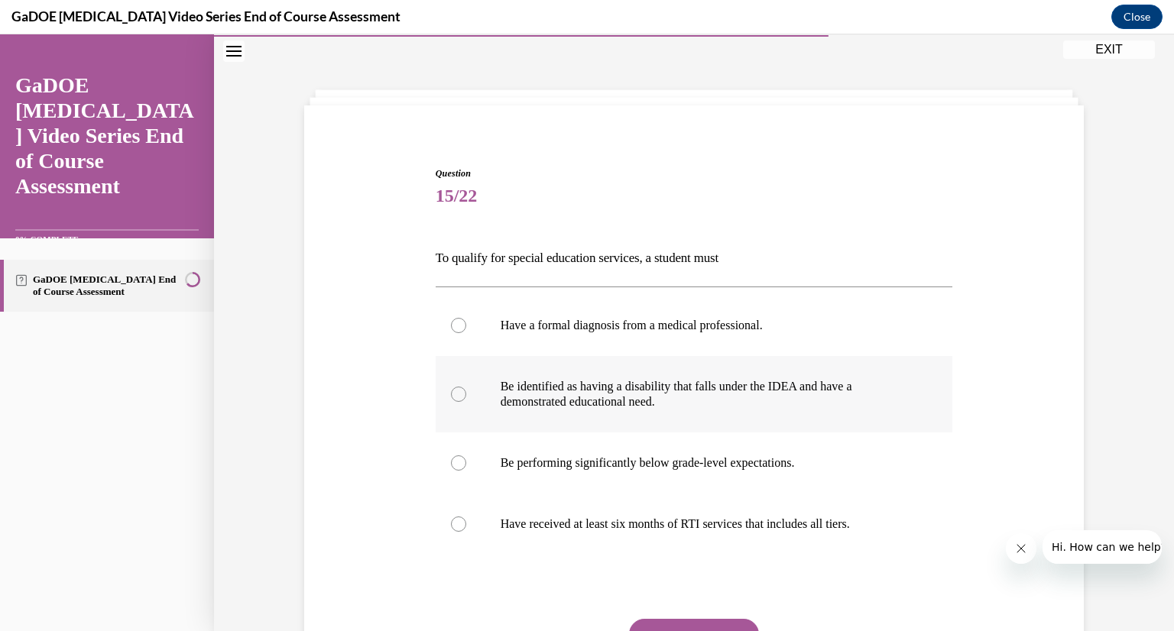
click at [451, 390] on div at bounding box center [458, 394] width 15 height 15
click at [451, 390] on input "Be identified as having a disability that falls under the IDEA and have a demon…" at bounding box center [458, 394] width 15 height 15
radio input "true"
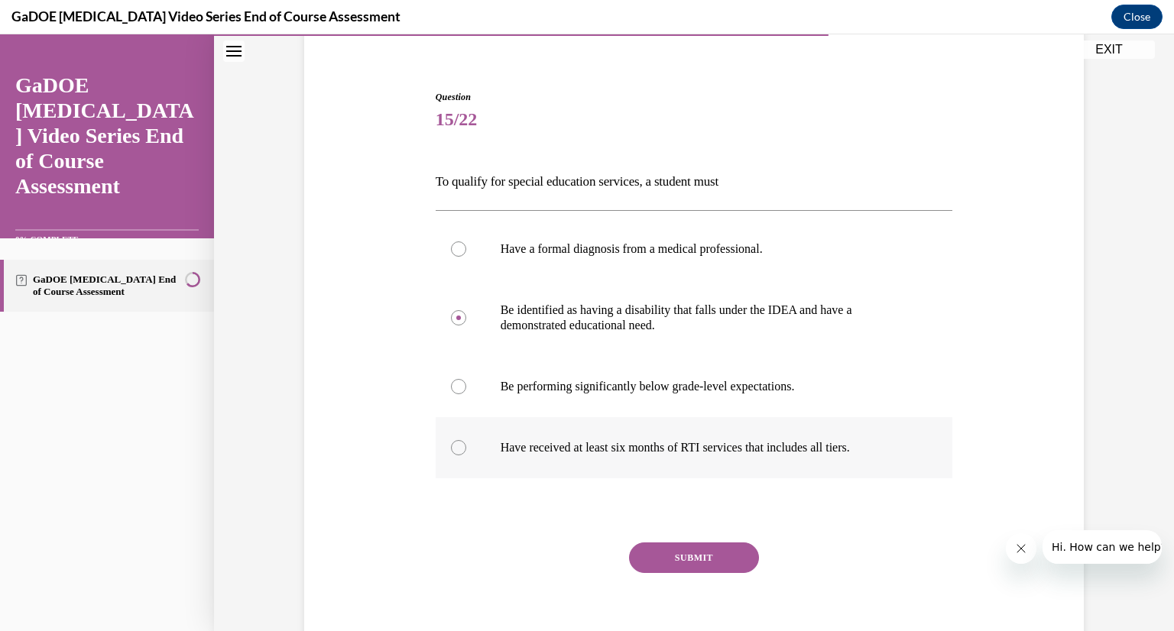
scroll to position [144, 0]
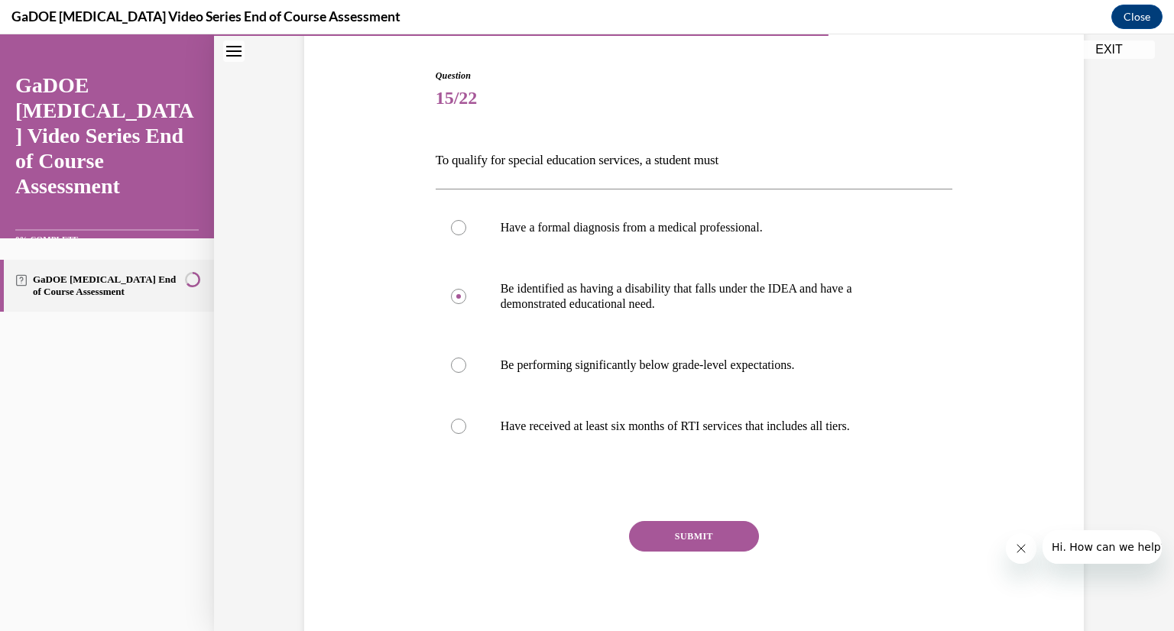
click at [731, 531] on button "SUBMIT" at bounding box center [694, 536] width 130 height 31
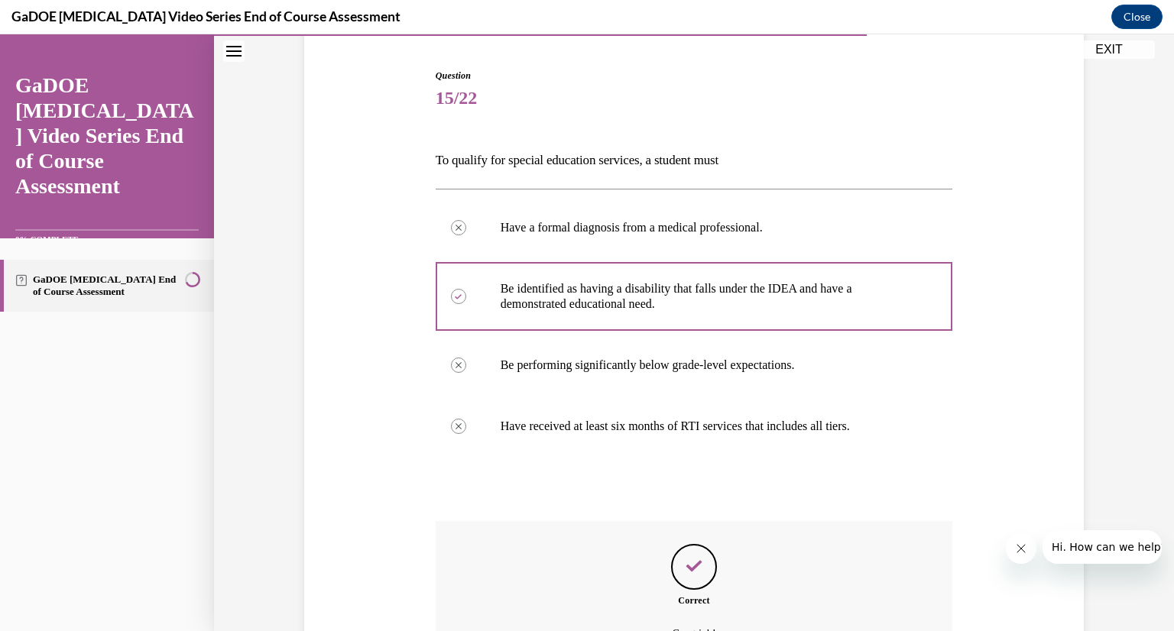
click at [694, 570] on icon "Feedback" at bounding box center [694, 566] width 23 height 23
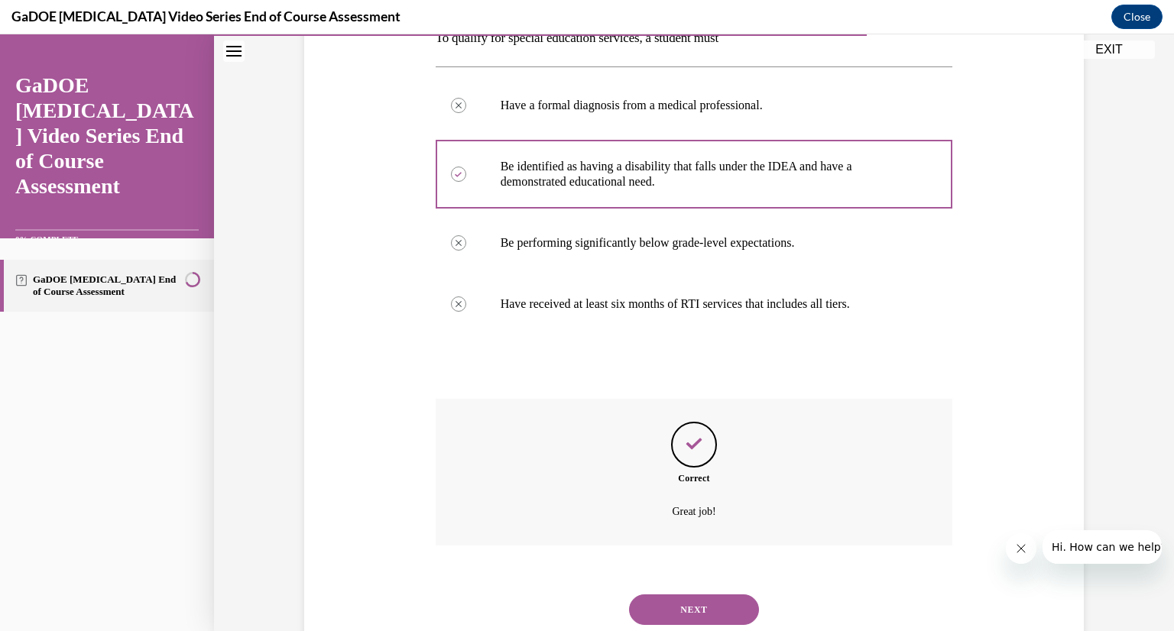
scroll to position [281, 0]
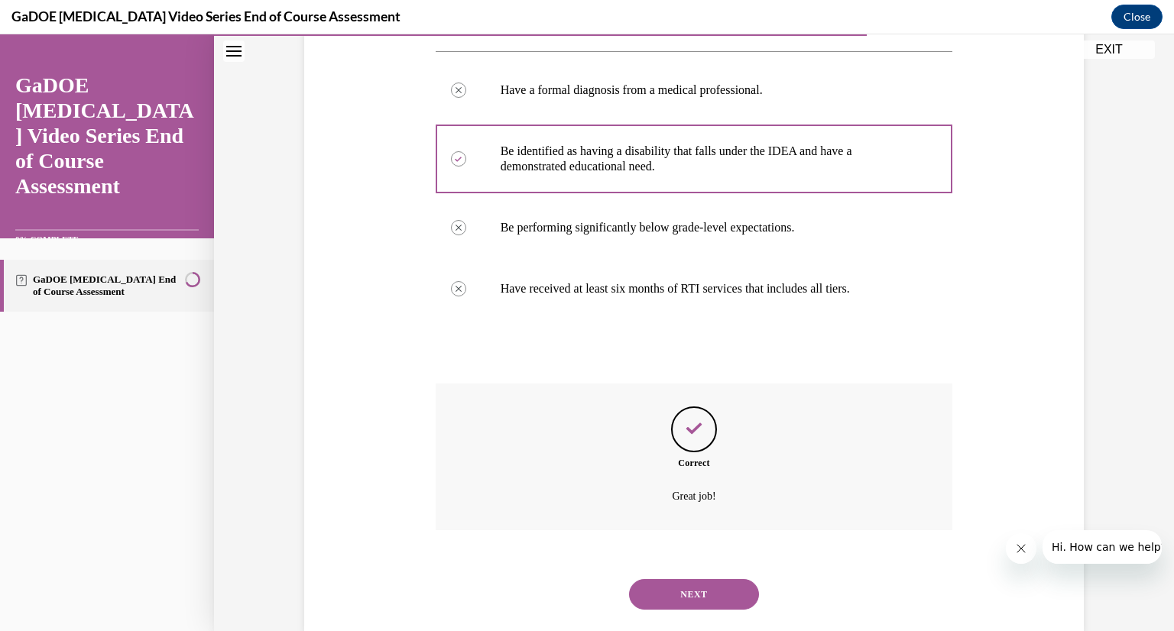
click at [699, 599] on button "NEXT" at bounding box center [694, 594] width 130 height 31
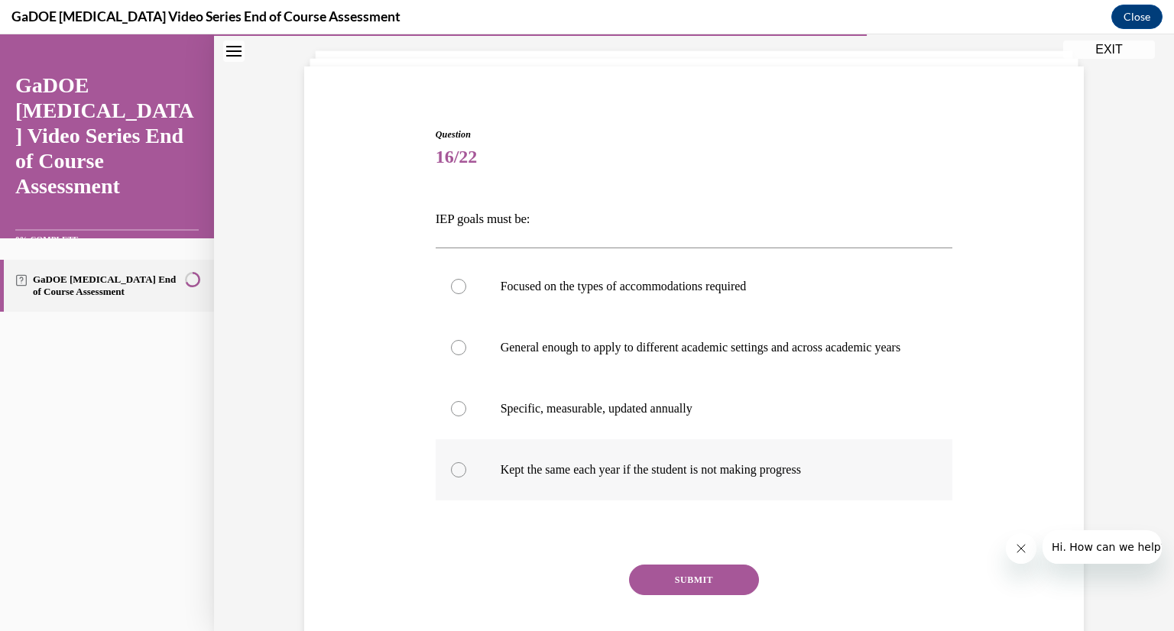
scroll to position [86, 0]
click at [456, 416] on div at bounding box center [458, 408] width 15 height 15
click at [456, 416] on input "Specific, measurable, updated annually" at bounding box center [458, 408] width 15 height 15
radio input "true"
click at [705, 595] on button "SUBMIT" at bounding box center [694, 579] width 130 height 31
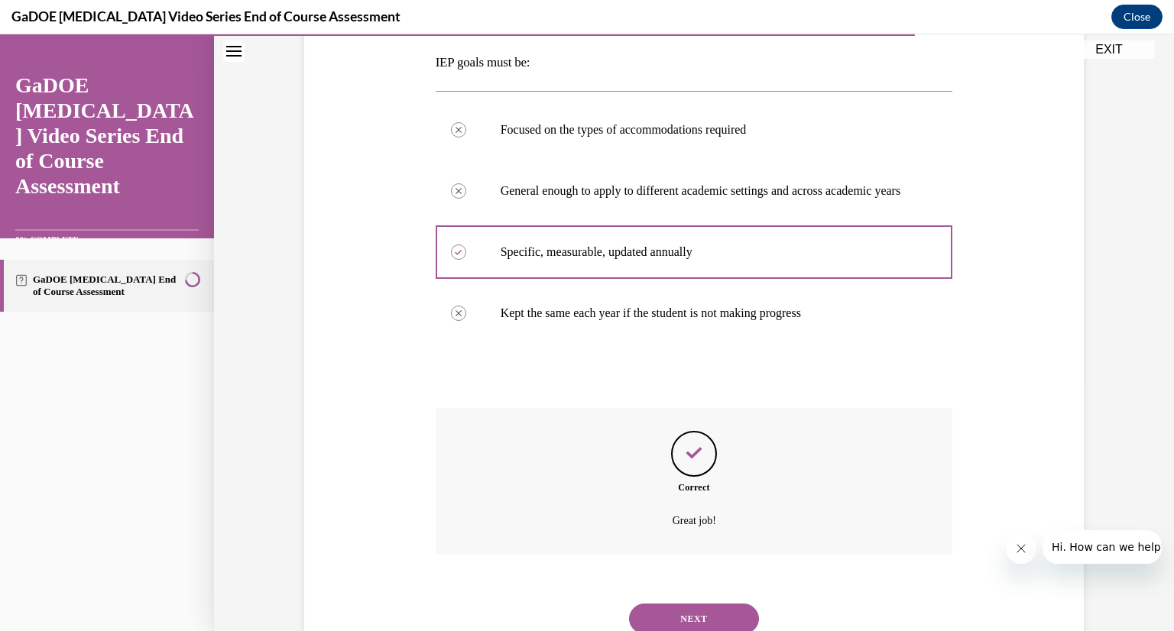
scroll to position [313, 0]
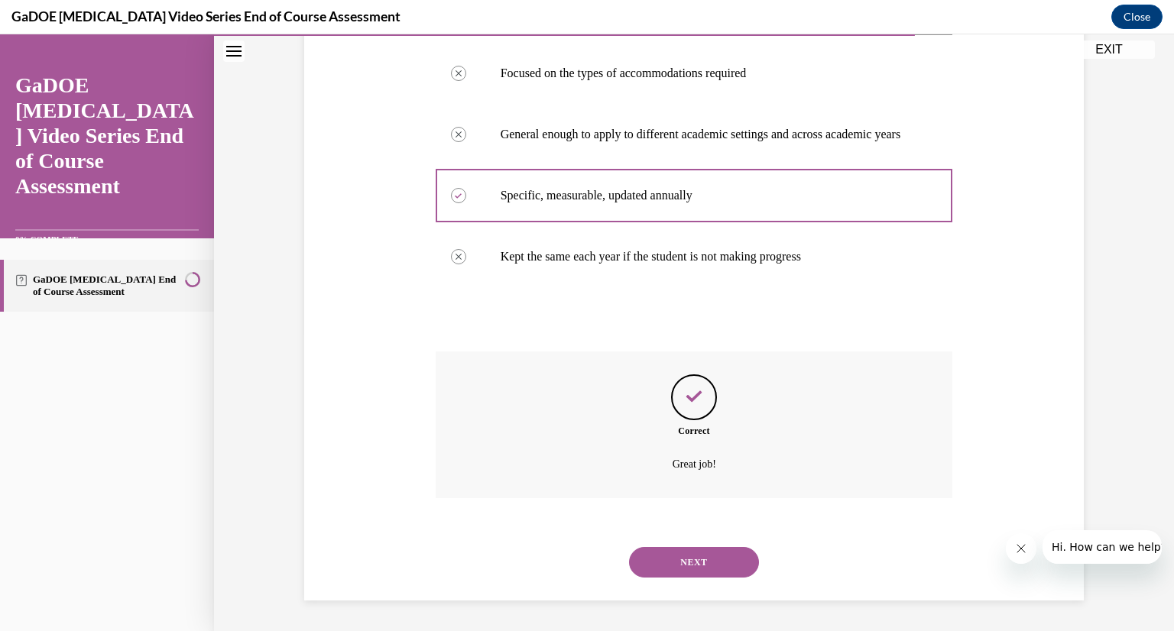
click at [719, 552] on button "NEXT" at bounding box center [694, 562] width 130 height 31
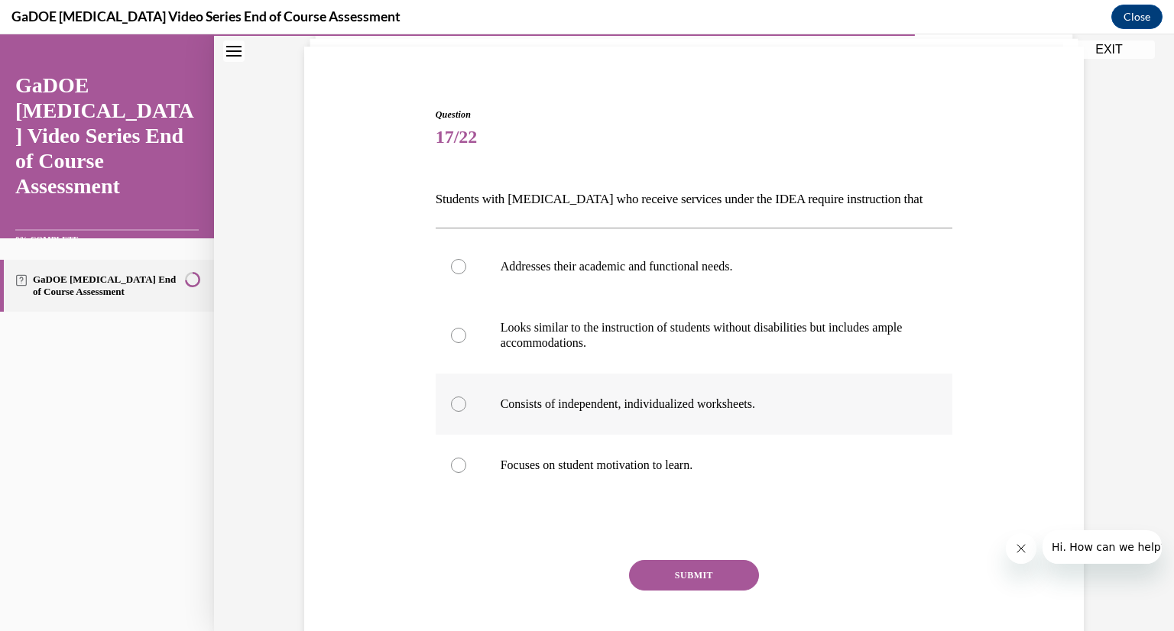
scroll to position [106, 0]
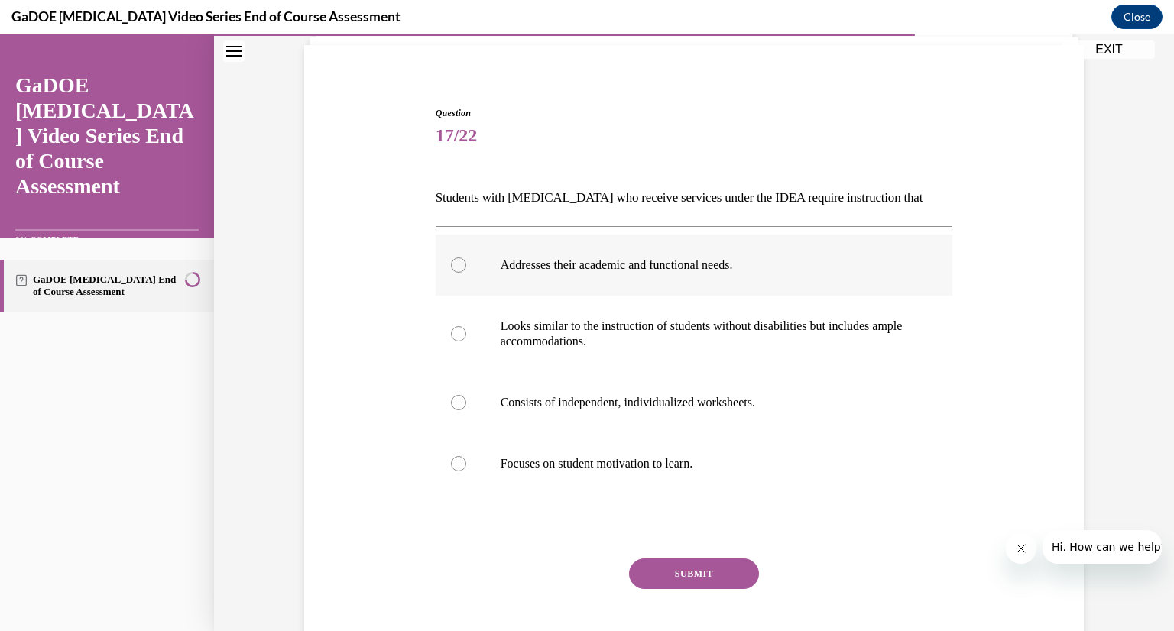
click at [451, 264] on div at bounding box center [458, 265] width 15 height 15
click at [451, 264] on input "Addresses their academic and functional needs." at bounding box center [458, 265] width 15 height 15
radio input "true"
click at [662, 568] on button "SUBMIT" at bounding box center [694, 574] width 130 height 31
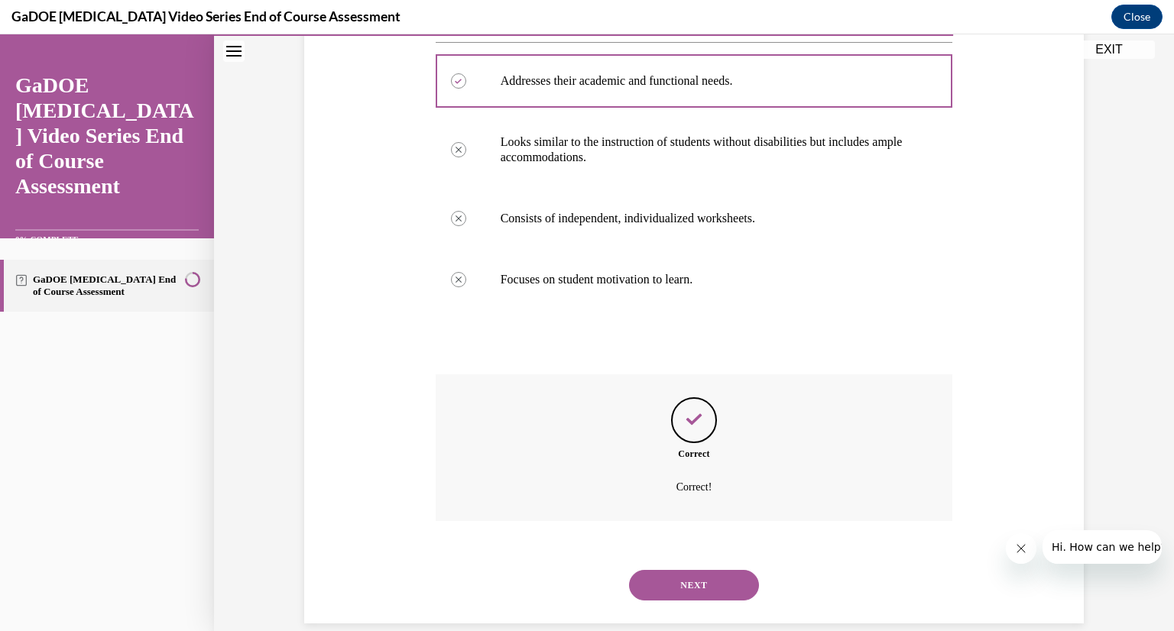
scroll to position [294, 0]
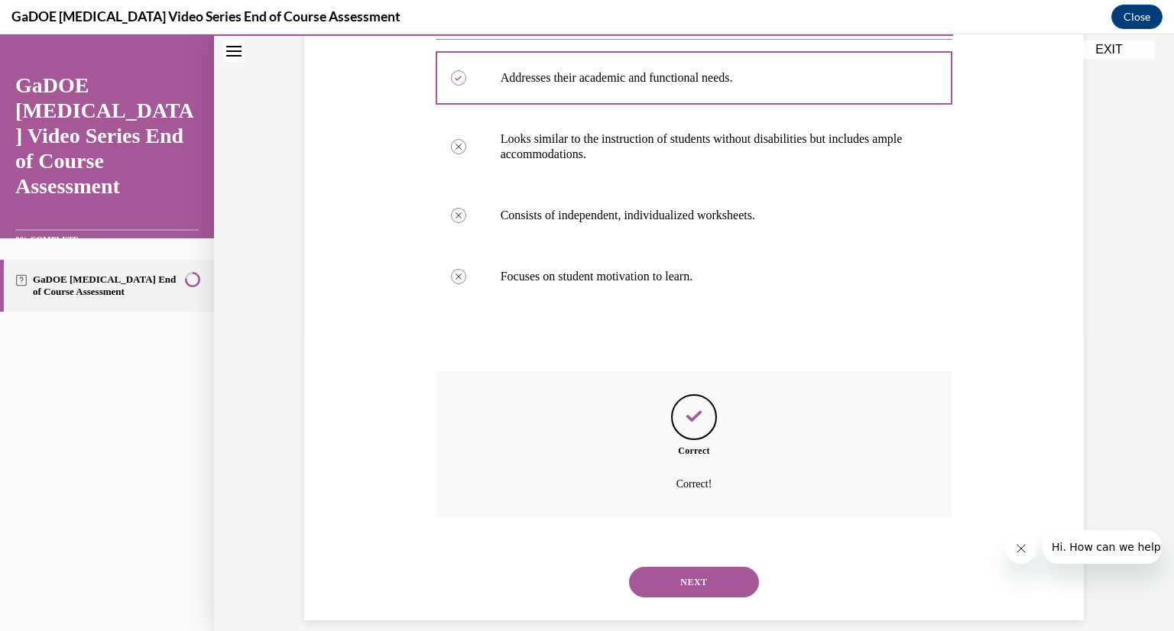
click at [703, 579] on button "NEXT" at bounding box center [694, 582] width 130 height 31
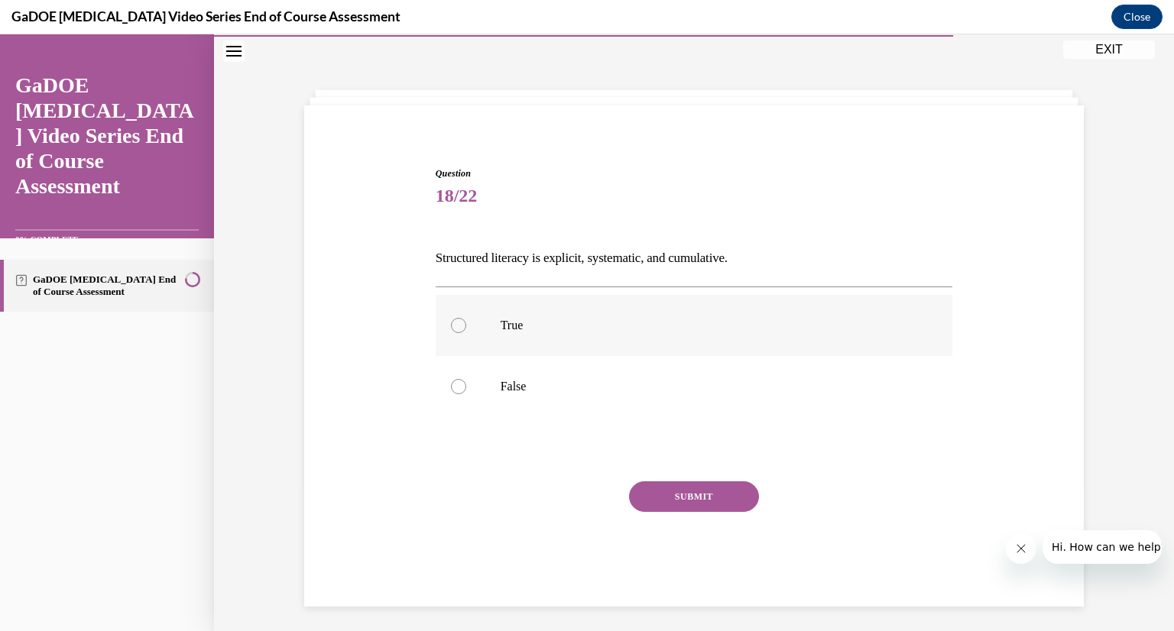
click at [455, 322] on div at bounding box center [458, 325] width 15 height 15
click at [455, 322] on input "True" at bounding box center [458, 325] width 15 height 15
radio input "true"
click at [705, 498] on button "SUBMIT" at bounding box center [694, 497] width 130 height 31
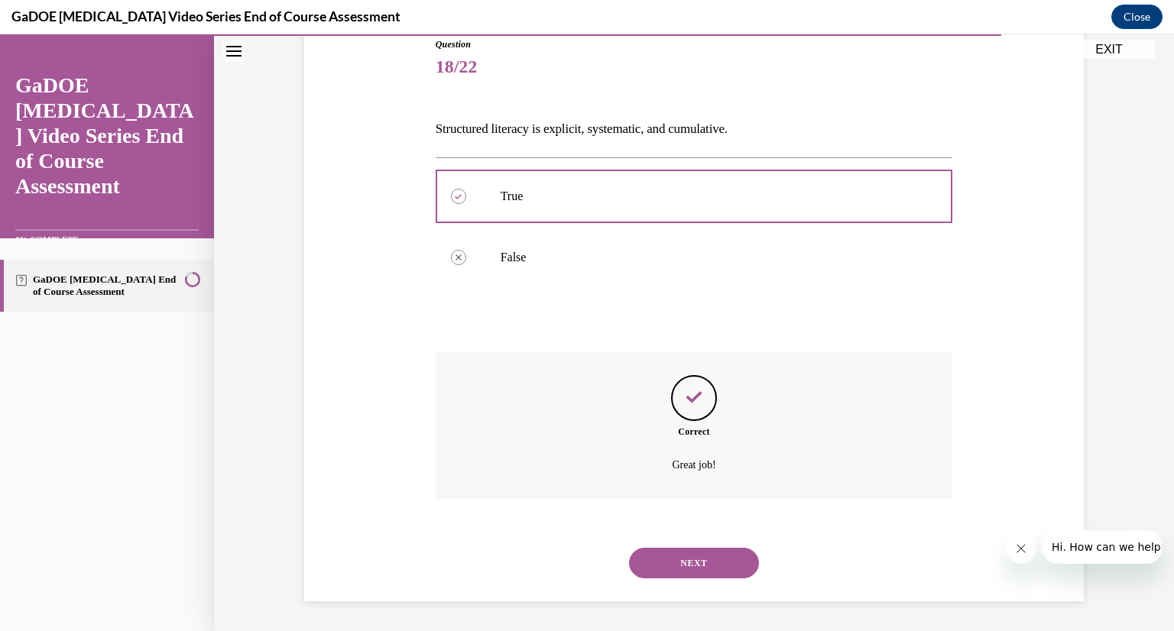
click at [709, 563] on button "NEXT" at bounding box center [694, 563] width 130 height 31
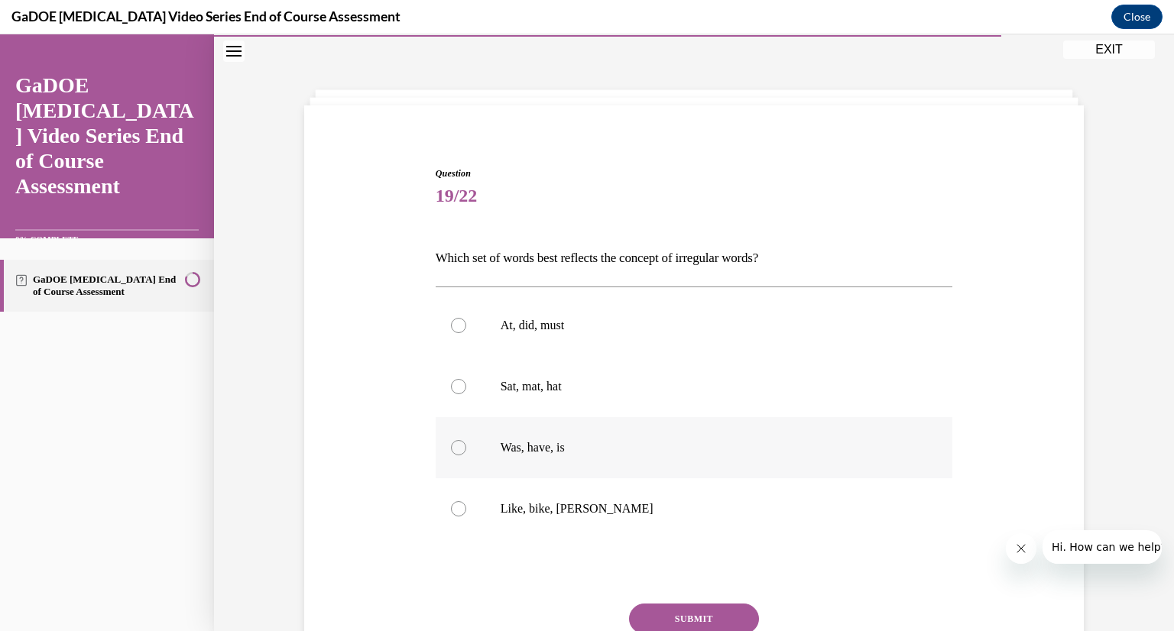
click at [451, 444] on div at bounding box center [458, 447] width 15 height 15
click at [451, 444] on input "Was, have, is" at bounding box center [458, 447] width 15 height 15
radio input "true"
click at [687, 613] on button "SUBMIT" at bounding box center [694, 619] width 130 height 31
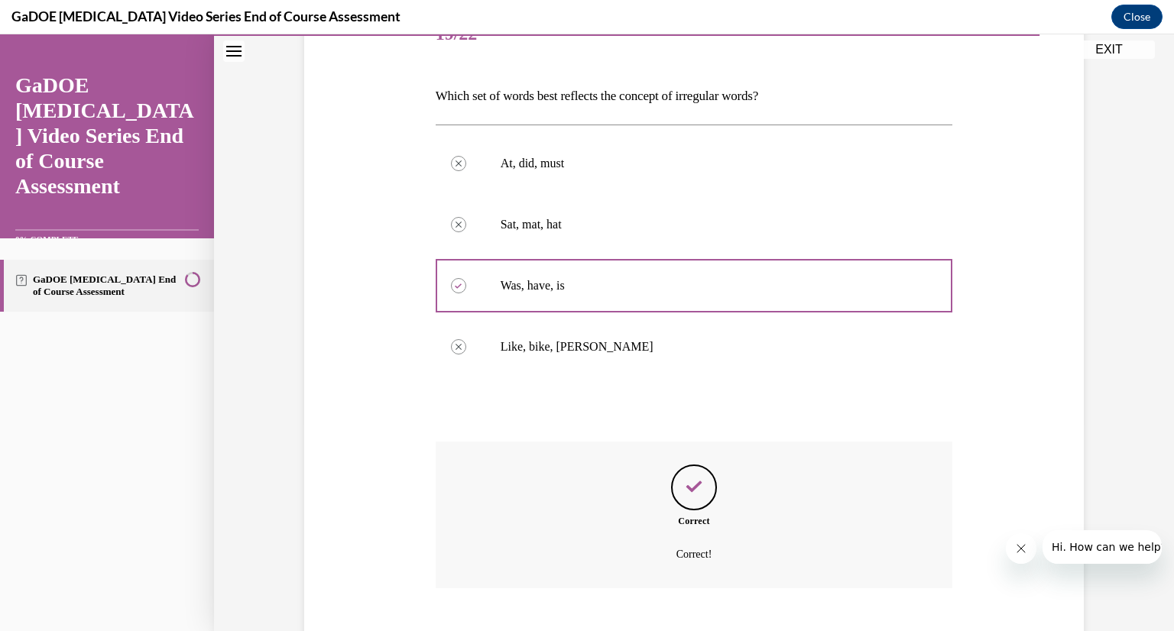
scroll to position [297, 0]
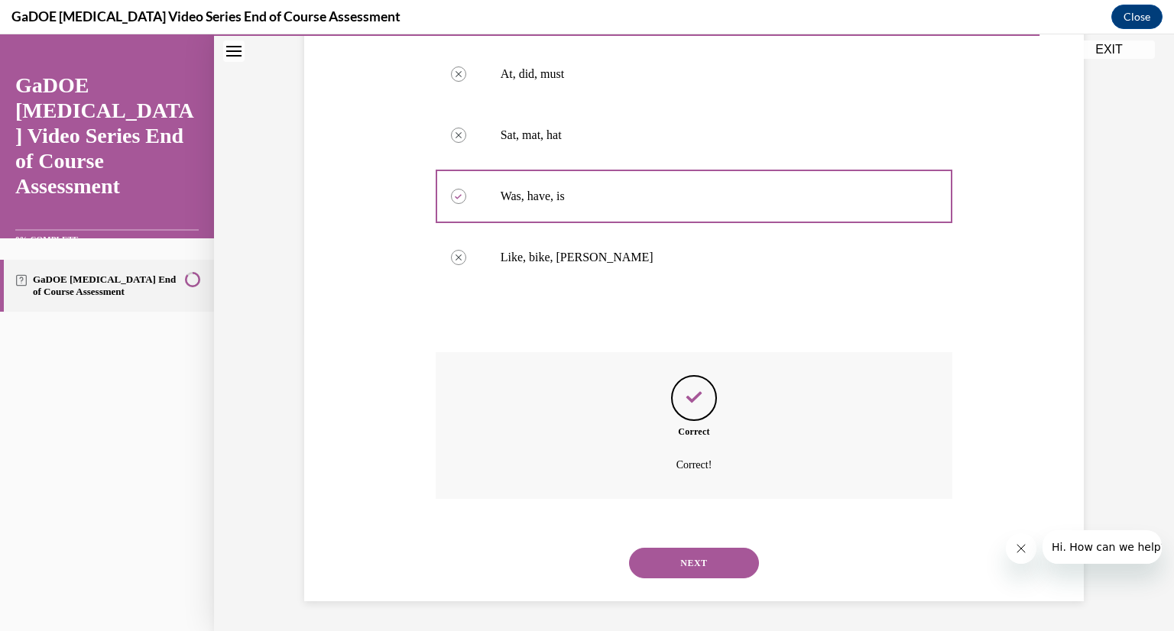
click at [709, 561] on button "NEXT" at bounding box center [694, 563] width 130 height 31
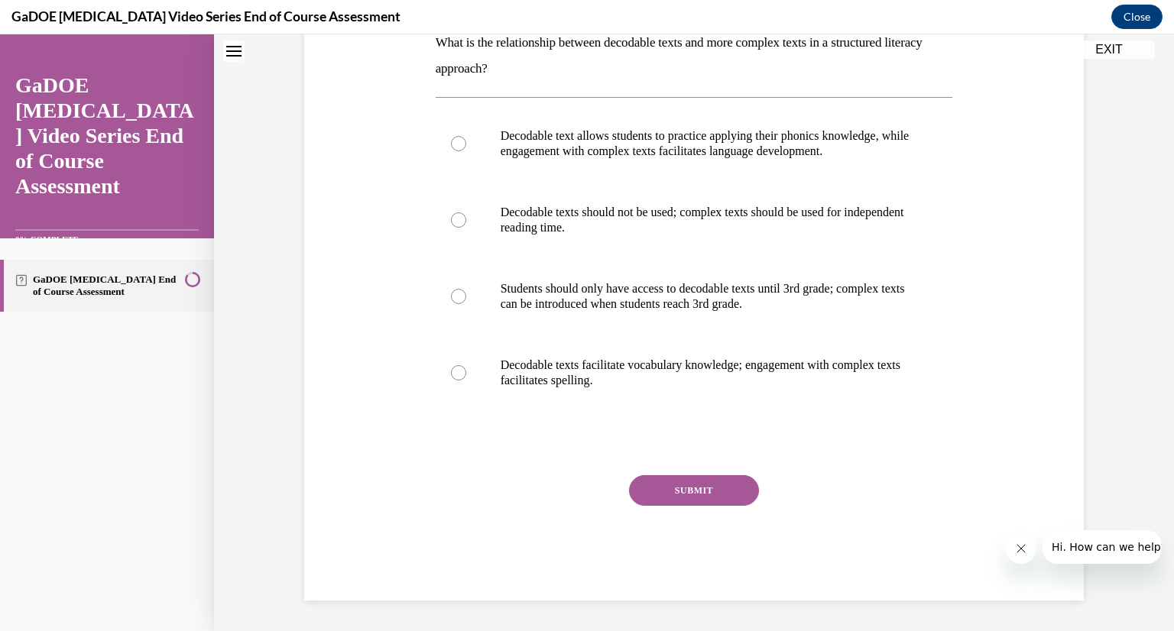
scroll to position [46, 0]
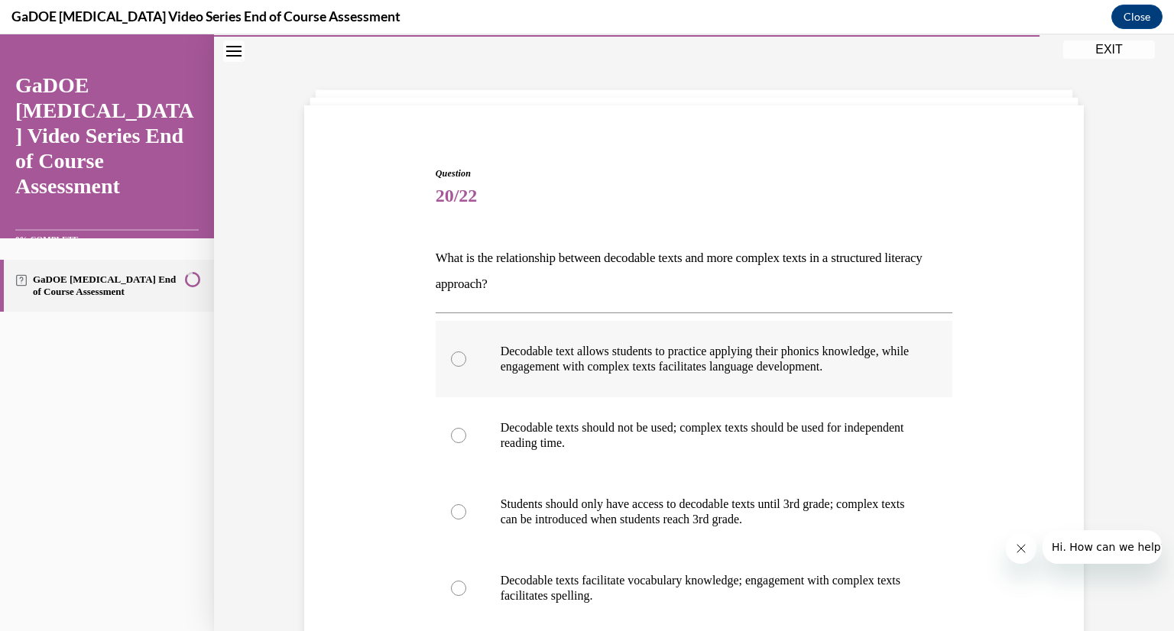
click at [451, 358] on div at bounding box center [458, 359] width 15 height 15
click at [451, 358] on input "Decodable text allows students to practice applying their phonics knowledge, wh…" at bounding box center [458, 359] width 15 height 15
radio input "true"
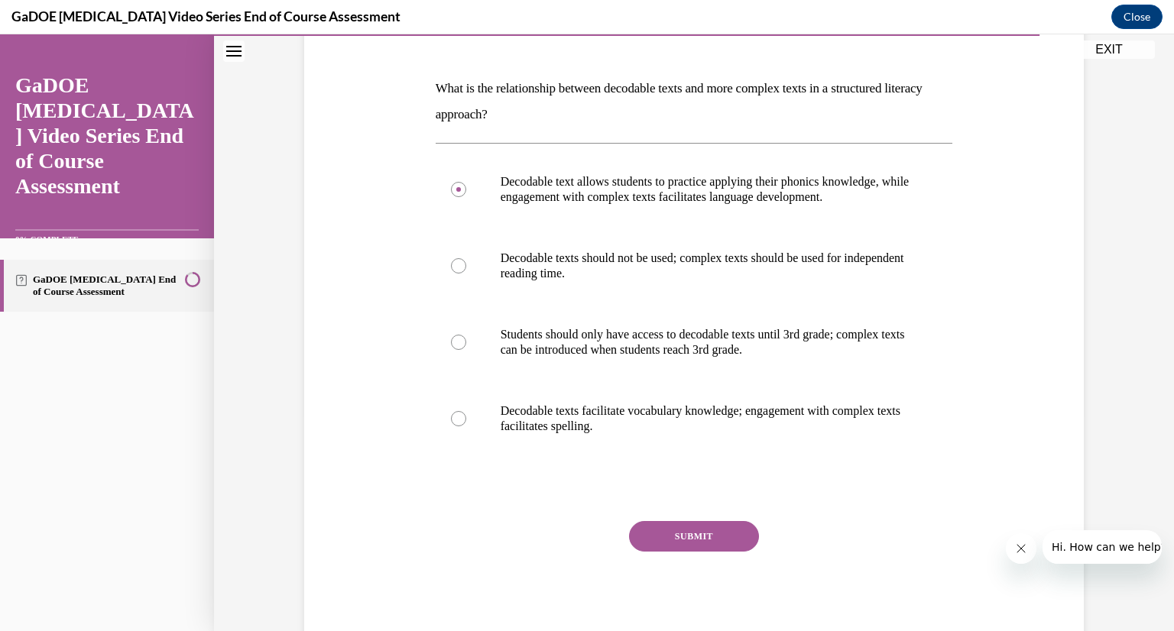
click at [718, 537] on button "SUBMIT" at bounding box center [694, 536] width 130 height 31
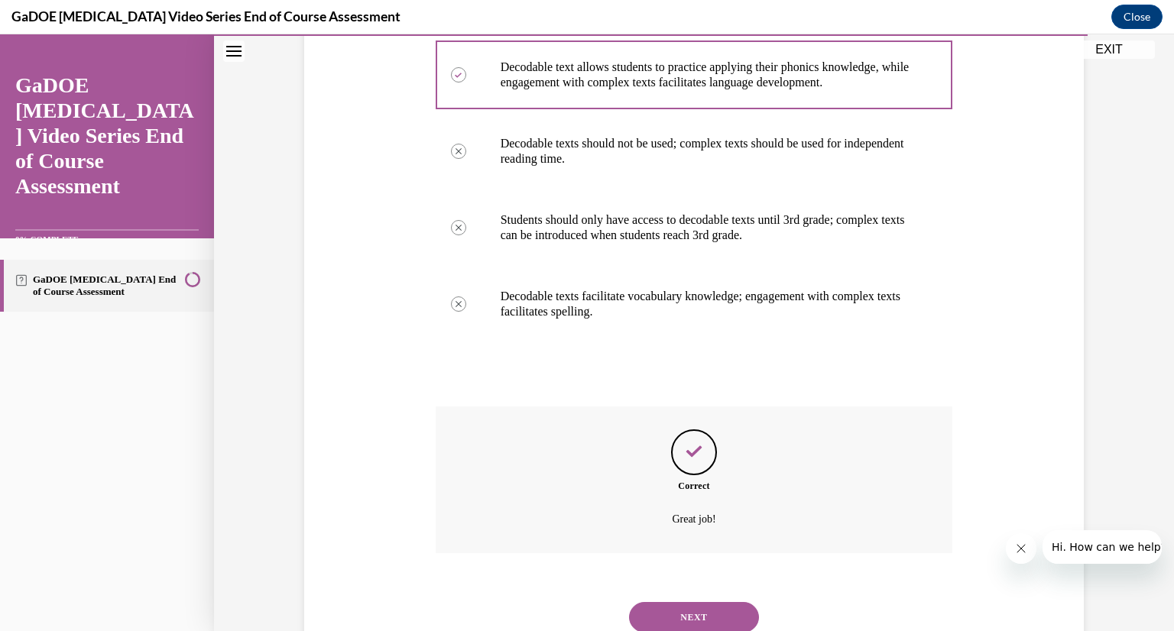
scroll to position [339, 0]
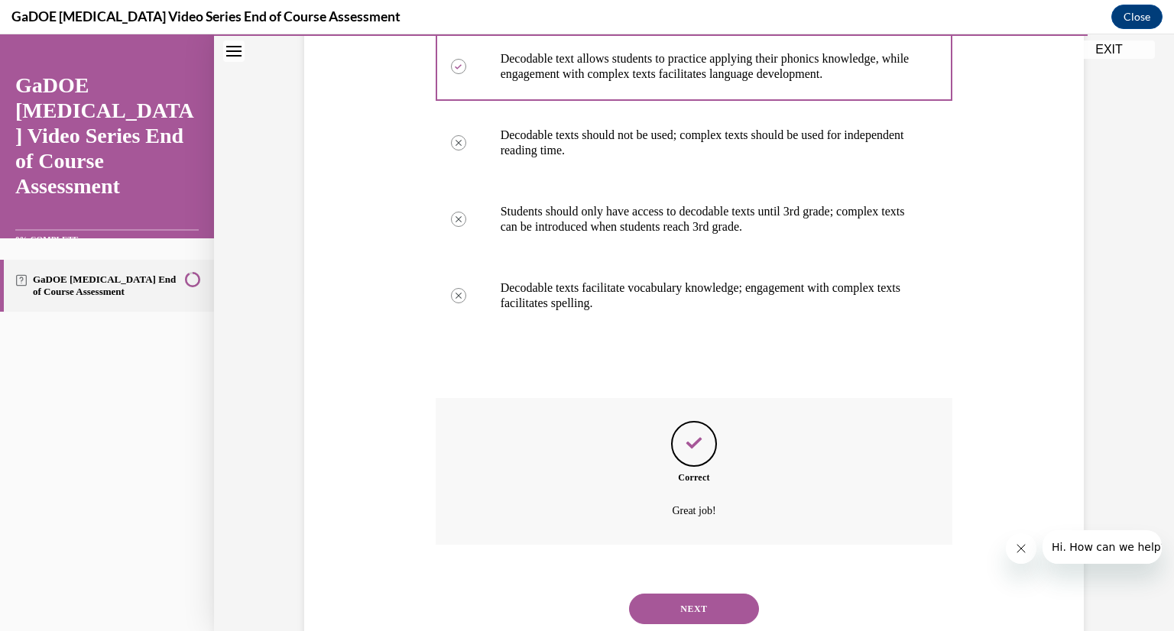
click at [701, 609] on button "NEXT" at bounding box center [694, 609] width 130 height 31
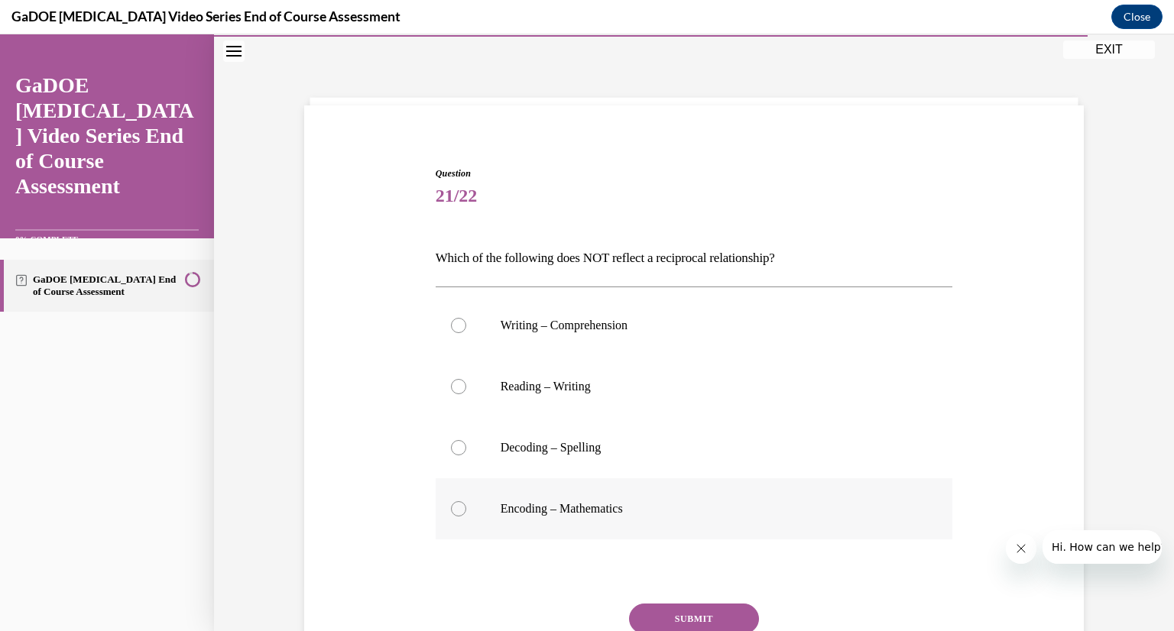
click at [454, 506] on div at bounding box center [458, 508] width 15 height 15
click at [454, 506] on input "Encoding – Mathematics" at bounding box center [458, 508] width 15 height 15
radio input "true"
click at [686, 615] on button "SUBMIT" at bounding box center [694, 619] width 130 height 31
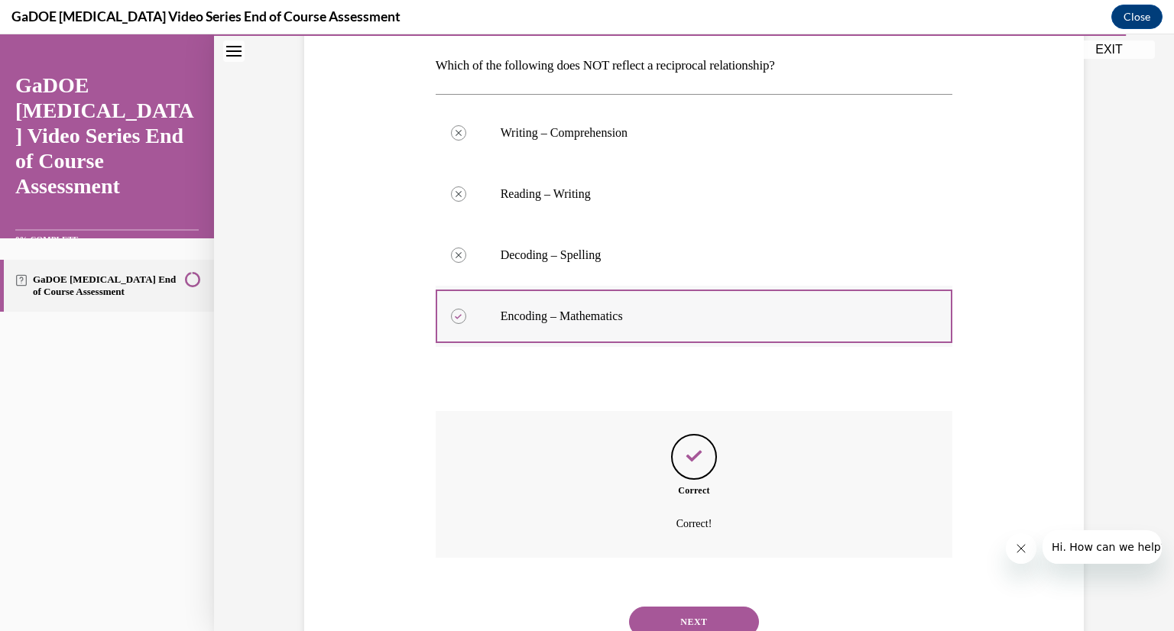
scroll to position [240, 0]
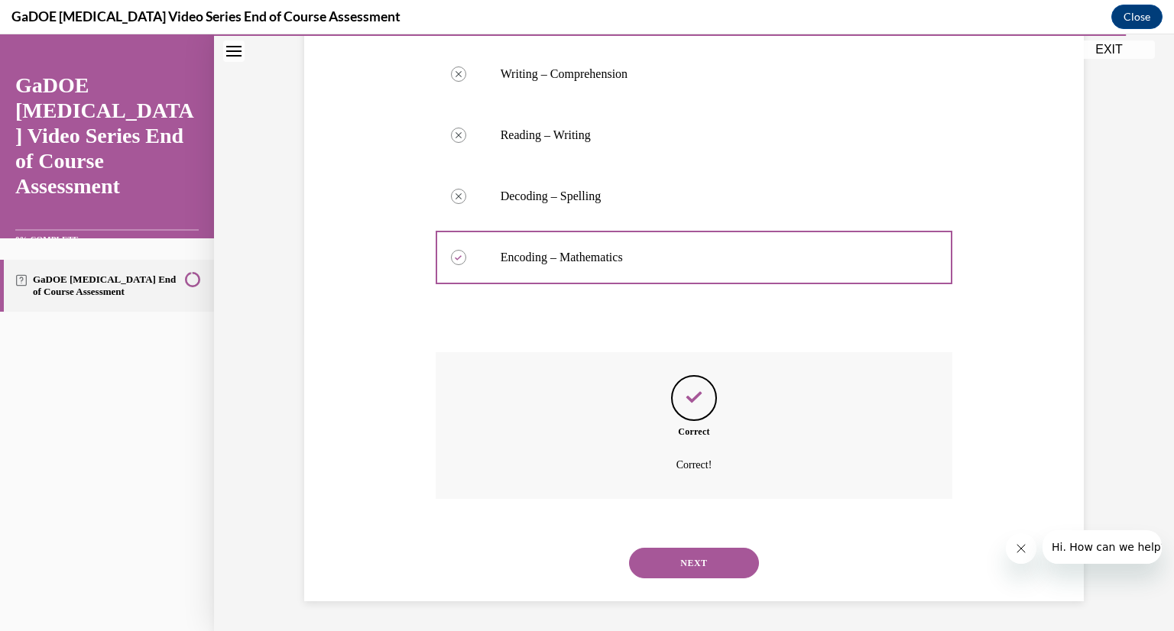
click at [715, 561] on button "NEXT" at bounding box center [694, 563] width 130 height 31
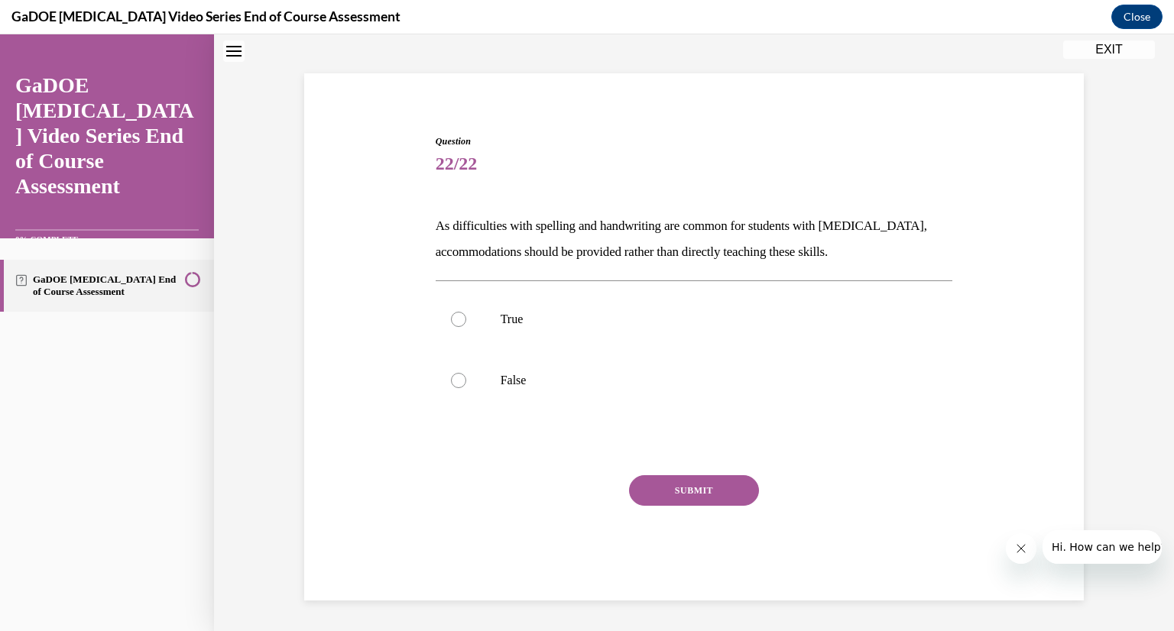
scroll to position [46, 0]
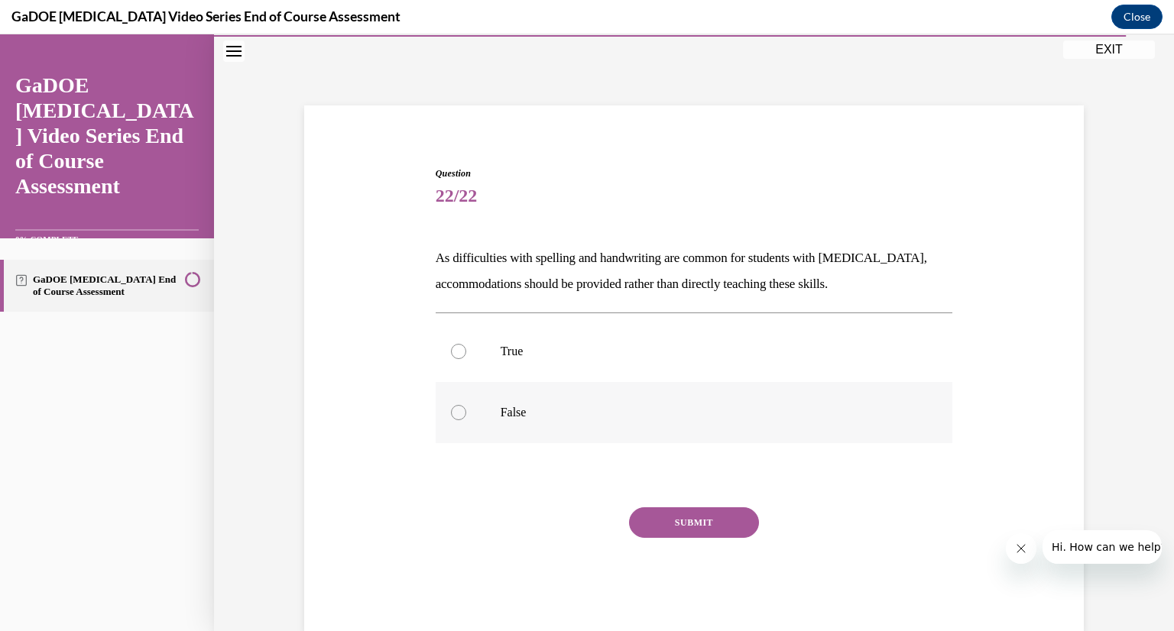
click at [455, 412] on div at bounding box center [458, 412] width 15 height 15
click at [455, 412] on input "False" at bounding box center [458, 412] width 15 height 15
radio input "true"
click at [681, 531] on button "SUBMIT" at bounding box center [694, 523] width 130 height 31
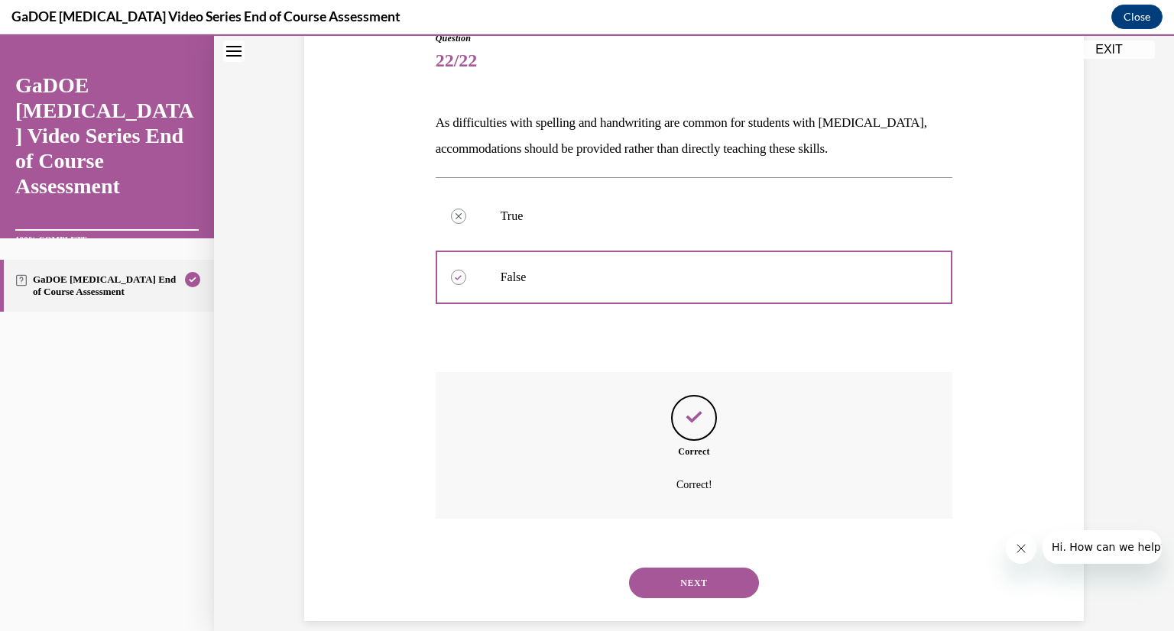
scroll to position [186, 0]
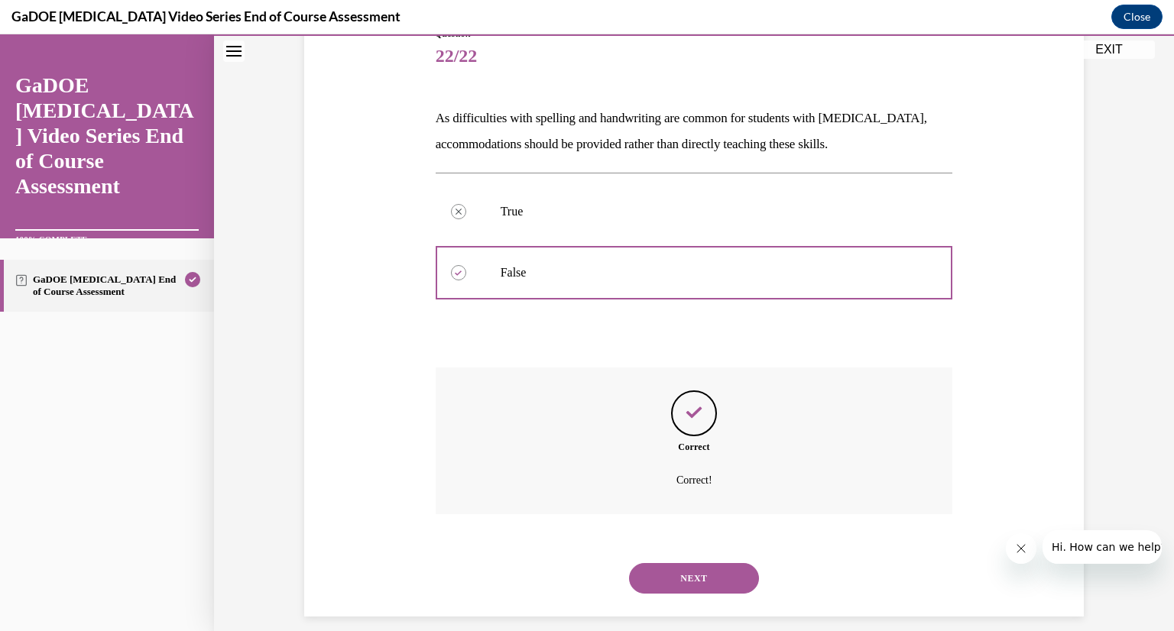
click at [719, 576] on button "NEXT" at bounding box center [694, 578] width 130 height 31
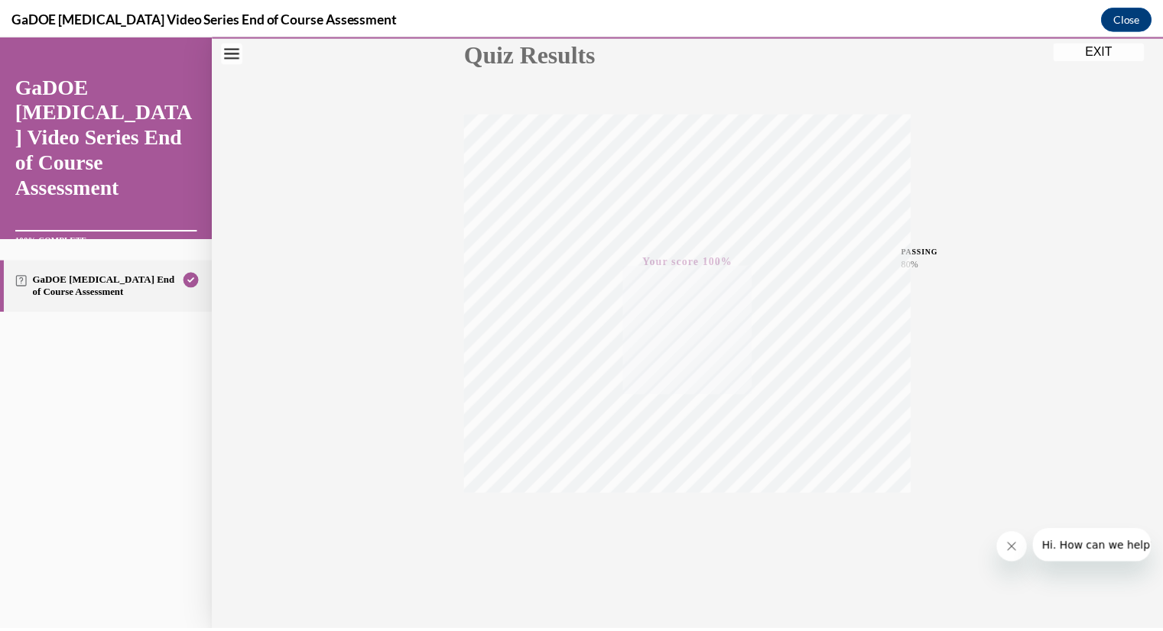
scroll to position [187, 0]
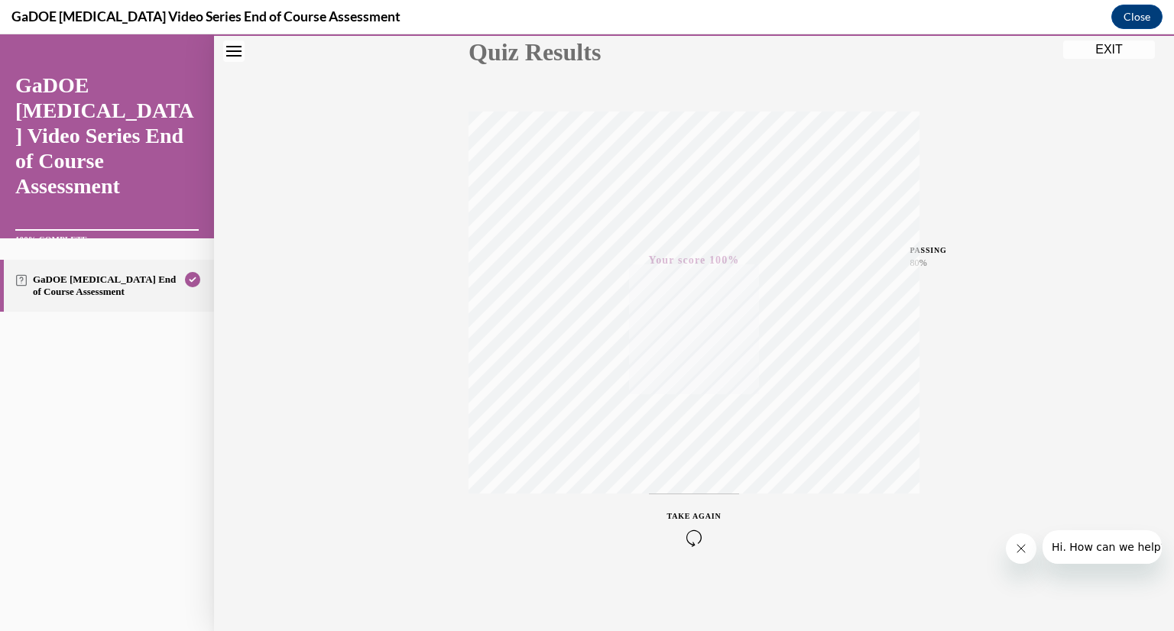
click at [794, 568] on div "Quiz Results PASSING 80% Your score 100% Passed PASSING 80% Your score Your sco…" at bounding box center [694, 263] width 960 height 735
click at [1122, 46] on button "EXIT" at bounding box center [1109, 50] width 92 height 18
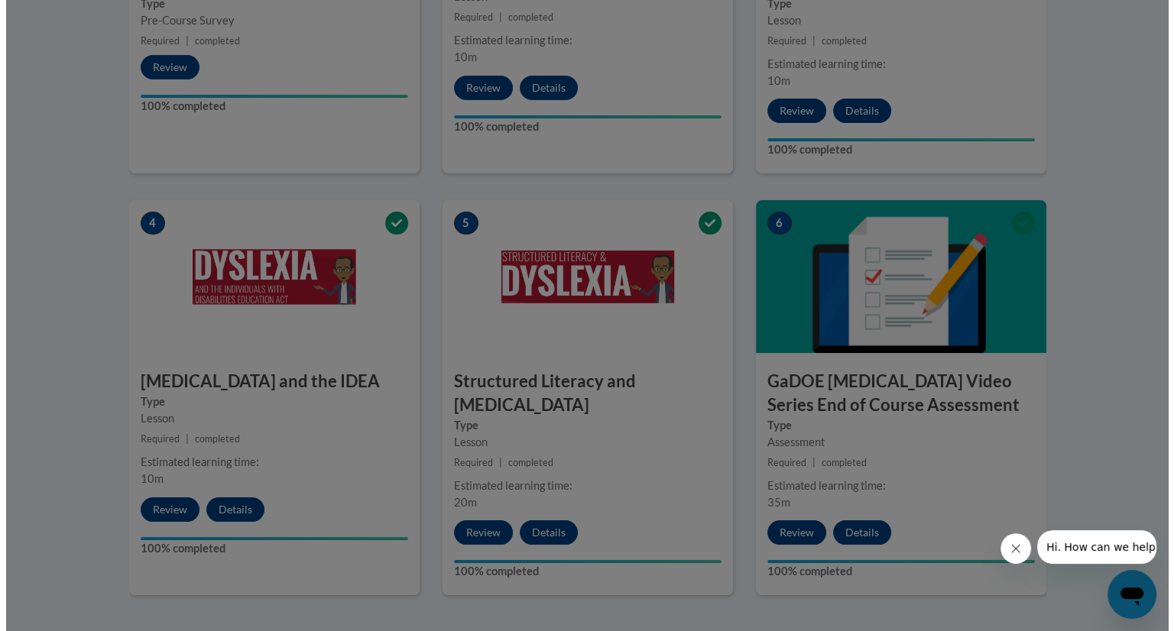
scroll to position [810, 0]
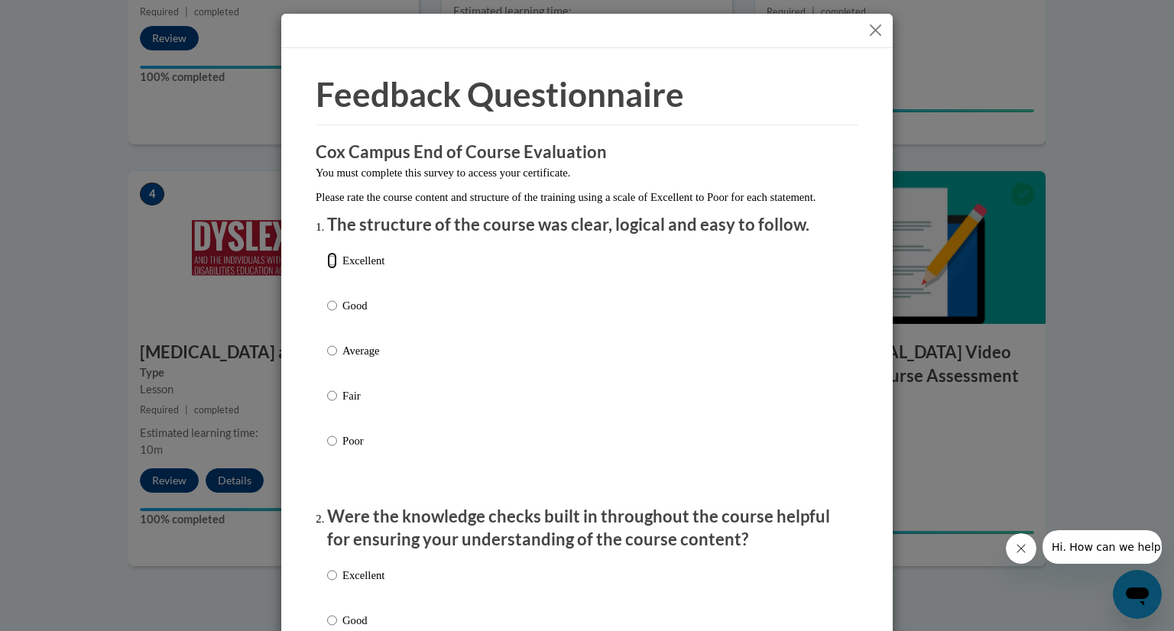
click at [327, 269] on input "Excellent" at bounding box center [332, 260] width 10 height 17
radio input "true"
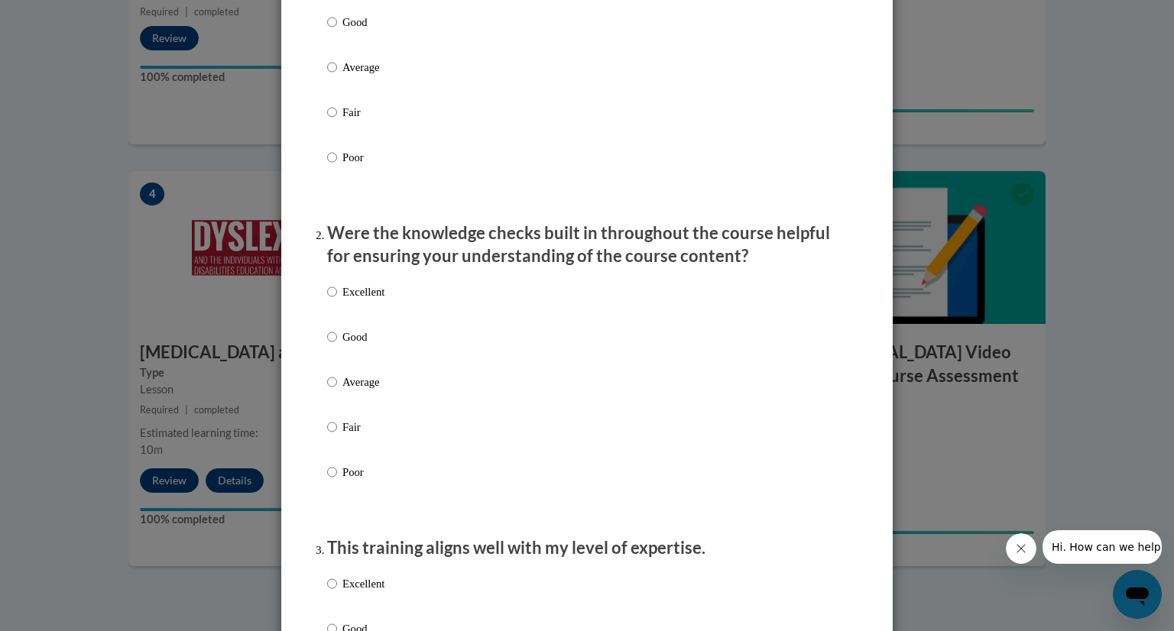
scroll to position [287, 0]
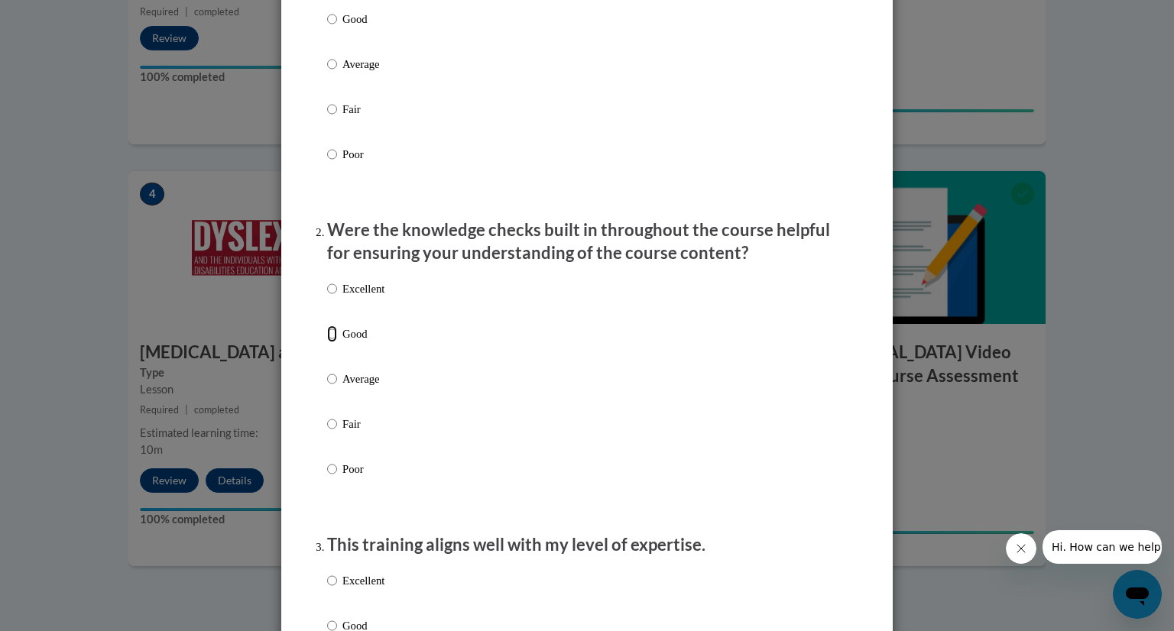
click at [330, 342] on input "Good" at bounding box center [332, 334] width 10 height 17
radio input "true"
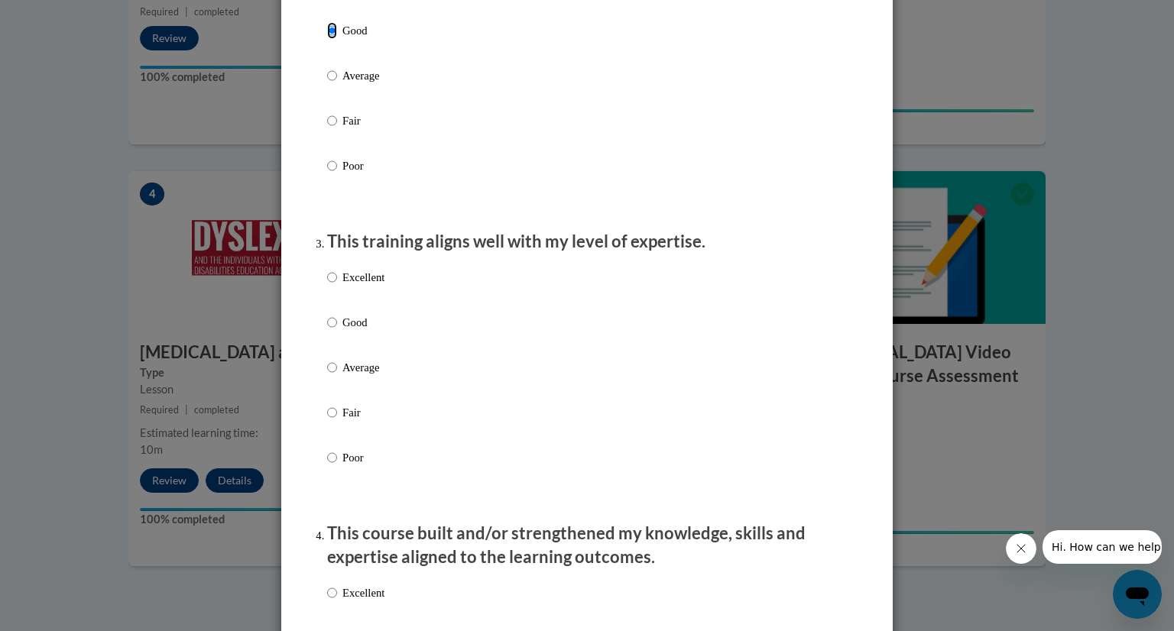
scroll to position [592, 0]
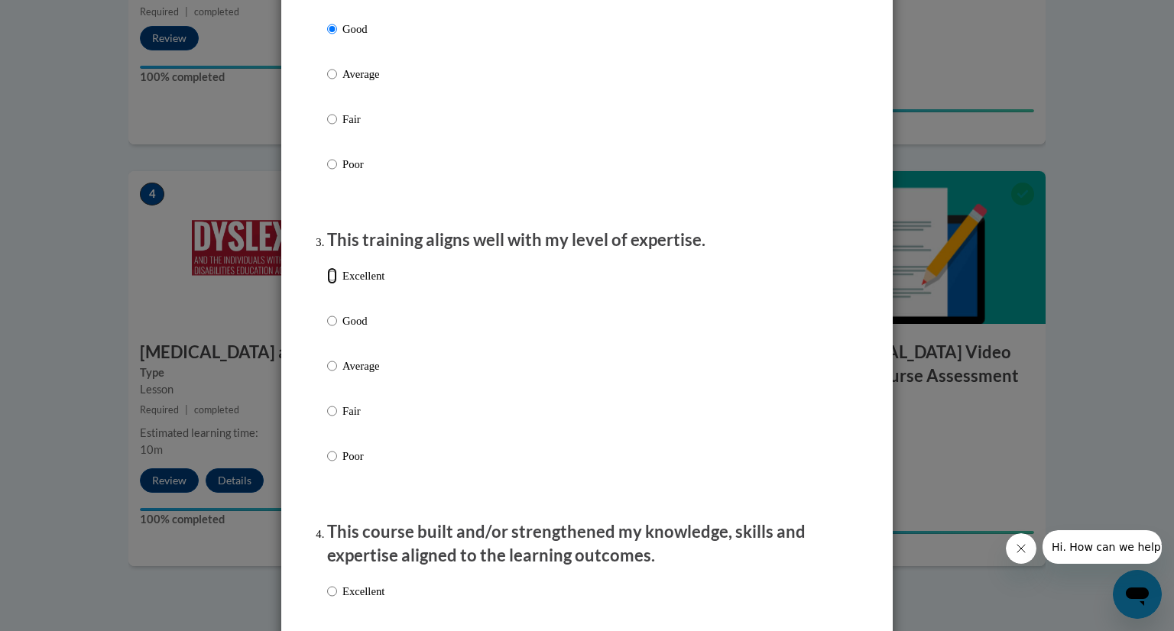
click at [327, 284] on input "Excellent" at bounding box center [332, 276] width 10 height 17
radio input "true"
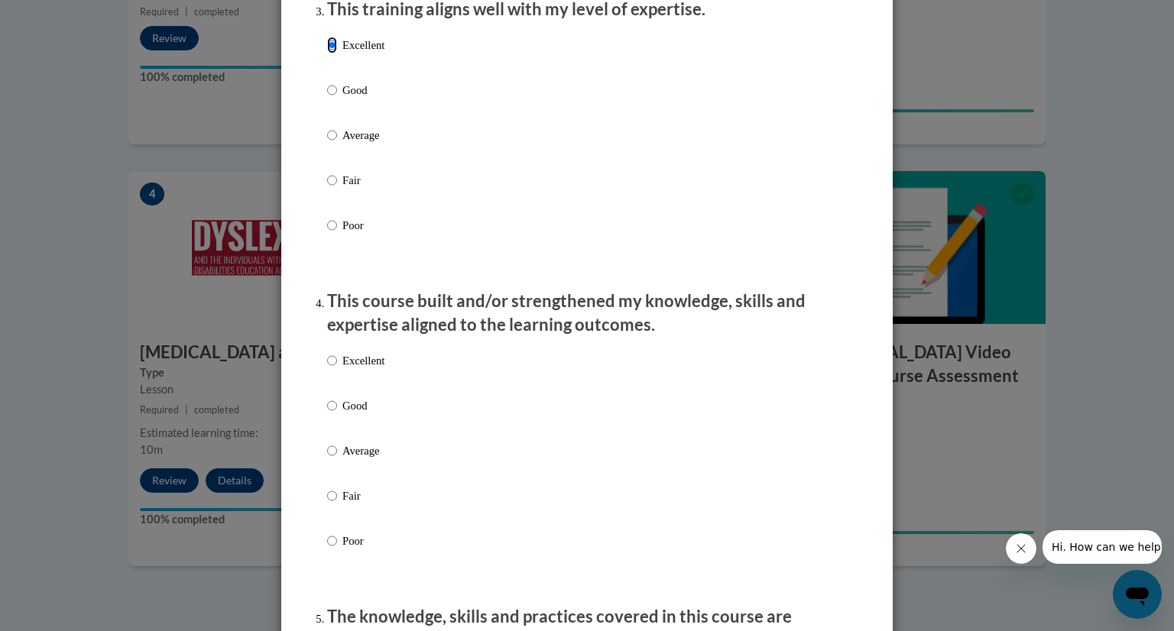
scroll to position [825, 0]
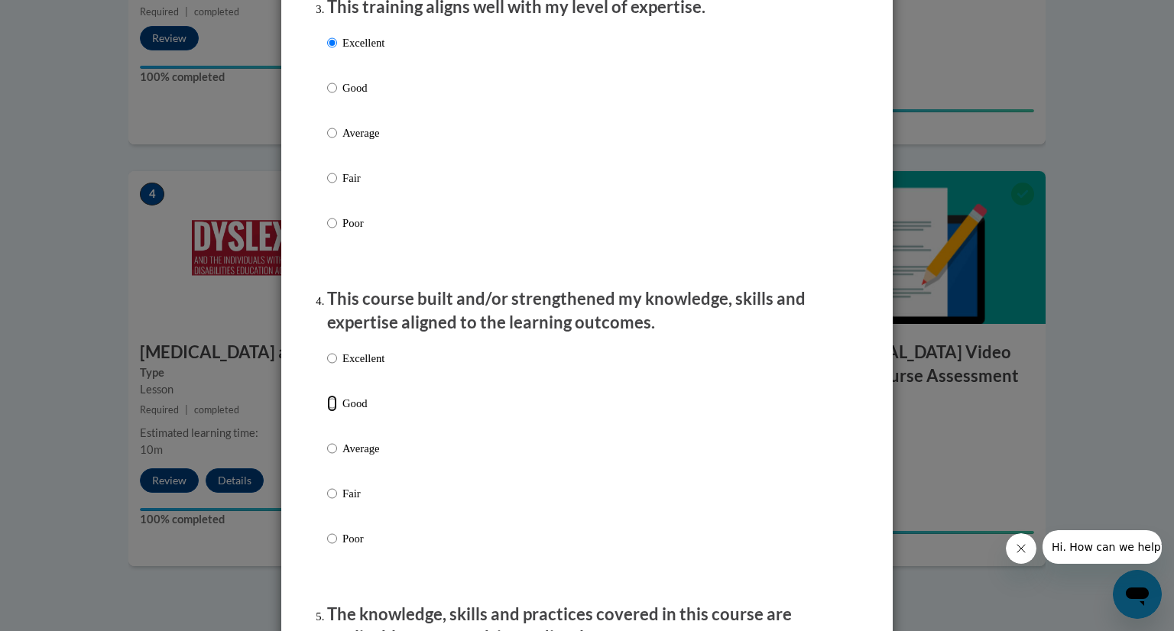
click at [327, 412] on input "Good" at bounding box center [332, 403] width 10 height 17
radio input "true"
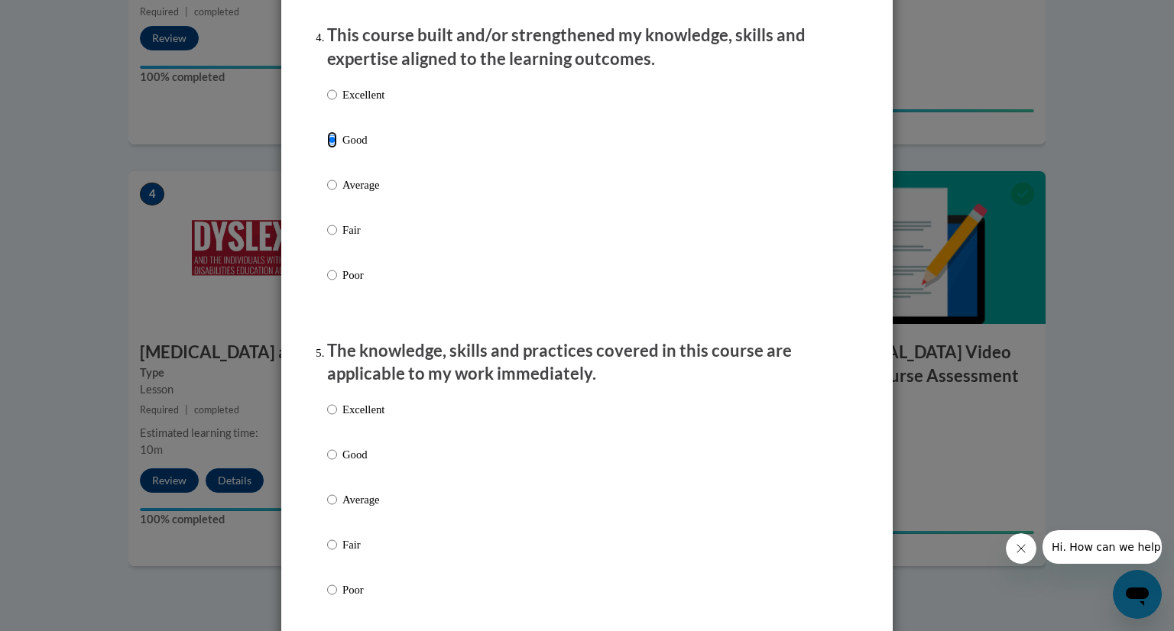
scroll to position [1092, 0]
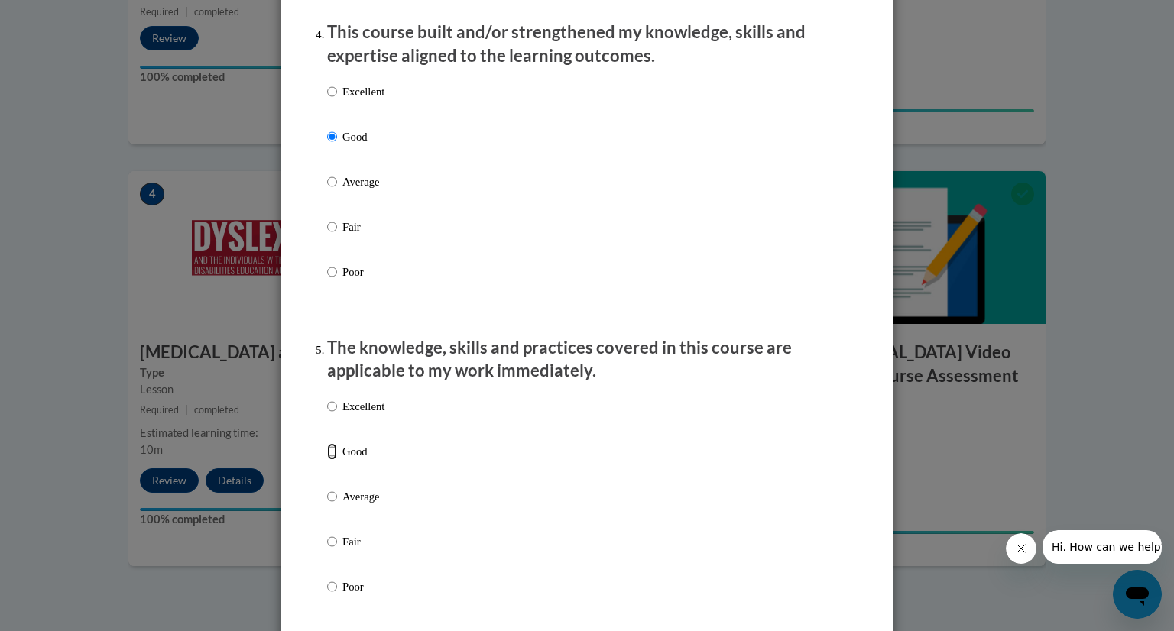
click at [327, 460] on input "Good" at bounding box center [332, 451] width 10 height 17
radio input "true"
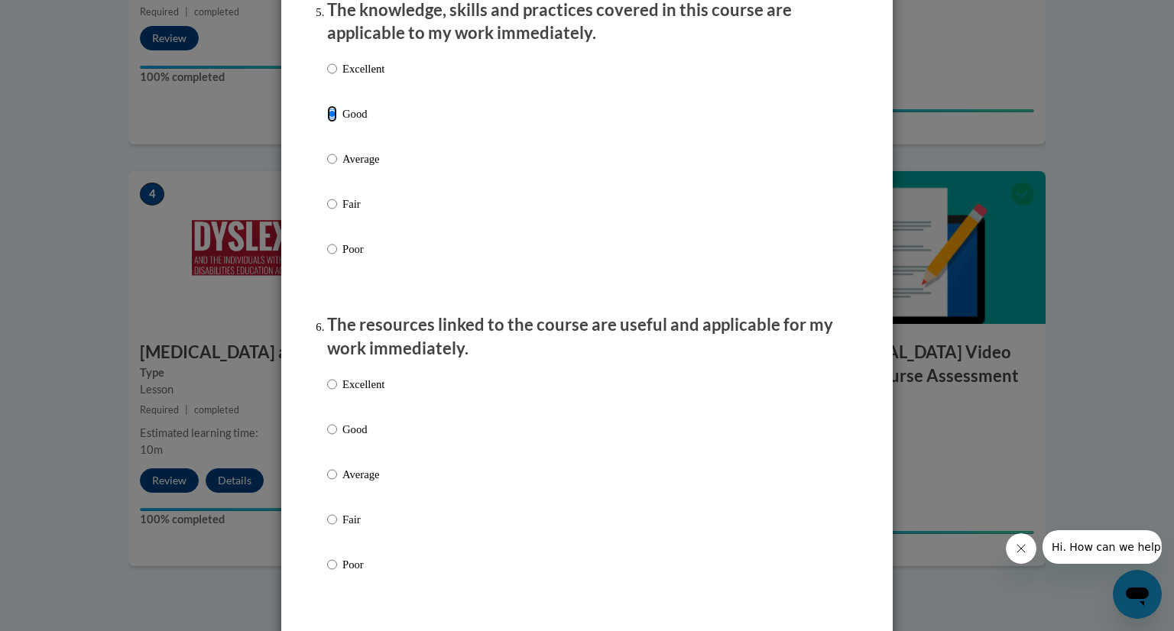
scroll to position [1477, 0]
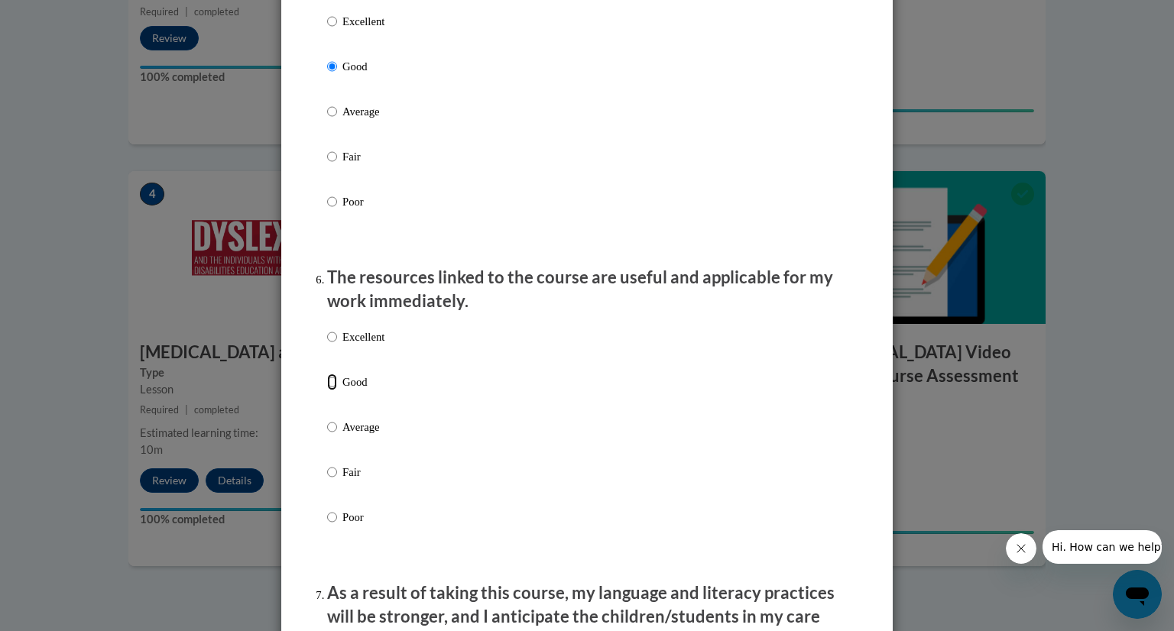
click at [327, 391] on input "Good" at bounding box center [332, 382] width 10 height 17
radio input "true"
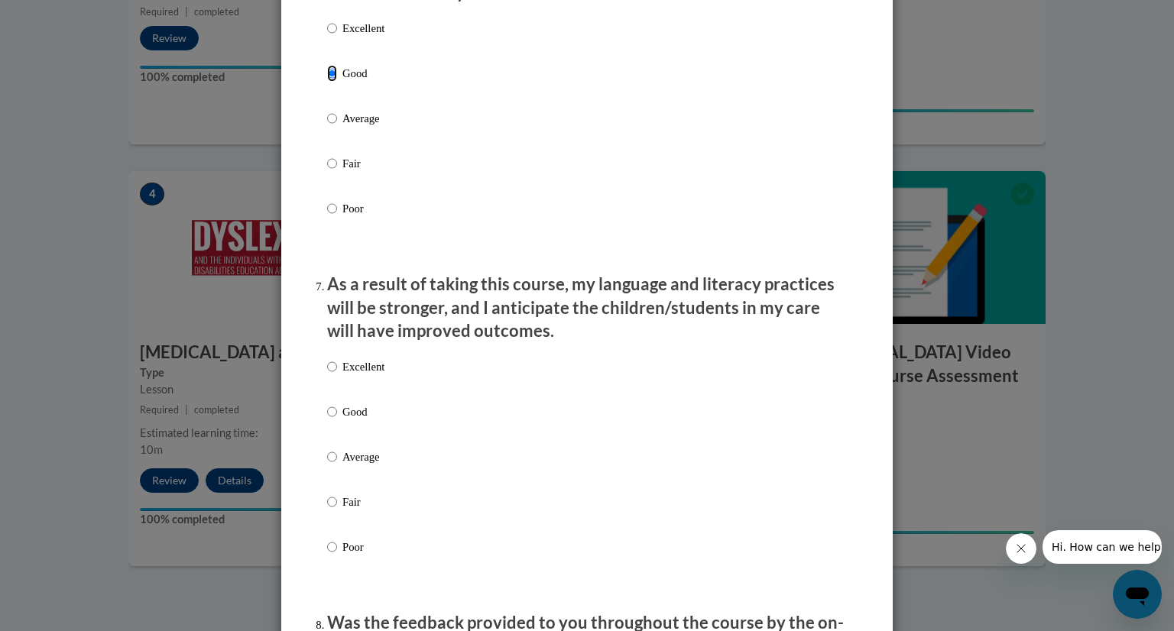
scroll to position [1787, 0]
click at [327, 419] on input "Good" at bounding box center [332, 410] width 10 height 17
radio input "true"
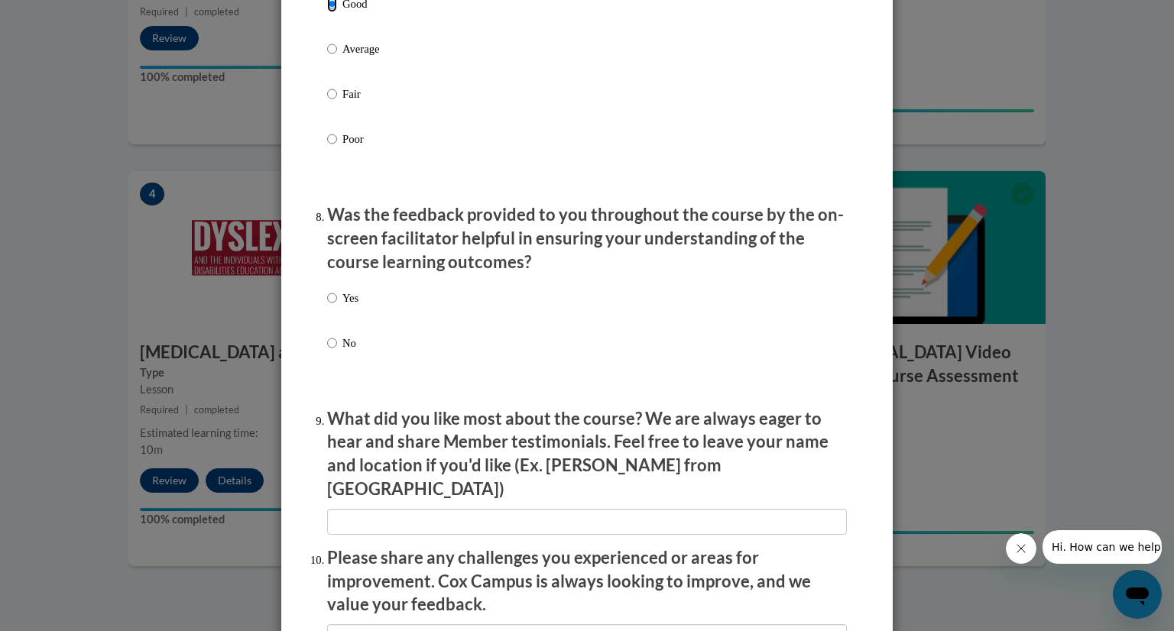
scroll to position [2196, 0]
click at [327, 305] on input "Yes" at bounding box center [332, 296] width 10 height 17
radio input "true"
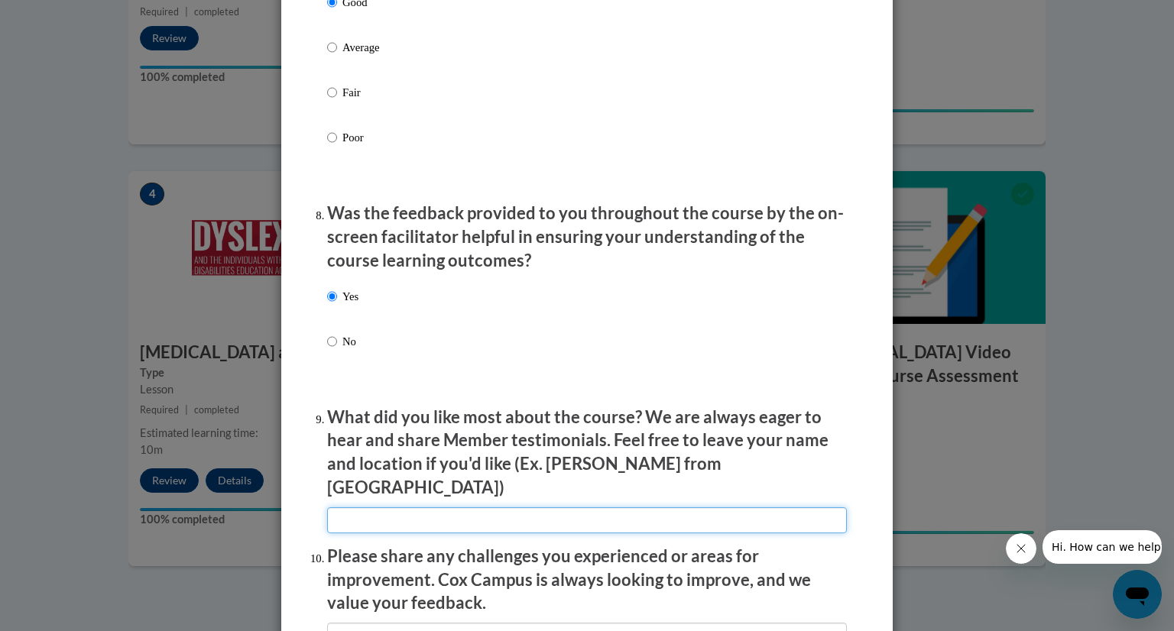
click at [422, 508] on input "textbox" at bounding box center [587, 521] width 520 height 26
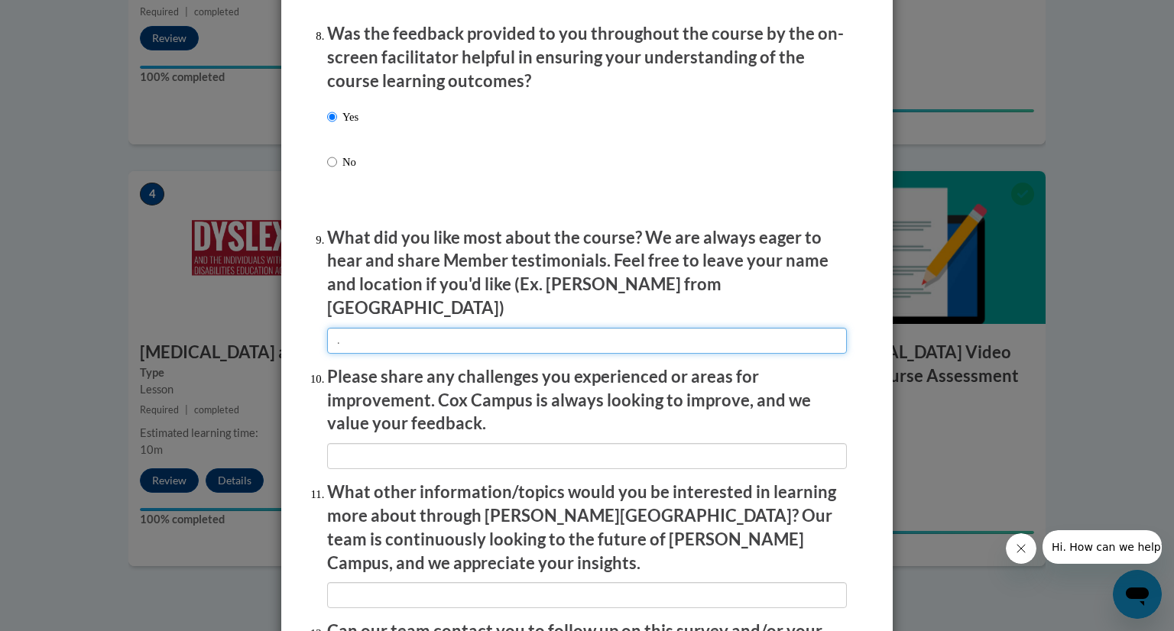
scroll to position [2381, 0]
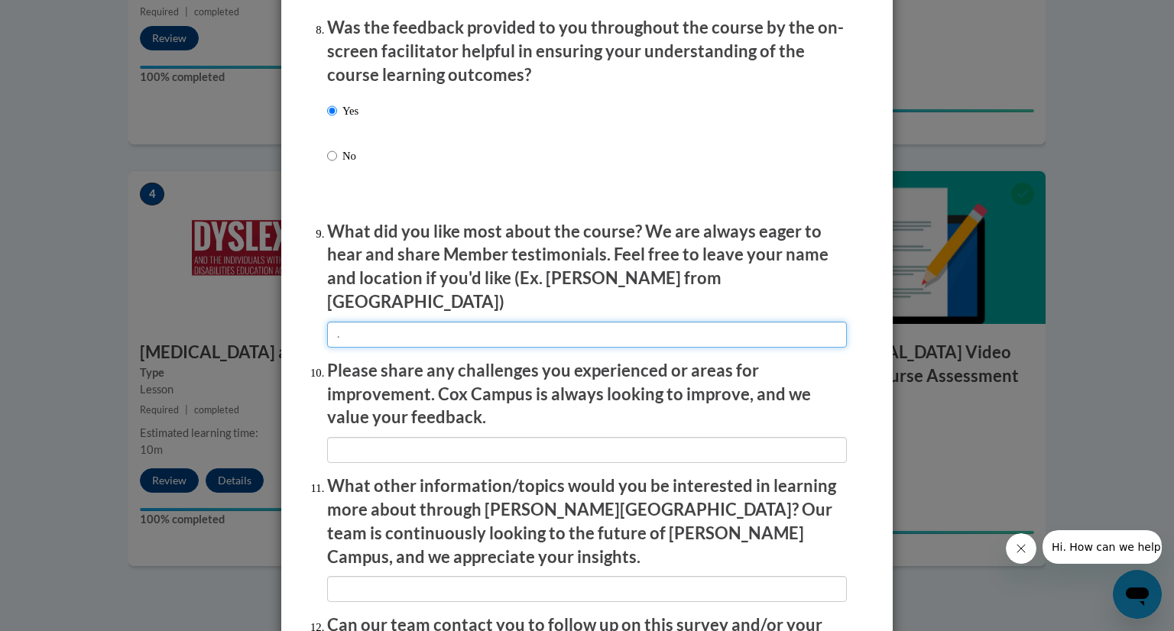
type input "."
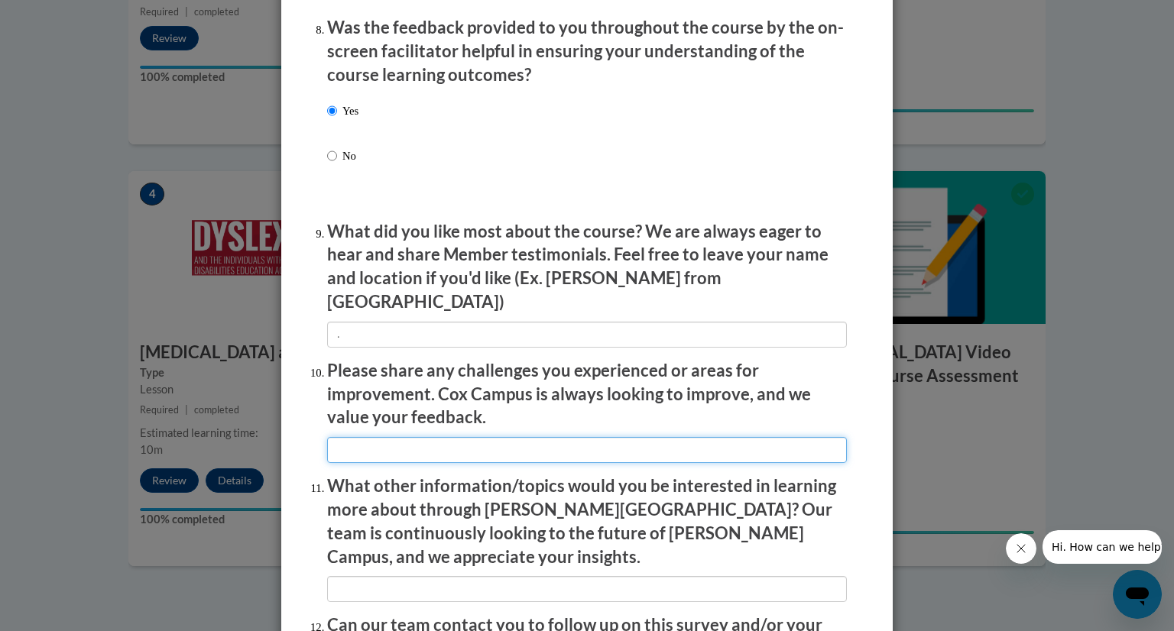
click at [409, 444] on input "textbox" at bounding box center [587, 450] width 520 height 26
type input "."
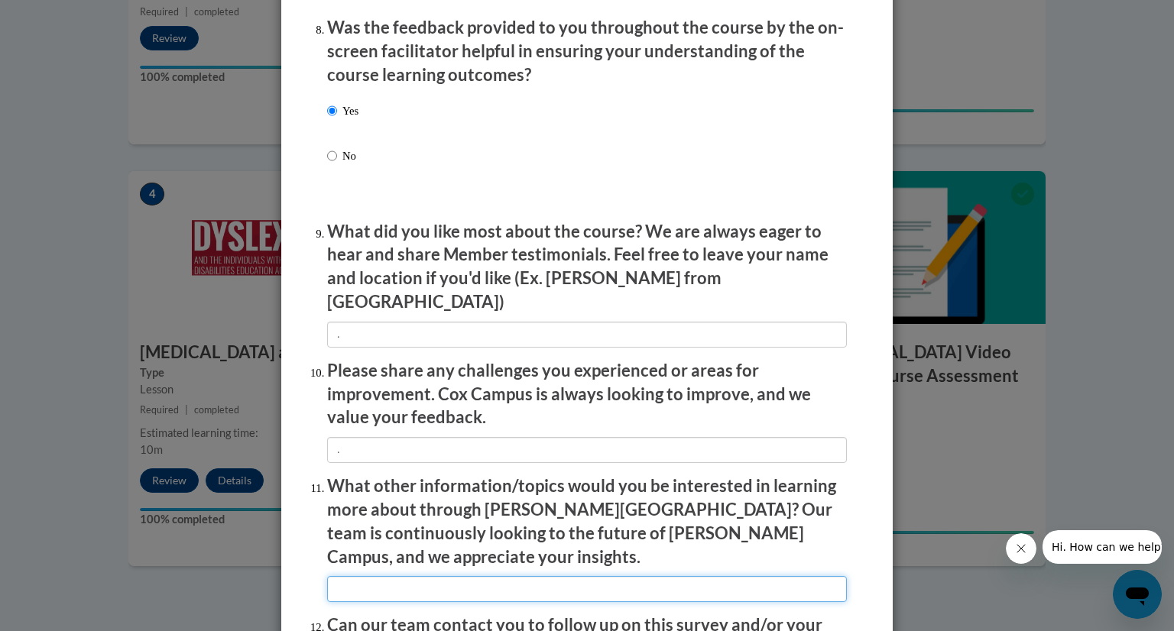
click at [402, 576] on input "textbox" at bounding box center [587, 589] width 520 height 26
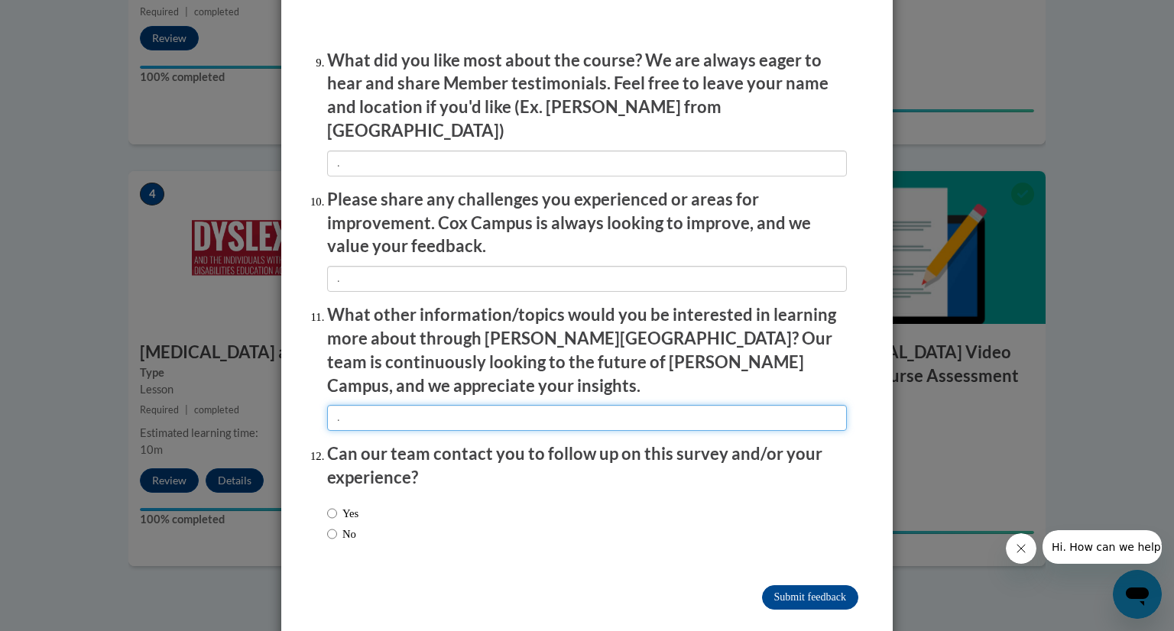
type input "."
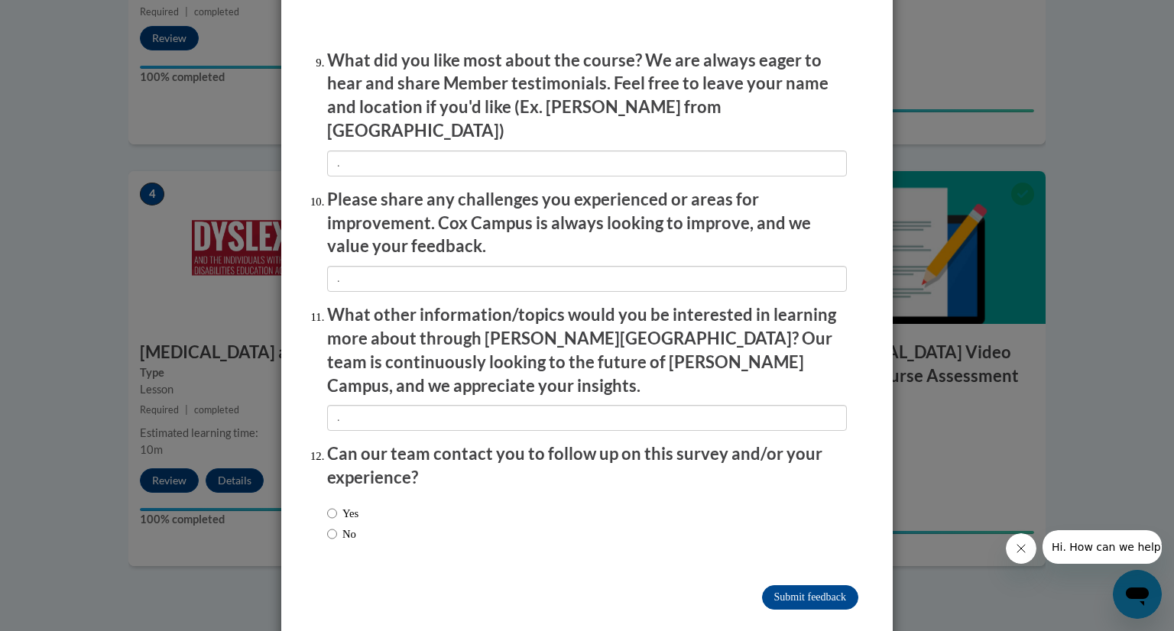
click at [332, 526] on label "No" at bounding box center [341, 534] width 29 height 17
click at [332, 526] on input "No" at bounding box center [332, 534] width 10 height 17
radio input "true"
click at [809, 586] on input "Submit feedback" at bounding box center [810, 598] width 96 height 24
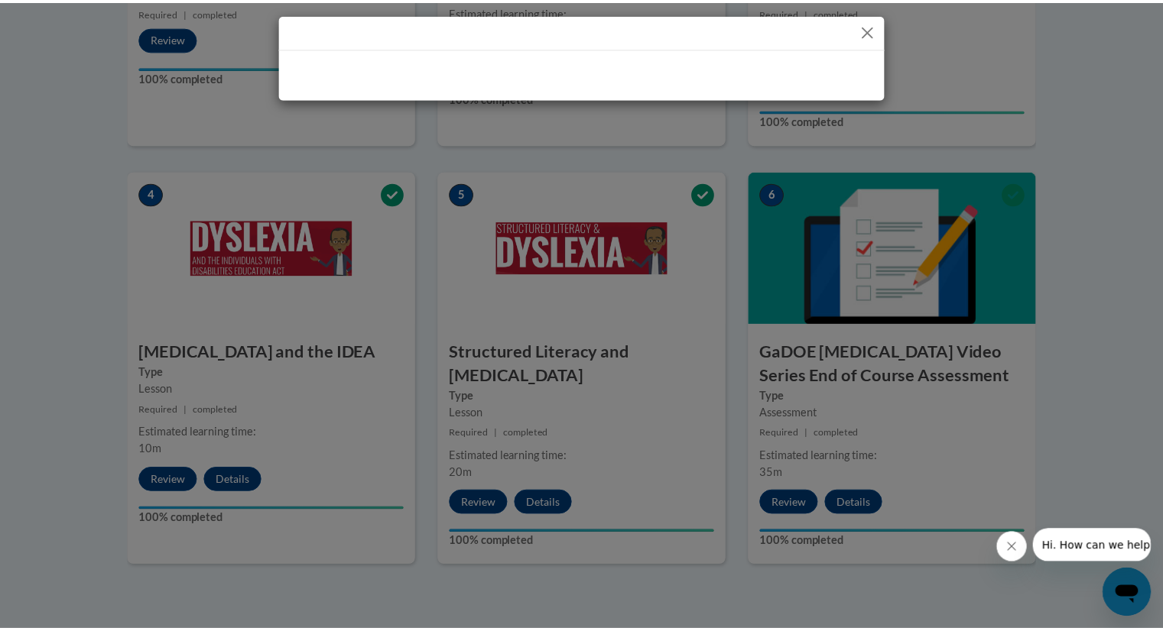
scroll to position [0, 0]
